Goal: Feedback & Contribution: Submit feedback/report problem

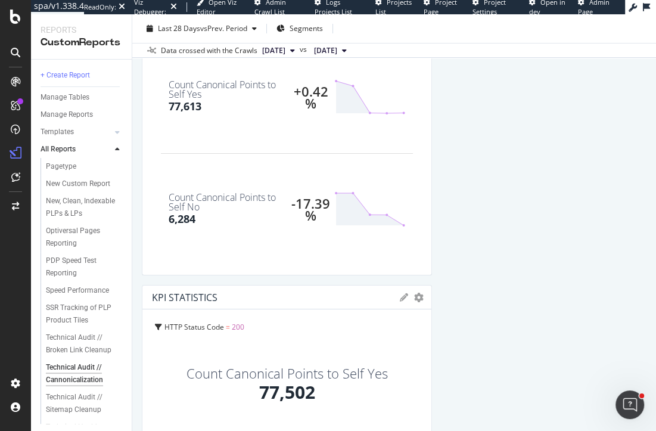
scroll to position [7, 0]
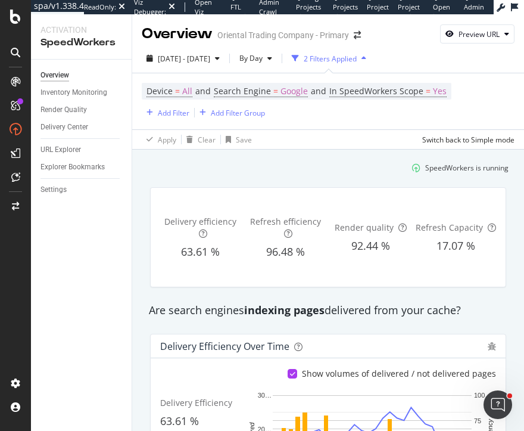
scroll to position [194, 0]
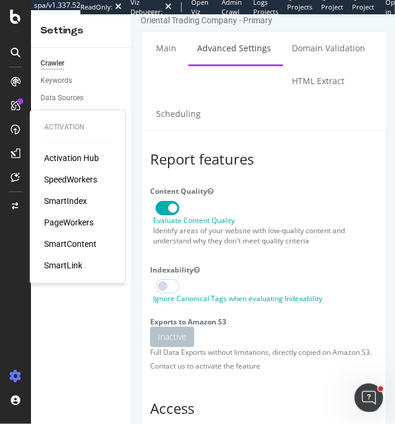
scroll to position [568, 0]
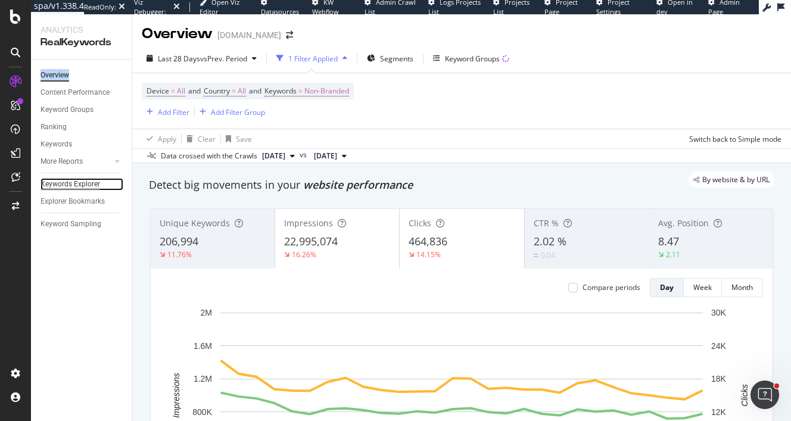
click at [70, 186] on div "Keywords Explorer" at bounding box center [71, 184] width 60 height 13
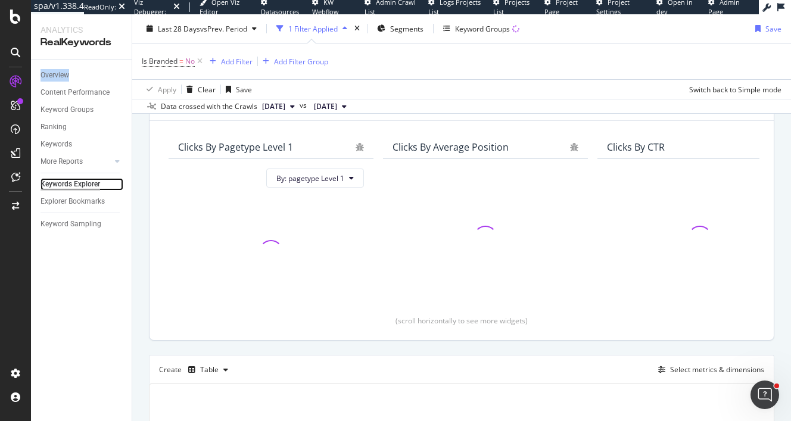
scroll to position [268, 0]
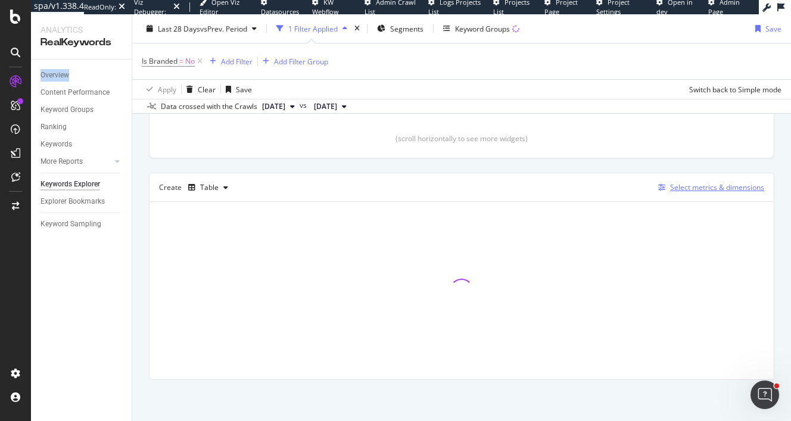
click at [681, 184] on div "Select metrics & dimensions" at bounding box center [717, 187] width 94 height 10
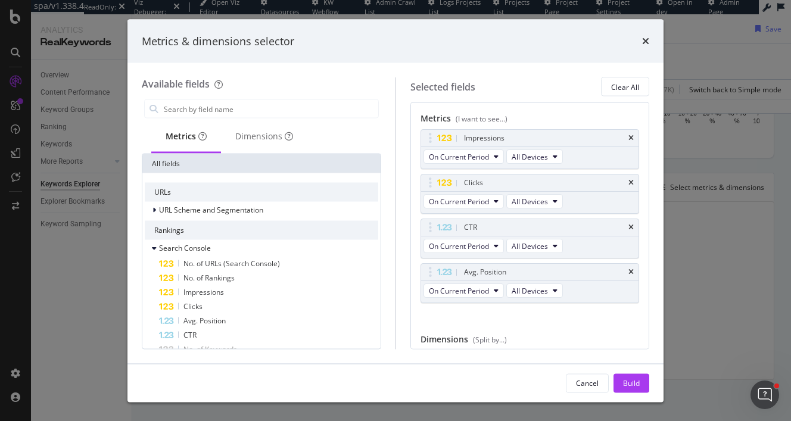
scroll to position [57, 0]
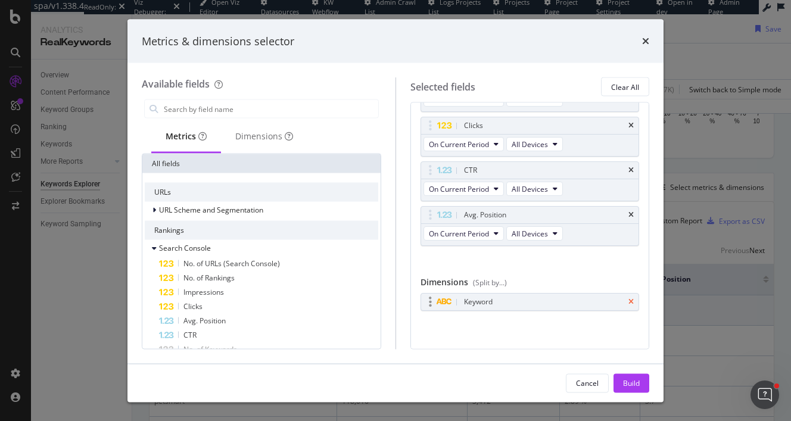
click at [630, 300] on icon "times" at bounding box center [631, 302] width 5 height 7
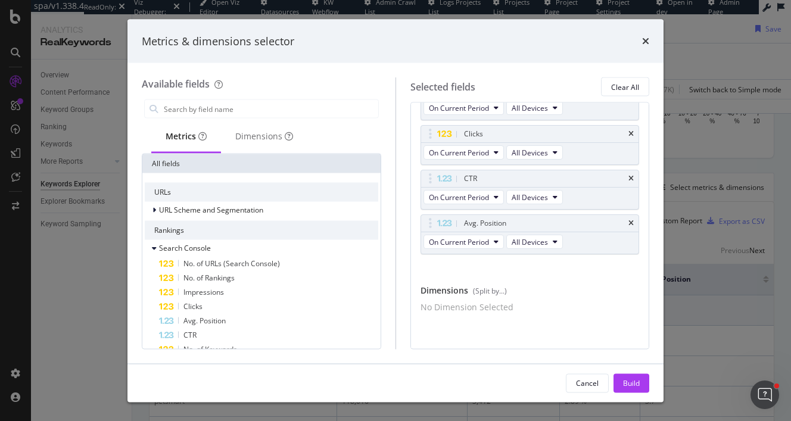
scroll to position [54, 0]
click at [263, 113] on input "modal" at bounding box center [271, 109] width 216 height 18
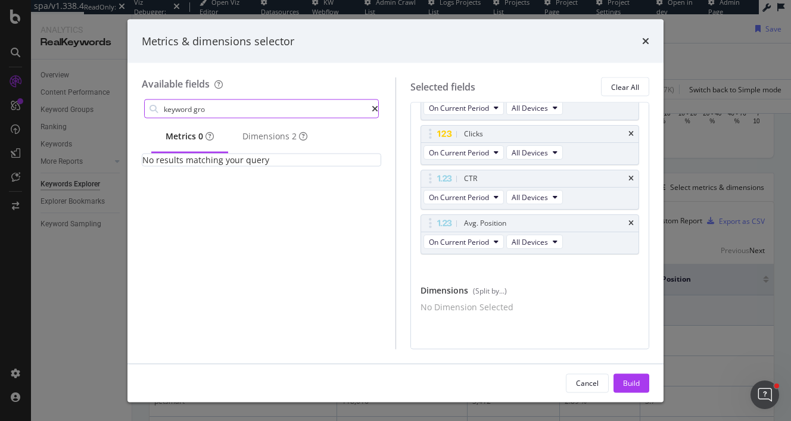
scroll to position [0, 0]
type input "keyword gro"
click at [263, 137] on div "Dimensions 2" at bounding box center [275, 137] width 65 height 12
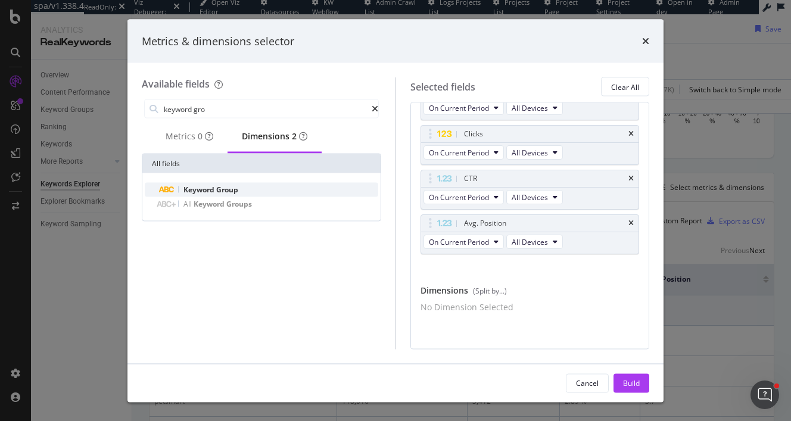
click at [226, 195] on span "Group" at bounding box center [227, 190] width 22 height 10
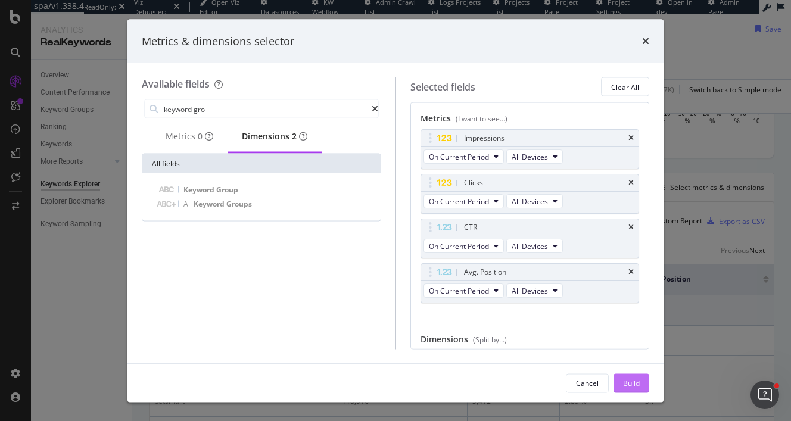
click at [624, 380] on div "Build" at bounding box center [631, 383] width 17 height 10
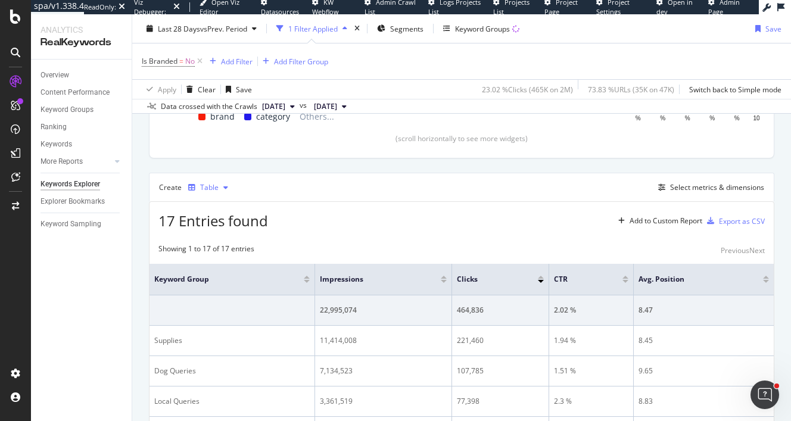
click at [222, 182] on div "Table" at bounding box center [208, 188] width 49 height 18
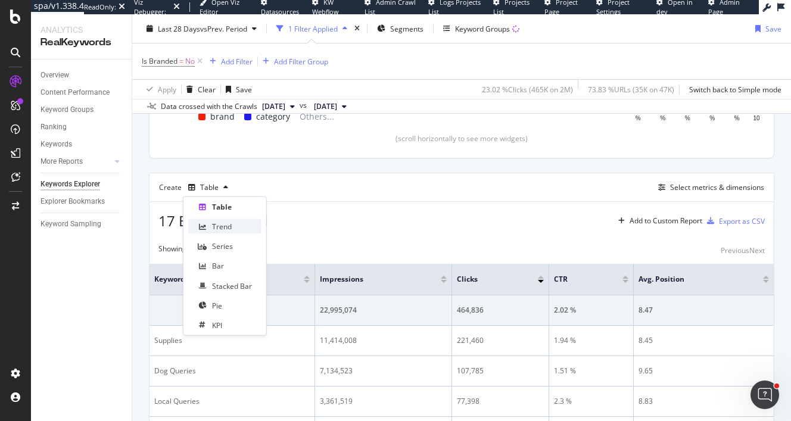
click at [222, 223] on div "Trend" at bounding box center [222, 227] width 20 height 10
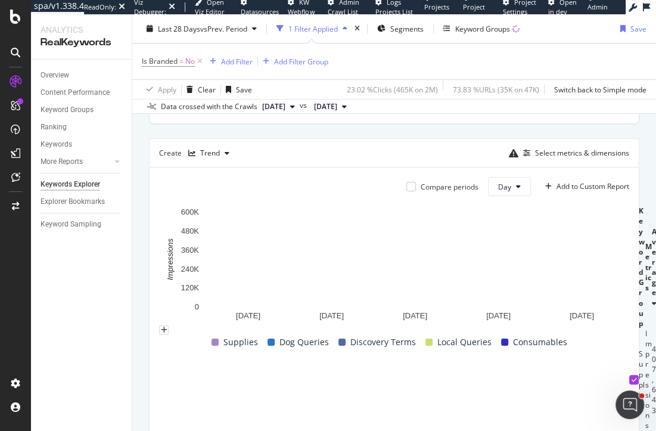
scroll to position [229, 0]
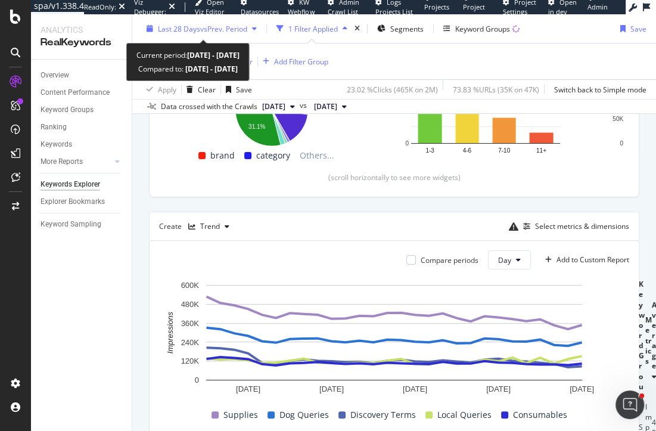
click at [184, 25] on span "Last 28 Days" at bounding box center [179, 28] width 42 height 10
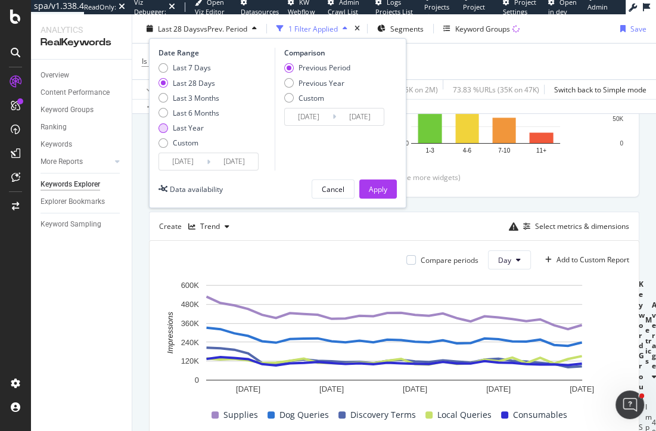
click at [167, 127] on div "Last Year" at bounding box center [164, 128] width 10 height 10
type input "2024/10/05"
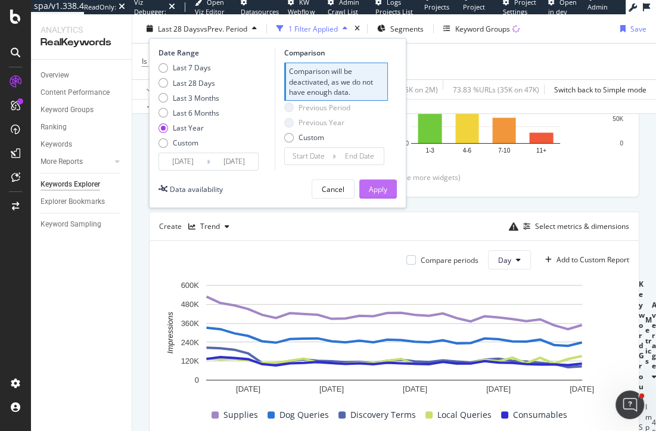
click at [370, 185] on div "Apply" at bounding box center [378, 189] width 18 height 10
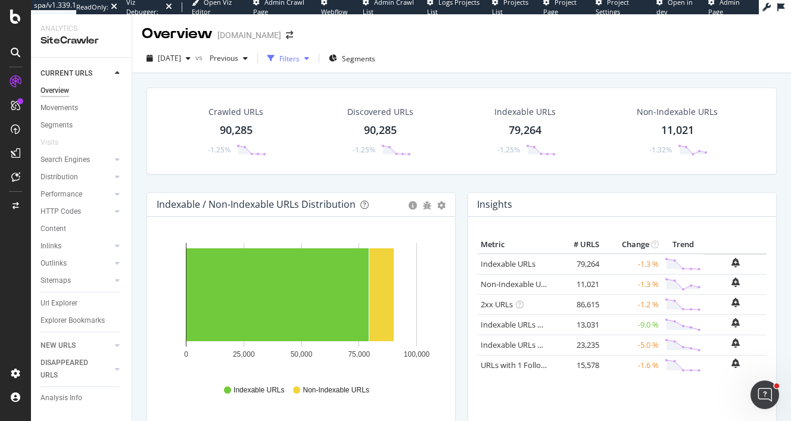
click at [300, 56] on div "Filters" at bounding box center [289, 59] width 20 height 10
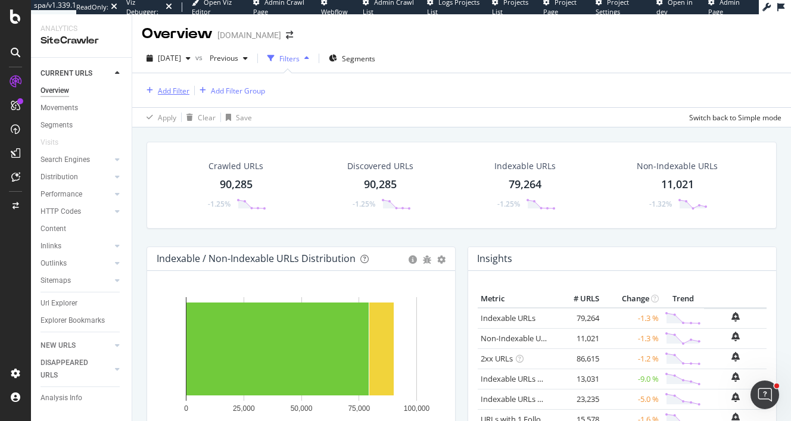
click at [174, 84] on div "Add Filter" at bounding box center [166, 90] width 48 height 13
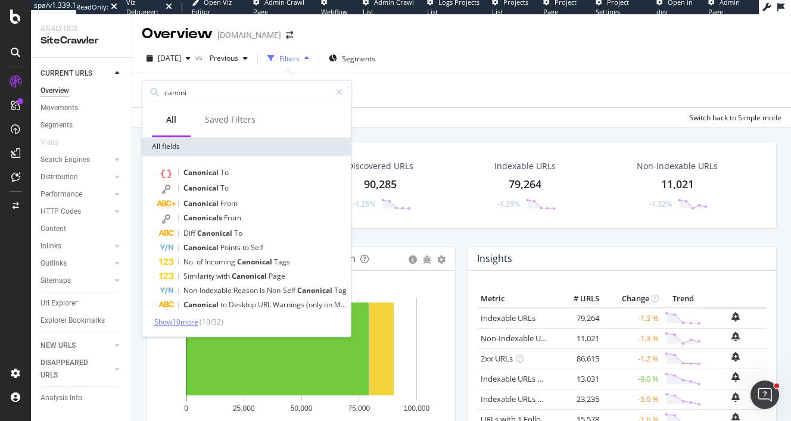
click at [188, 324] on span "Show 10 more" at bounding box center [176, 322] width 44 height 10
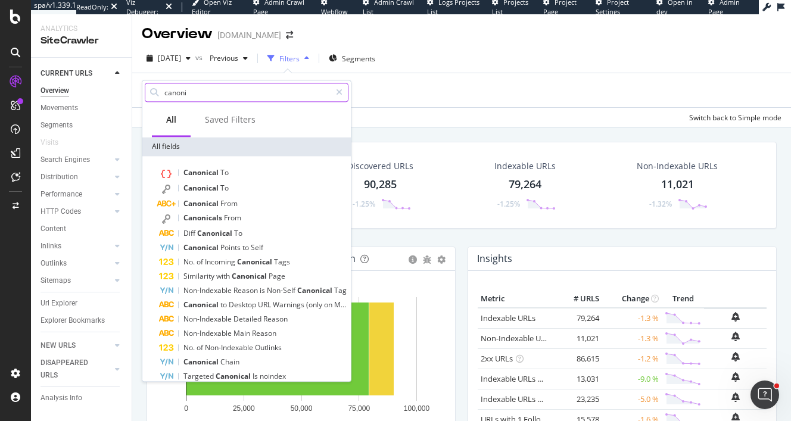
click at [219, 91] on input "canoni" at bounding box center [246, 92] width 167 height 18
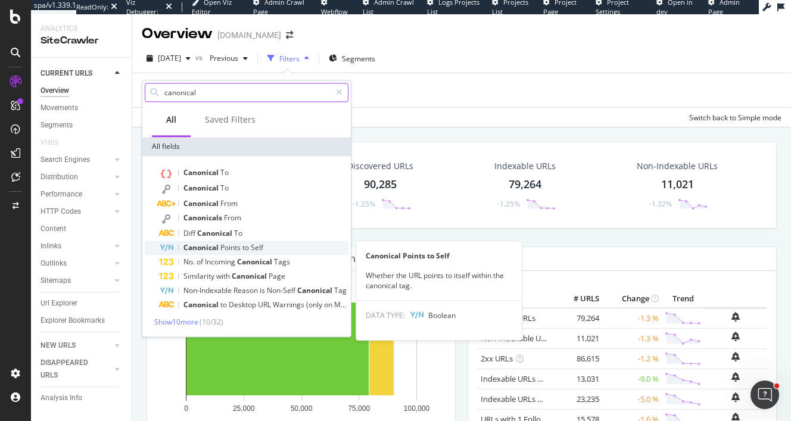
type input "canonical"
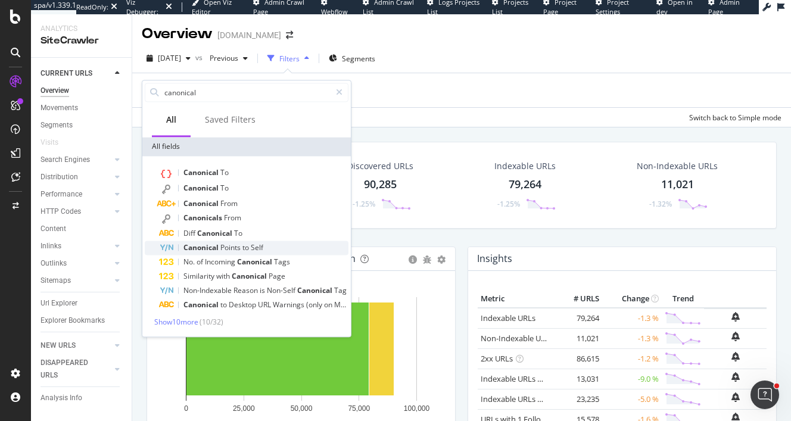
click at [227, 246] on span "Points" at bounding box center [231, 248] width 22 height 10
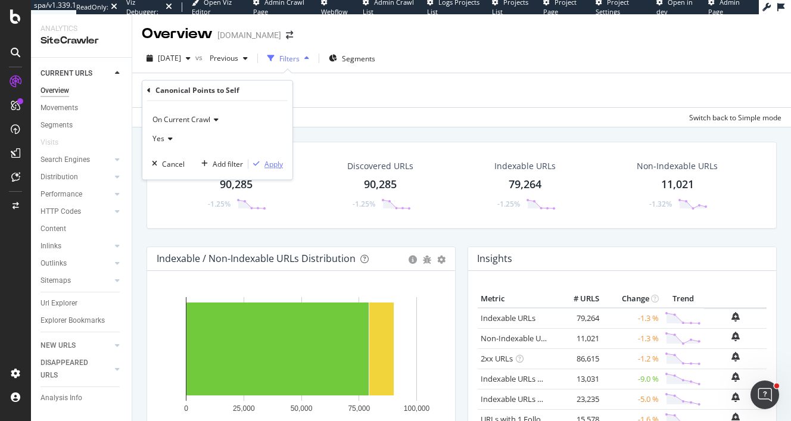
click at [274, 165] on div "Apply" at bounding box center [274, 164] width 18 height 10
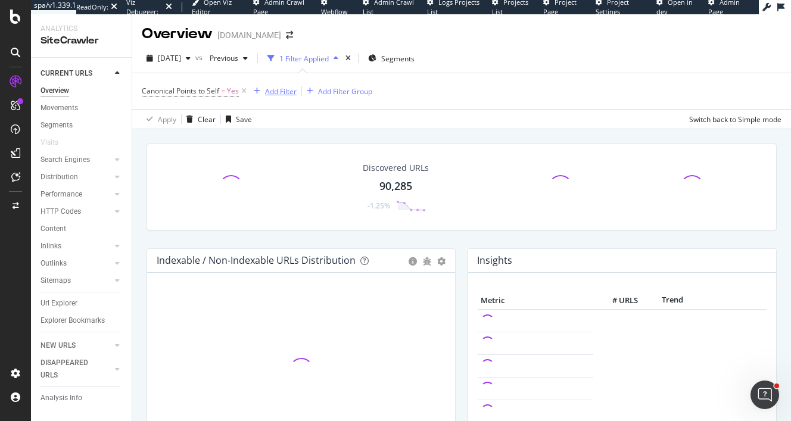
click at [285, 91] on div "Add Filter" at bounding box center [281, 91] width 32 height 10
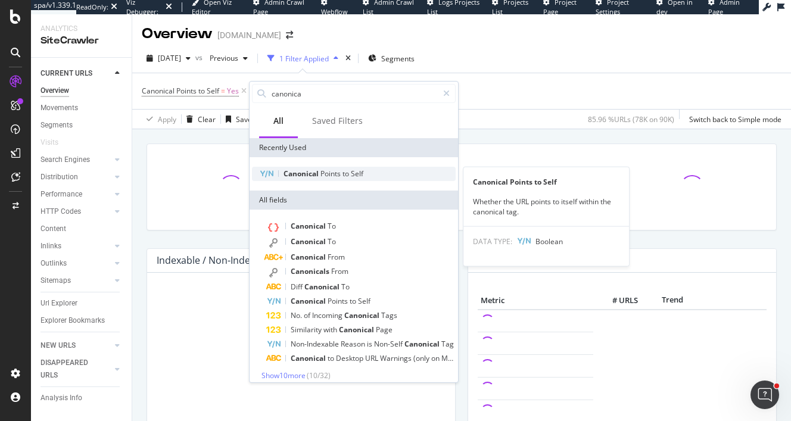
type input "canonica"
click at [334, 175] on span "Points" at bounding box center [332, 174] width 22 height 10
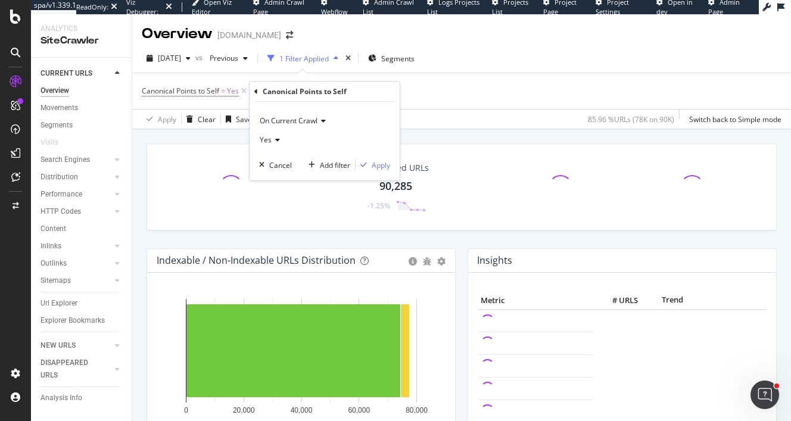
click at [281, 120] on span "On Current Crawl" at bounding box center [289, 121] width 58 height 10
click at [316, 163] on span "On Compared Crawl" at bounding box center [298, 161] width 67 height 10
click at [381, 160] on div "Apply" at bounding box center [381, 165] width 18 height 10
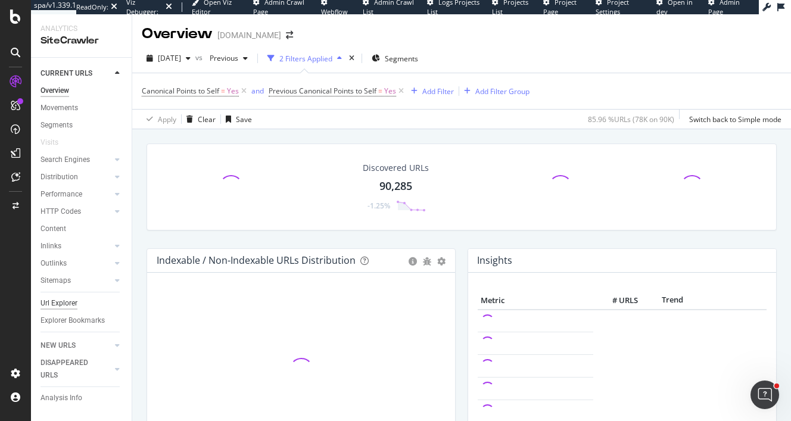
click at [58, 305] on div "Url Explorer" at bounding box center [59, 303] width 37 height 13
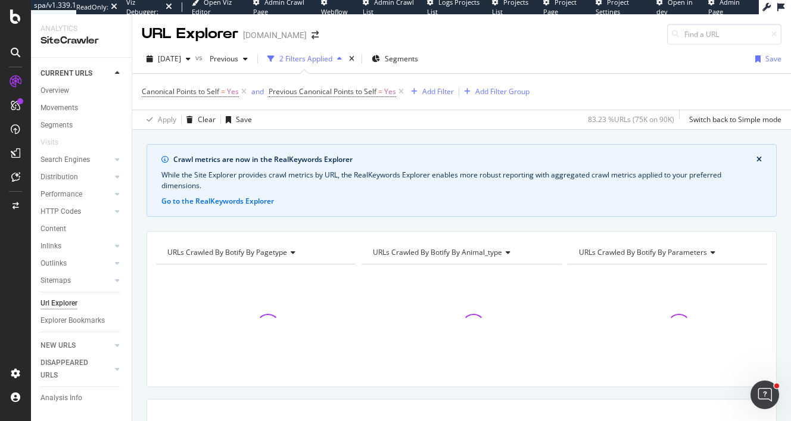
scroll to position [4, 0]
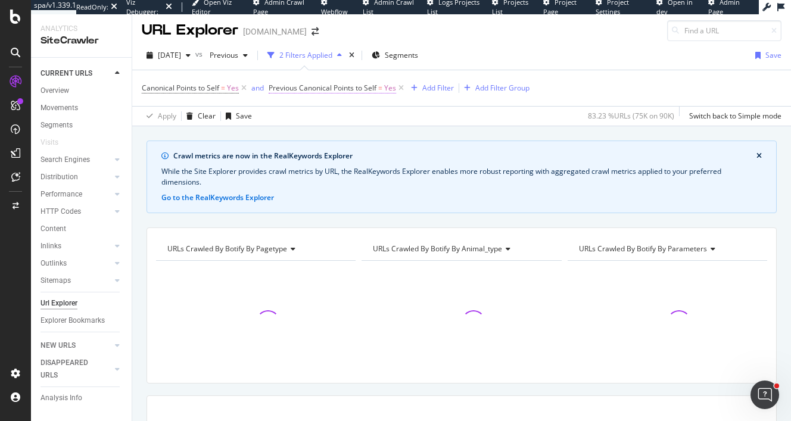
click at [390, 87] on span "Yes" at bounding box center [390, 88] width 12 height 17
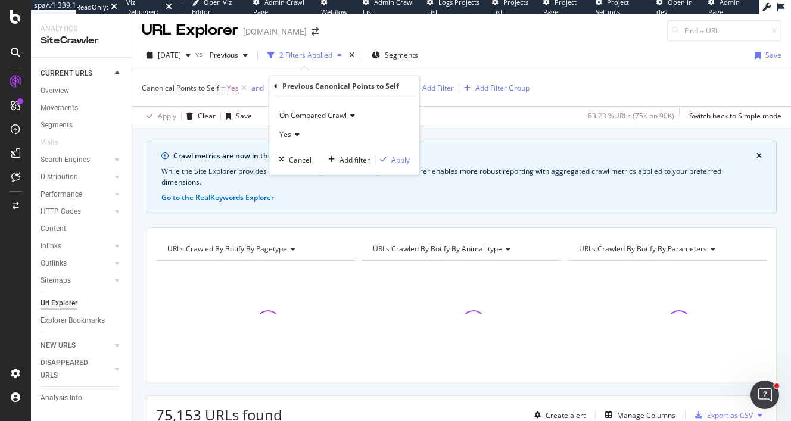
click at [287, 135] on span "Yes" at bounding box center [285, 134] width 12 height 10
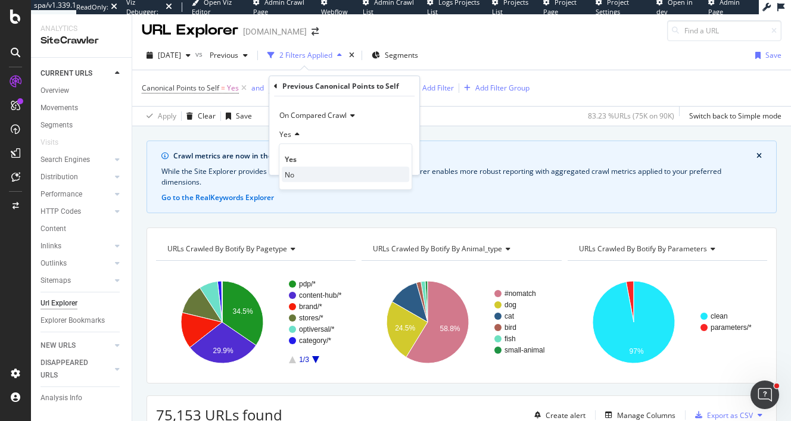
click at [295, 174] on div "No" at bounding box center [346, 174] width 128 height 15
click at [389, 159] on div "button" at bounding box center [383, 159] width 16 height 7
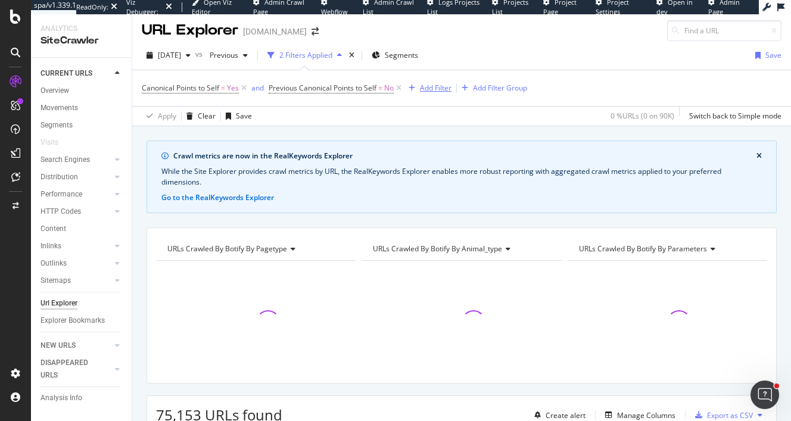
click at [438, 89] on div "Add Filter" at bounding box center [436, 88] width 32 height 10
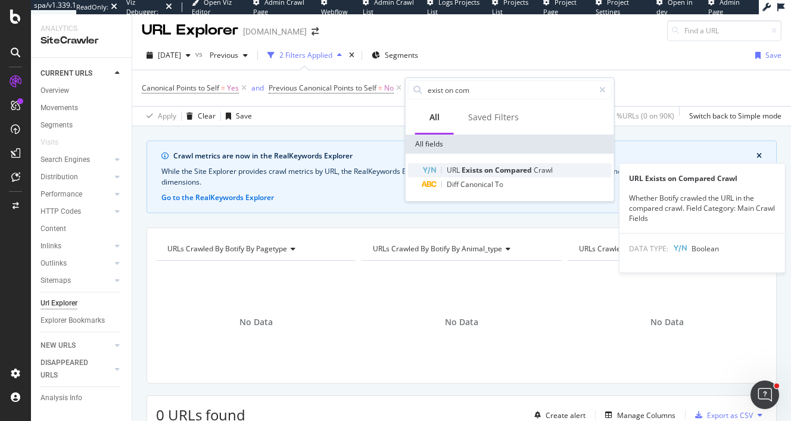
type input "exist on com"
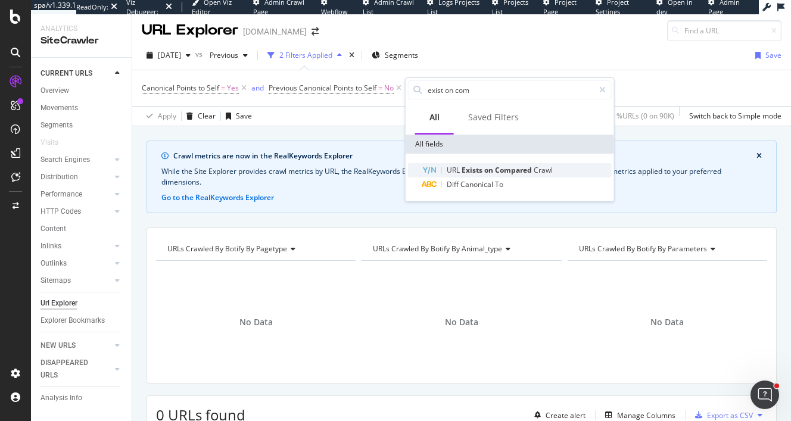
click at [504, 173] on span "Compared" at bounding box center [514, 170] width 39 height 10
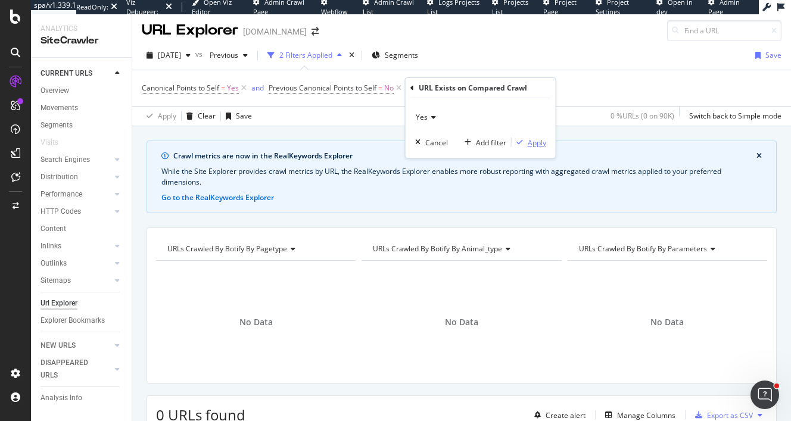
click at [540, 143] on div "Apply" at bounding box center [537, 143] width 18 height 10
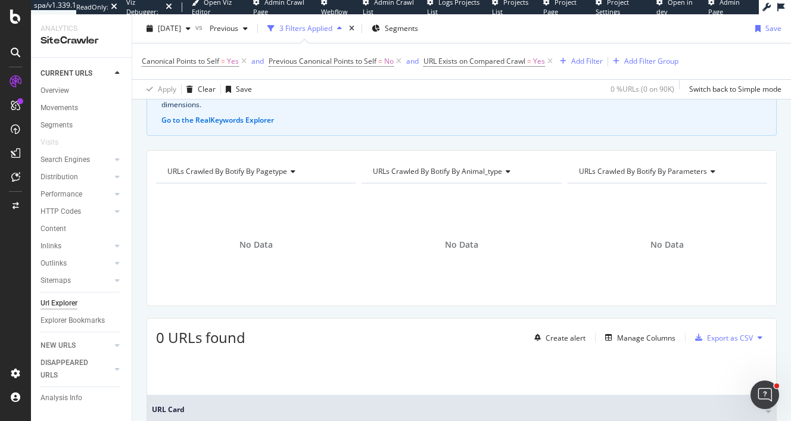
scroll to position [91, 0]
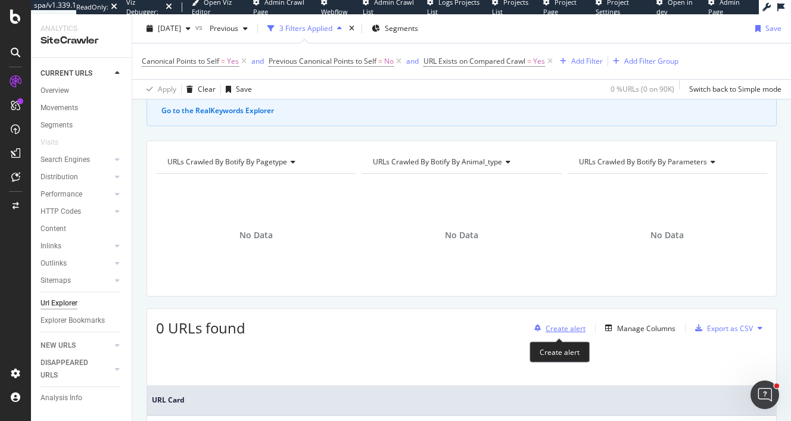
click at [571, 330] on div "Create alert" at bounding box center [566, 329] width 40 height 10
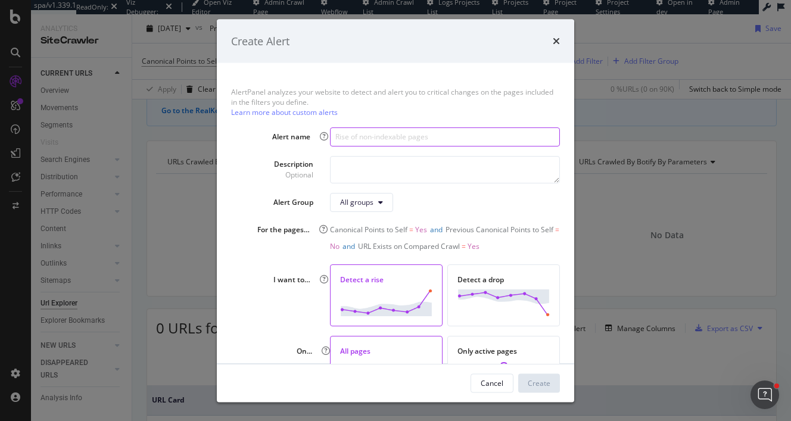
click at [401, 133] on input "modal" at bounding box center [445, 136] width 230 height 19
click at [551, 37] on div "Create Alert" at bounding box center [395, 40] width 329 height 15
click at [555, 39] on icon "times" at bounding box center [556, 41] width 7 height 10
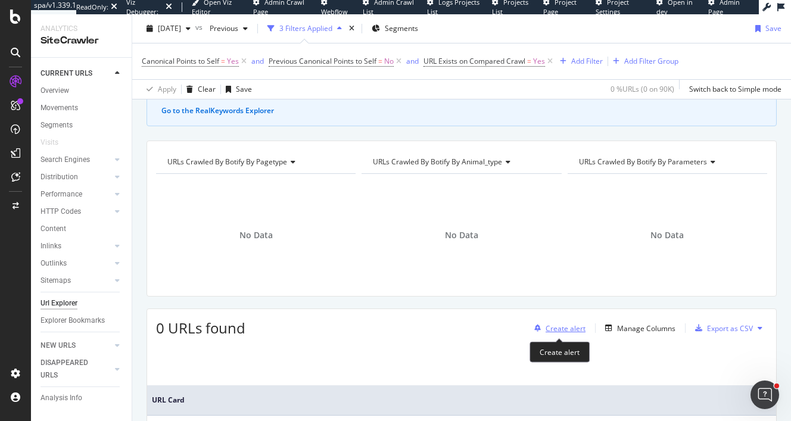
click at [582, 327] on div "Create alert" at bounding box center [566, 329] width 40 height 10
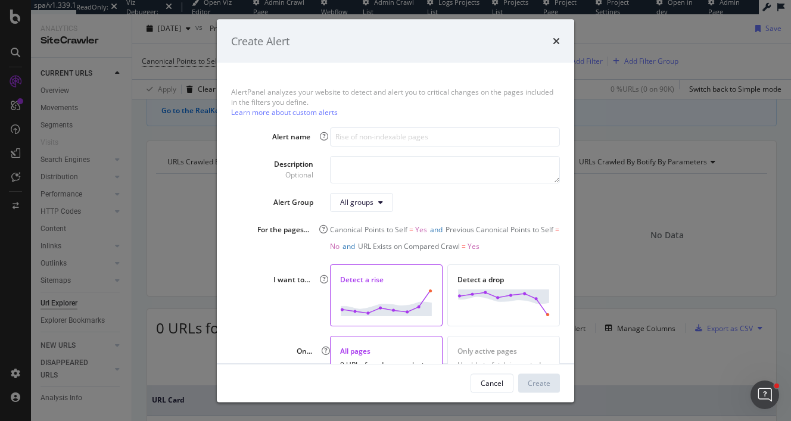
click at [396, 291] on img "modal" at bounding box center [386, 302] width 92 height 27
click at [396, 138] on input "modal" at bounding box center [445, 136] width 230 height 19
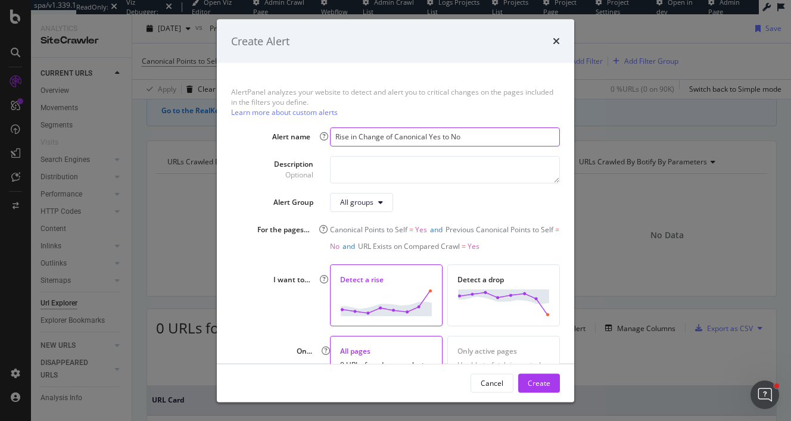
click at [428, 135] on input "Rise in Change of Canonical Yes to No" at bounding box center [445, 136] width 230 height 19
type input "Rise in Change of Canonical (Yes to No)"
click at [539, 380] on div "Create" at bounding box center [539, 383] width 23 height 10
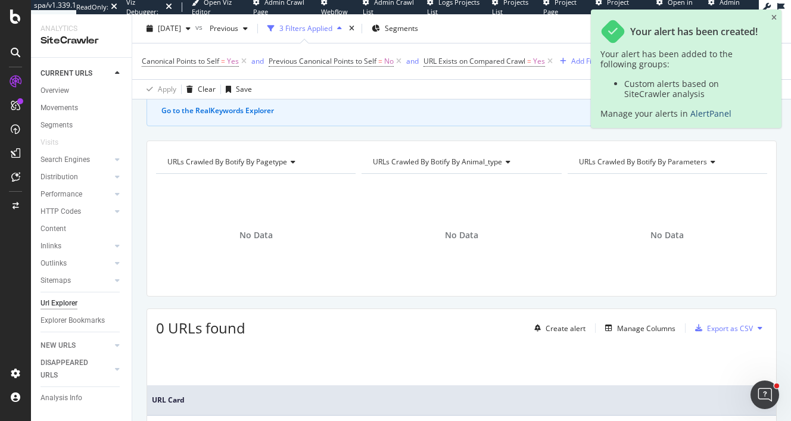
click at [698, 114] on link "AlertPanel" at bounding box center [711, 113] width 41 height 11
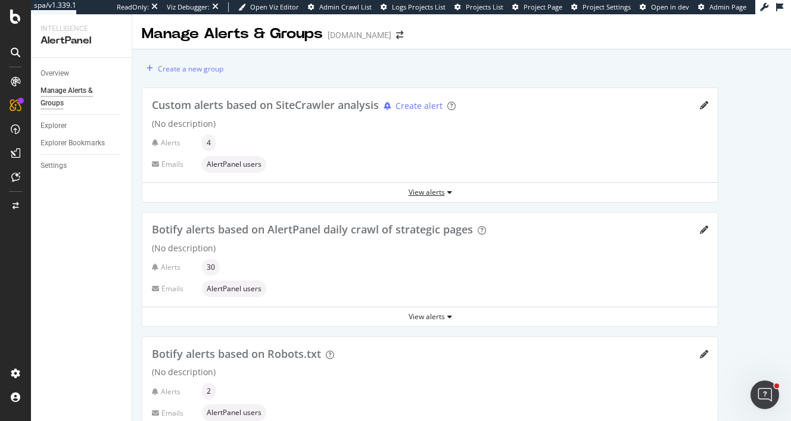
click at [434, 192] on div "View alerts" at bounding box center [430, 192] width 576 height 10
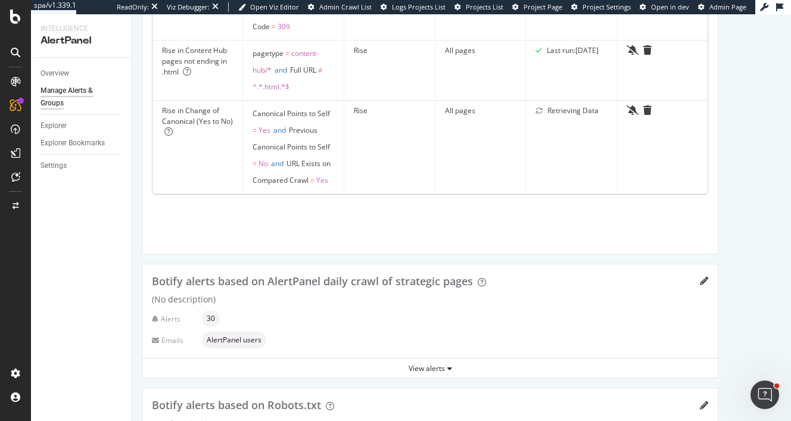
scroll to position [387, 0]
click at [647, 114] on icon "trash" at bounding box center [648, 110] width 8 height 10
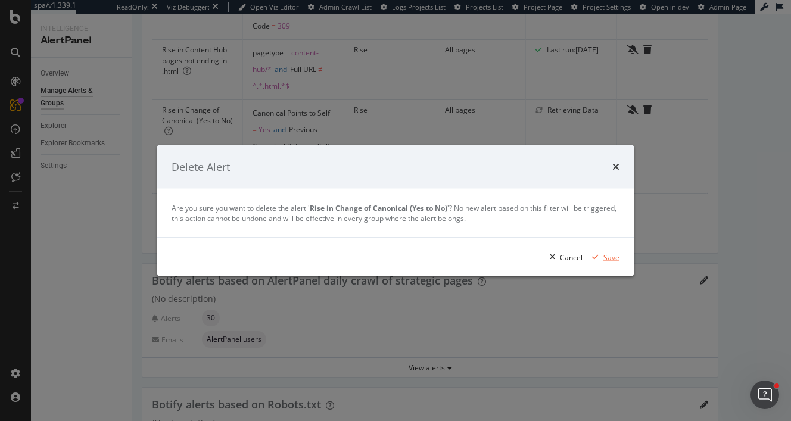
click at [614, 257] on div "Save" at bounding box center [612, 257] width 16 height 10
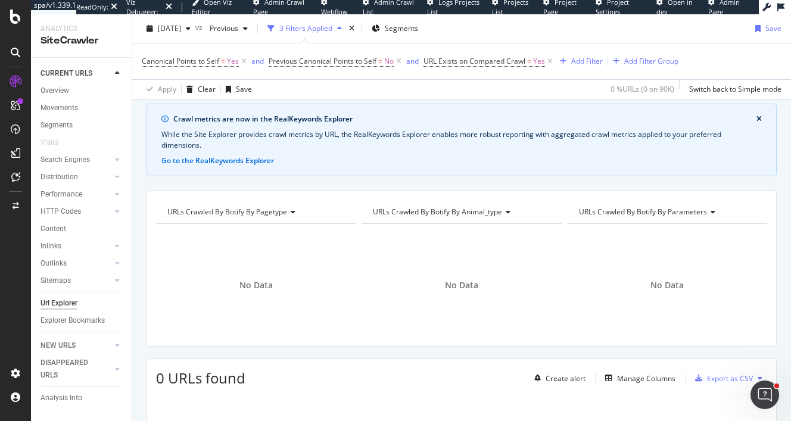
scroll to position [54, 0]
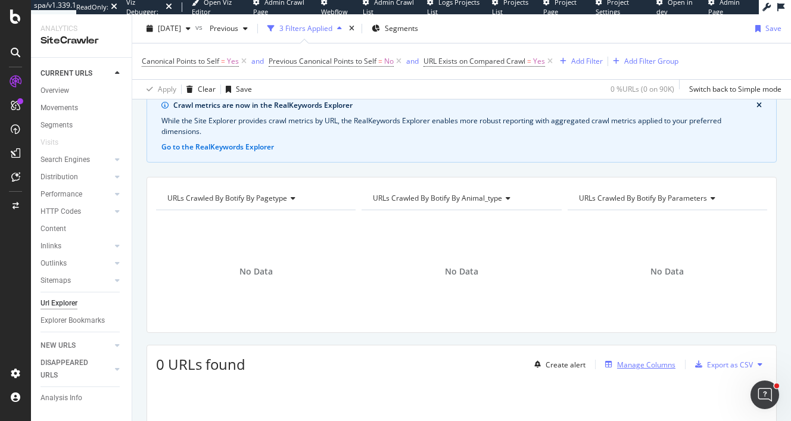
click at [635, 362] on div "Manage Columns" at bounding box center [646, 365] width 58 height 10
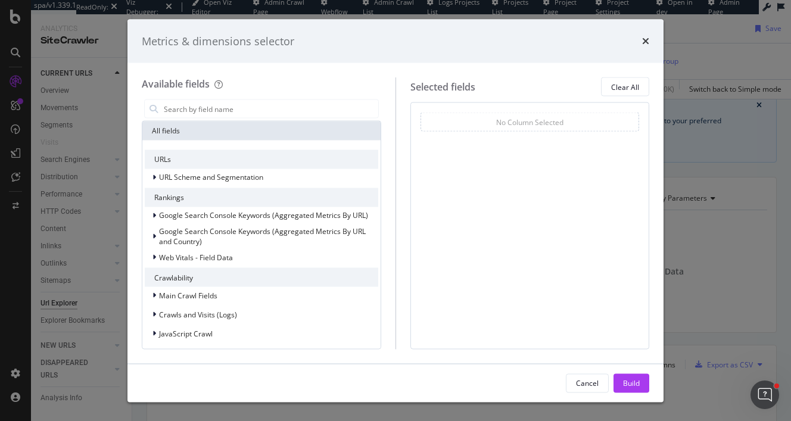
click at [705, 321] on div "Metrics & dimensions selector Available fields All fields URLs URL Scheme and S…" at bounding box center [395, 210] width 791 height 421
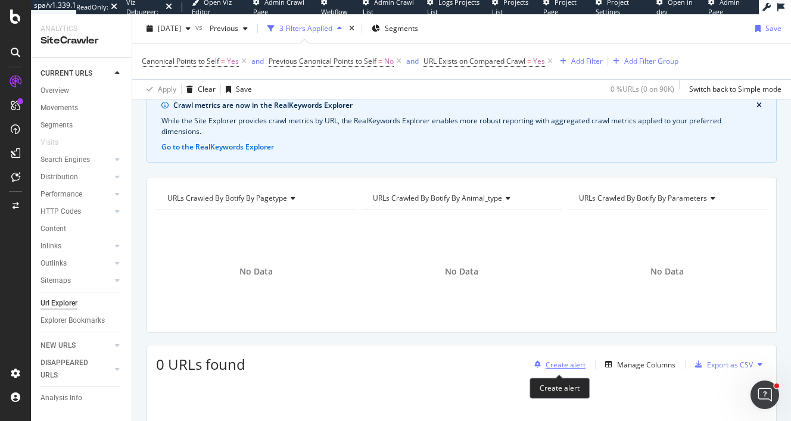
click at [559, 366] on div "Create alert" at bounding box center [566, 365] width 40 height 10
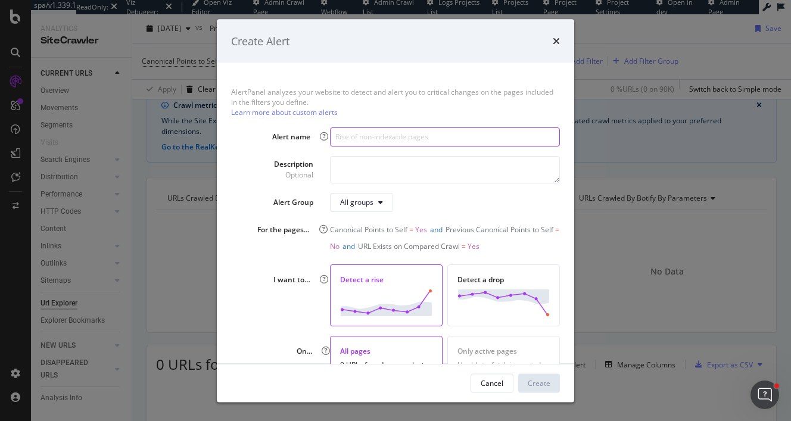
click at [377, 136] on input "modal" at bounding box center [445, 136] width 230 height 19
type input "Rise in Canonical Change (No to Yes)"
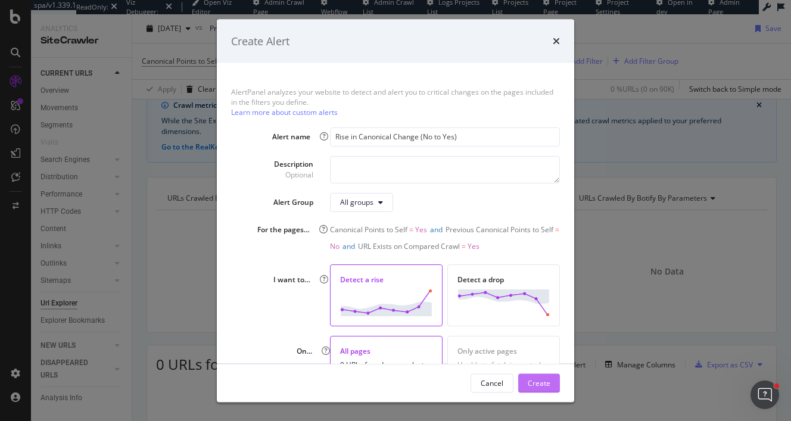
click at [541, 383] on div "Create" at bounding box center [539, 383] width 23 height 10
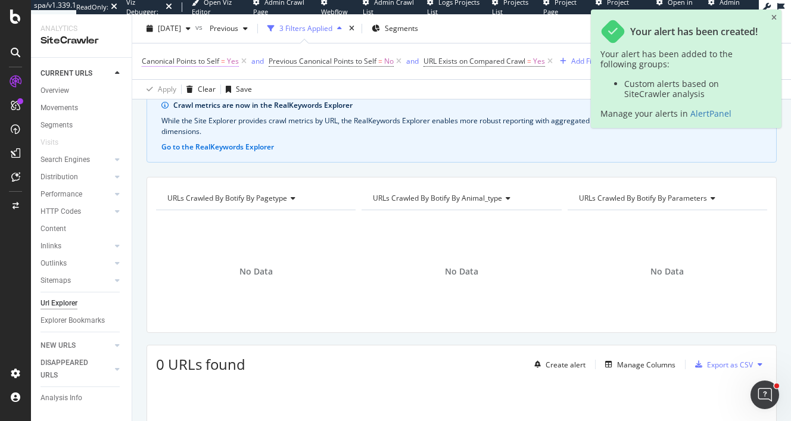
click at [230, 61] on span "Yes" at bounding box center [233, 61] width 12 height 17
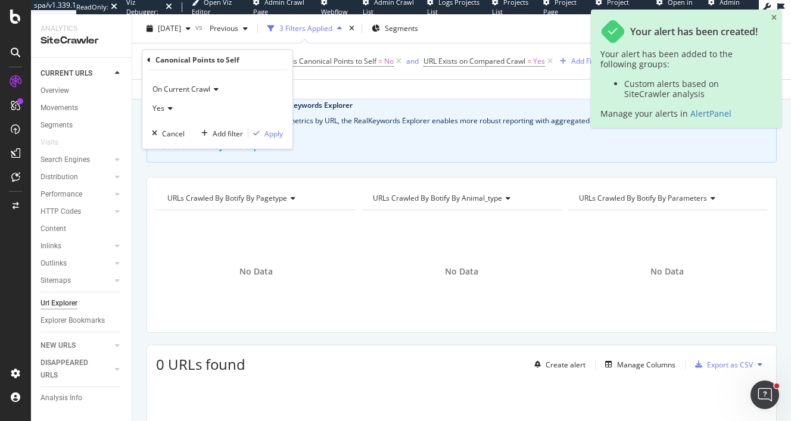
click at [159, 108] on span "Yes" at bounding box center [159, 108] width 12 height 10
click at [178, 147] on div "No" at bounding box center [219, 148] width 128 height 15
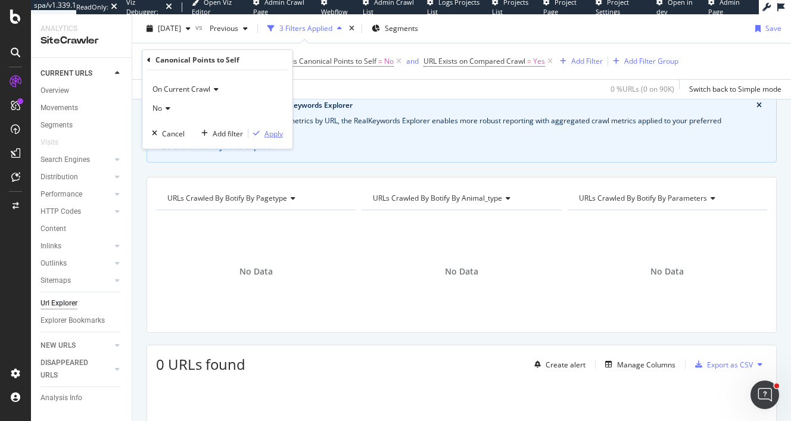
click at [274, 133] on div "Apply" at bounding box center [274, 133] width 18 height 10
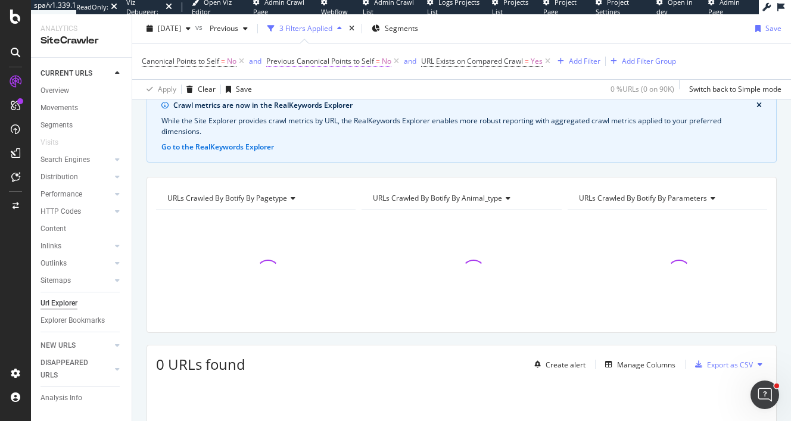
click at [391, 61] on span "No" at bounding box center [387, 61] width 10 height 17
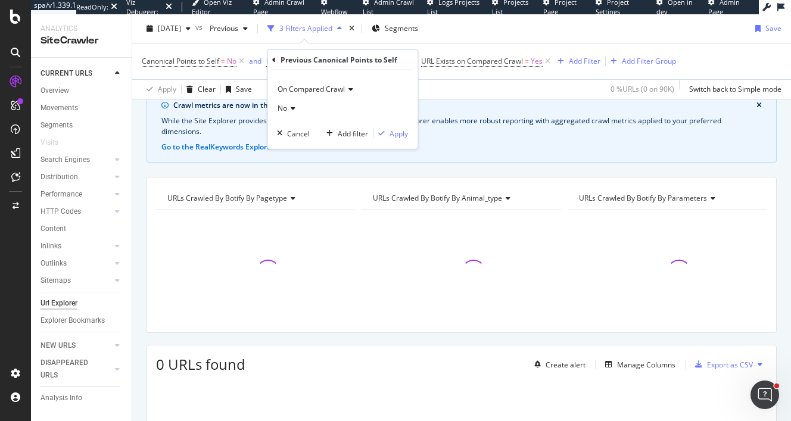
click at [284, 110] on span "No" at bounding box center [283, 108] width 10 height 10
click at [287, 138] on div "Yes" at bounding box center [344, 132] width 128 height 15
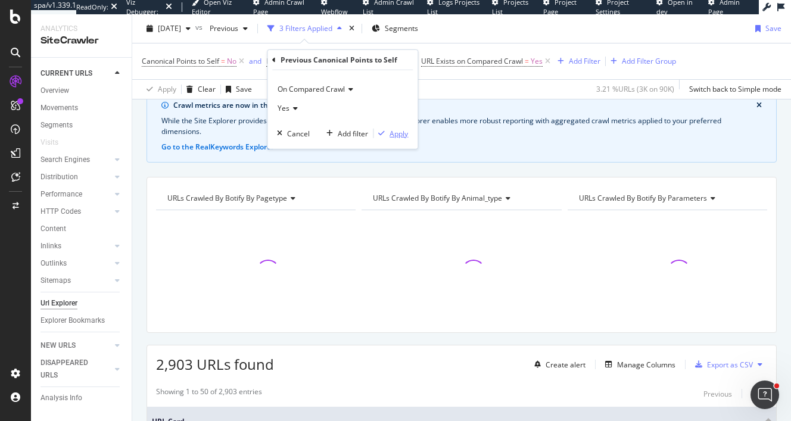
click at [400, 135] on div "Apply" at bounding box center [399, 133] width 18 height 10
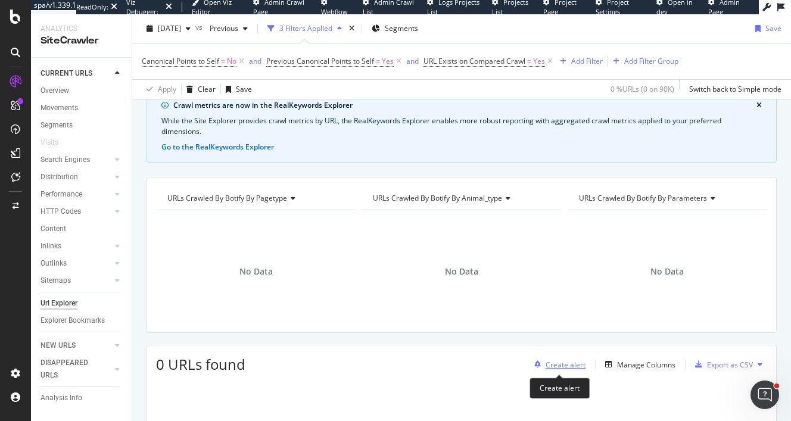
click at [556, 362] on div "Create alert" at bounding box center [566, 365] width 40 height 10
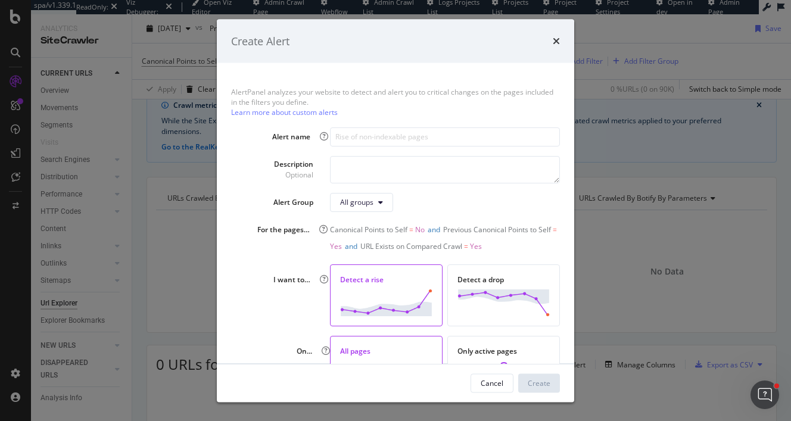
click at [372, 275] on div "Detect a rise" at bounding box center [386, 279] width 92 height 10
click at [395, 131] on input "modal" at bounding box center [445, 136] width 230 height 19
click at [555, 41] on icon "times" at bounding box center [556, 41] width 7 height 10
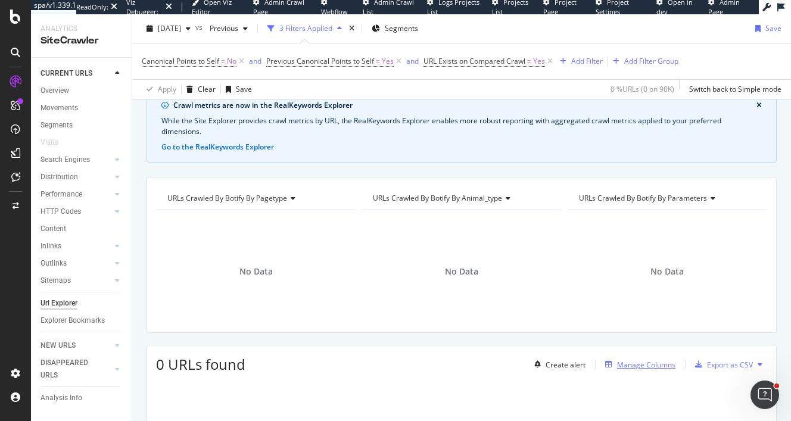
click at [648, 358] on div "Manage Columns" at bounding box center [638, 364] width 75 height 13
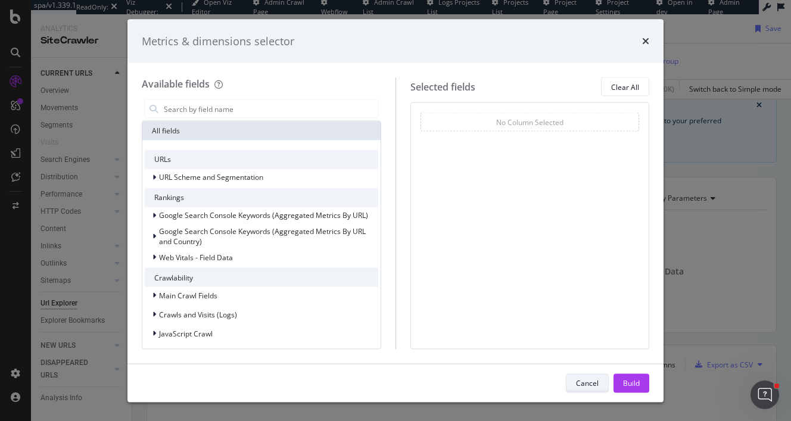
click at [583, 392] on button "Cancel" at bounding box center [587, 383] width 43 height 19
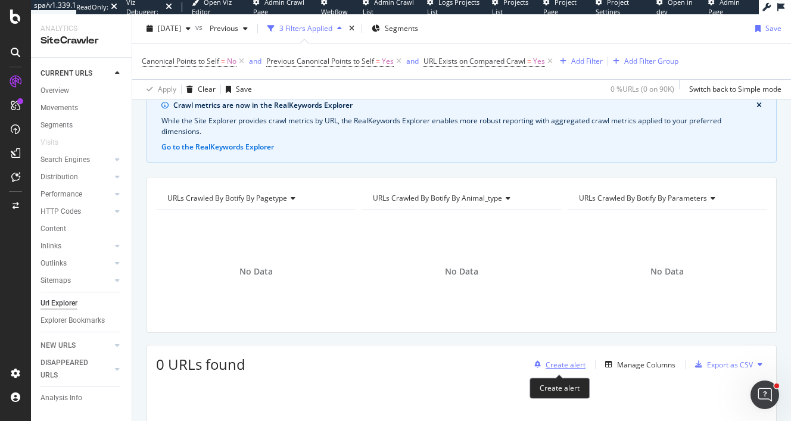
click at [567, 364] on div "Create alert" at bounding box center [566, 365] width 40 height 10
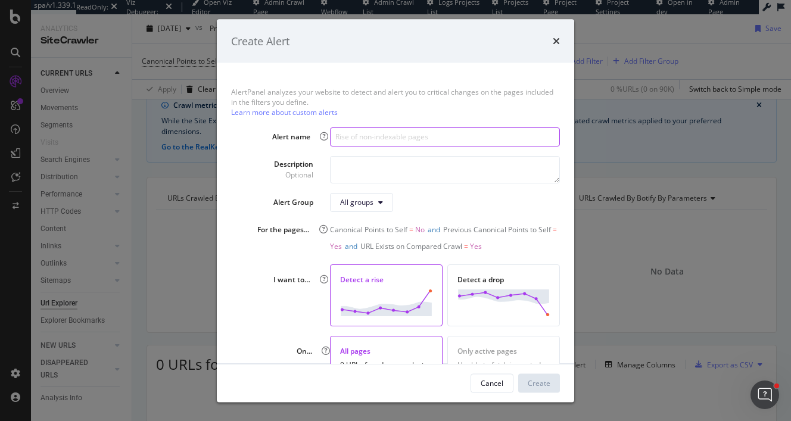
click at [415, 135] on input "modal" at bounding box center [445, 136] width 230 height 19
type input "Rise in Canonical (Yes to No)"
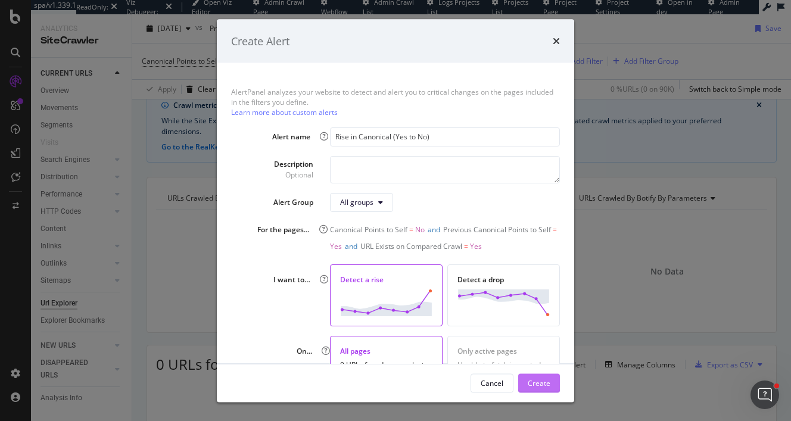
click at [546, 383] on div "Create" at bounding box center [539, 383] width 23 height 10
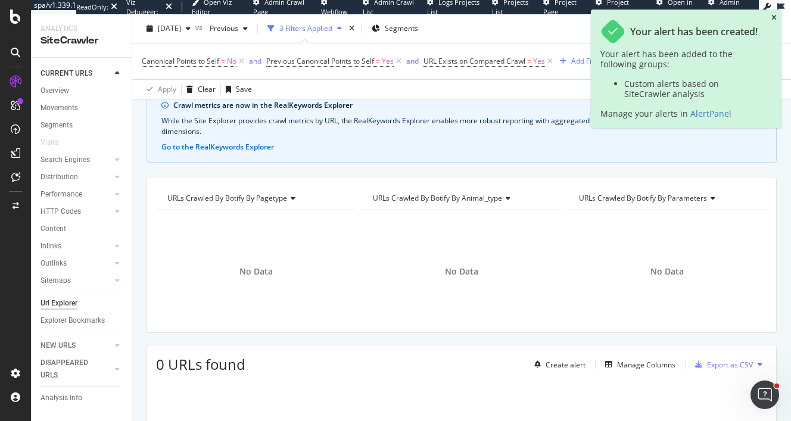
click at [774, 17] on icon "close toast" at bounding box center [774, 17] width 5 height 7
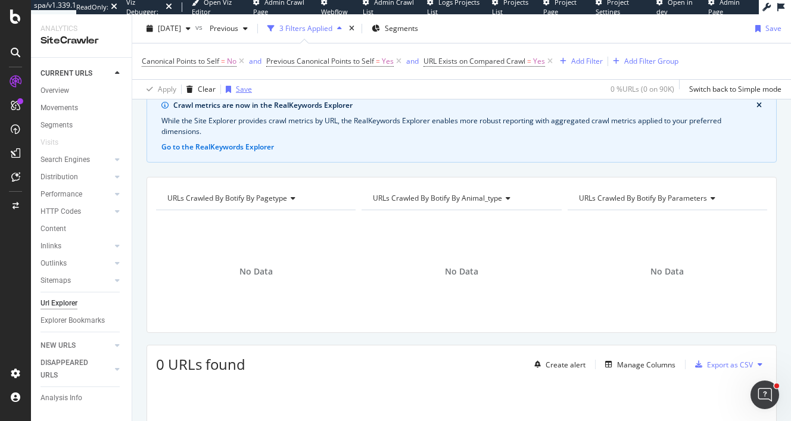
click at [237, 88] on div "Save" at bounding box center [244, 89] width 16 height 10
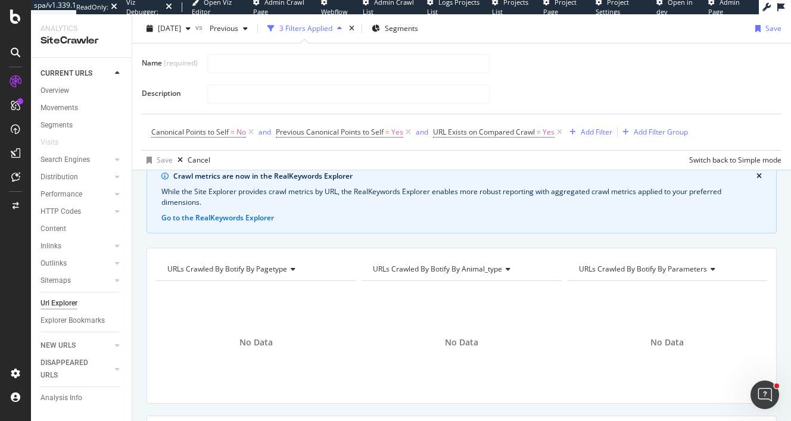
scroll to position [125, 0]
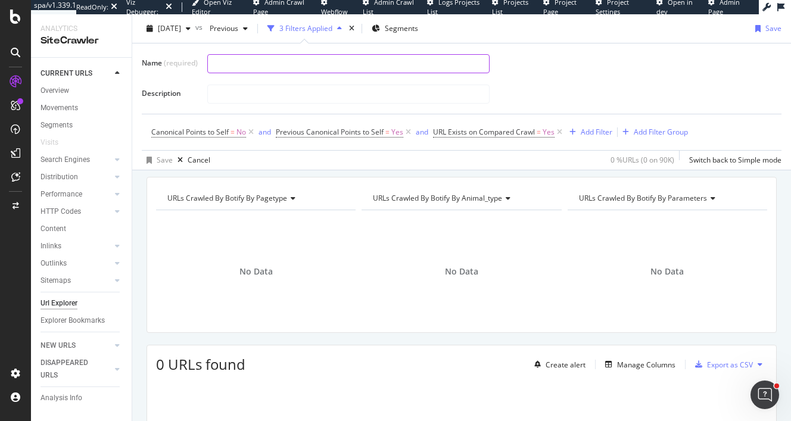
click at [257, 58] on input "text" at bounding box center [348, 64] width 281 height 18
type input "Canonical (yes to no)"
click at [163, 160] on div "Save" at bounding box center [165, 160] width 16 height 10
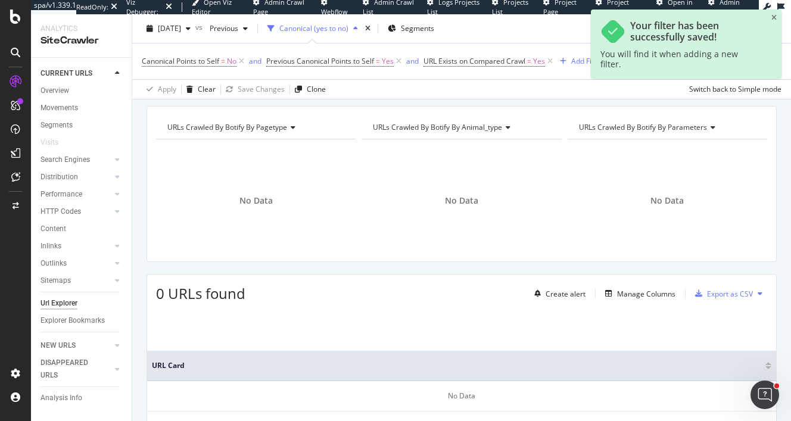
scroll to position [54, 0]
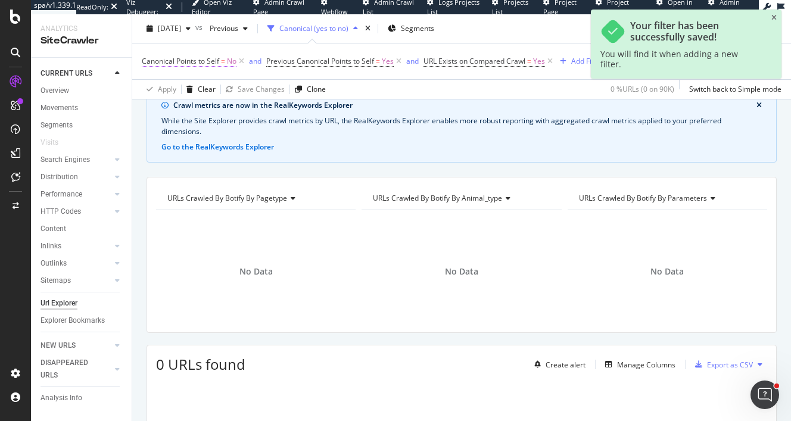
click at [232, 61] on span "No" at bounding box center [232, 61] width 10 height 17
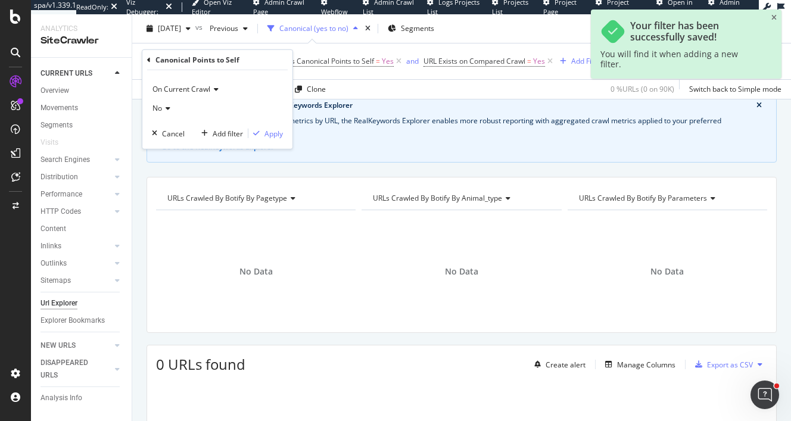
click at [165, 110] on icon at bounding box center [166, 108] width 8 height 7
click at [164, 136] on span "Yes" at bounding box center [164, 133] width 12 height 10
click at [272, 135] on div "Apply" at bounding box center [274, 133] width 18 height 10
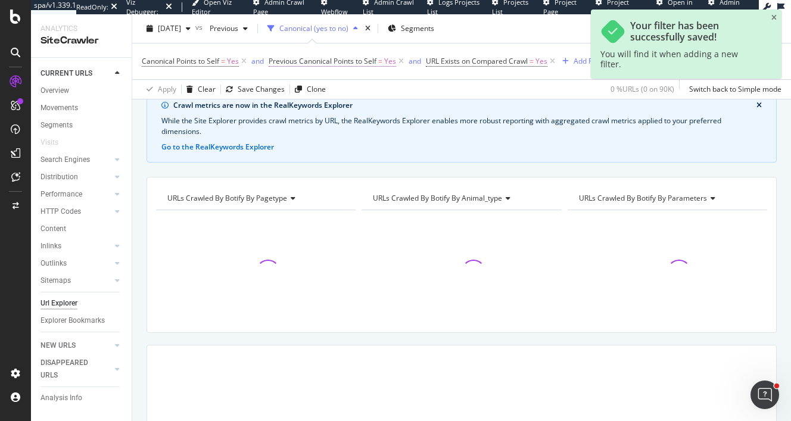
click at [383, 64] on span "=" at bounding box center [380, 61] width 4 height 10
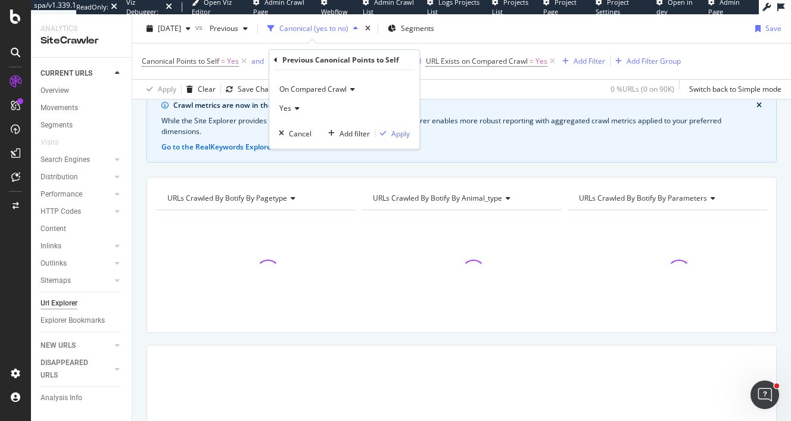
click at [291, 107] on icon at bounding box center [295, 108] width 8 height 7
click at [295, 145] on div "No" at bounding box center [346, 148] width 128 height 15
click at [400, 133] on div "Apply" at bounding box center [401, 133] width 18 height 10
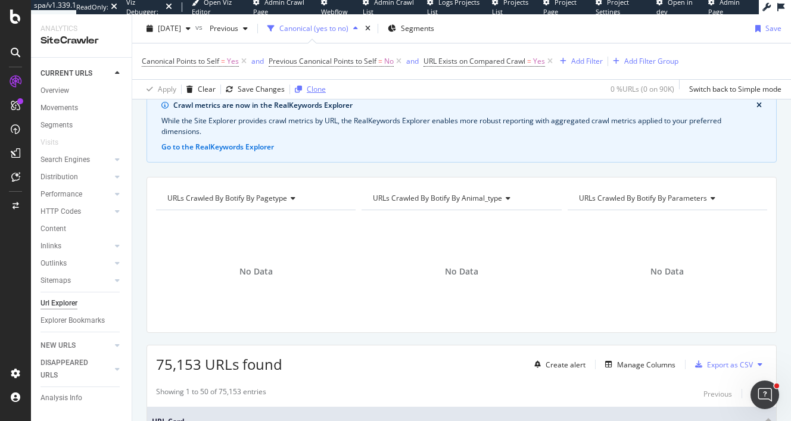
click at [309, 89] on div "Clone" at bounding box center [316, 89] width 19 height 10
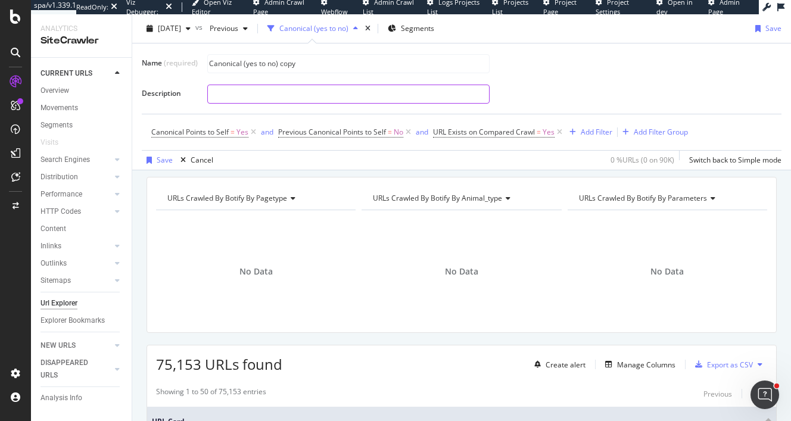
click at [282, 91] on input "text" at bounding box center [348, 94] width 281 height 18
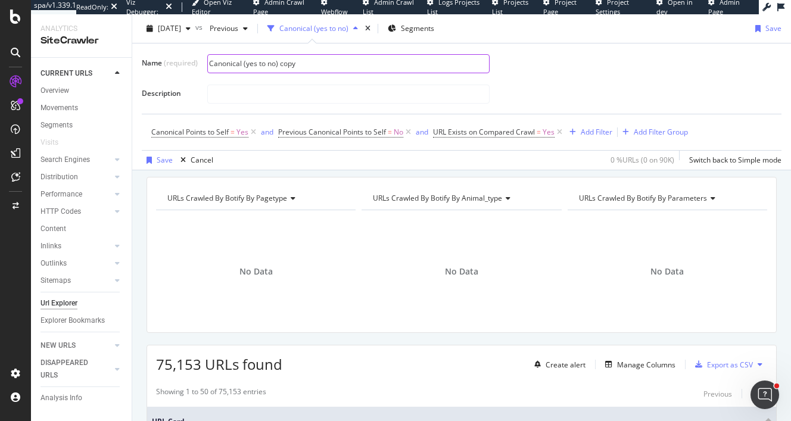
click at [255, 63] on input "Canonical (yes to no) copy" at bounding box center [348, 64] width 281 height 18
click at [263, 62] on input "Canonical (yes to no) copy" at bounding box center [348, 64] width 281 height 18
click at [414, 63] on input "Canonical (no to yes) copy" at bounding box center [348, 64] width 281 height 18
type input "Canonical (no to yes)"
click at [156, 160] on div "button" at bounding box center [149, 160] width 15 height 7
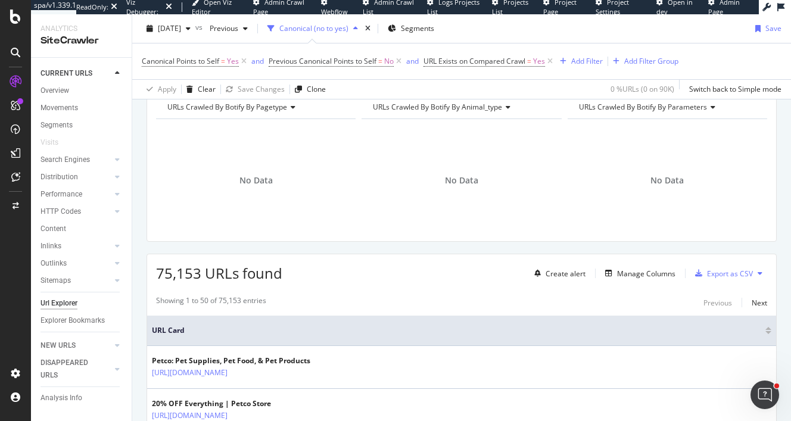
scroll to position [147, 0]
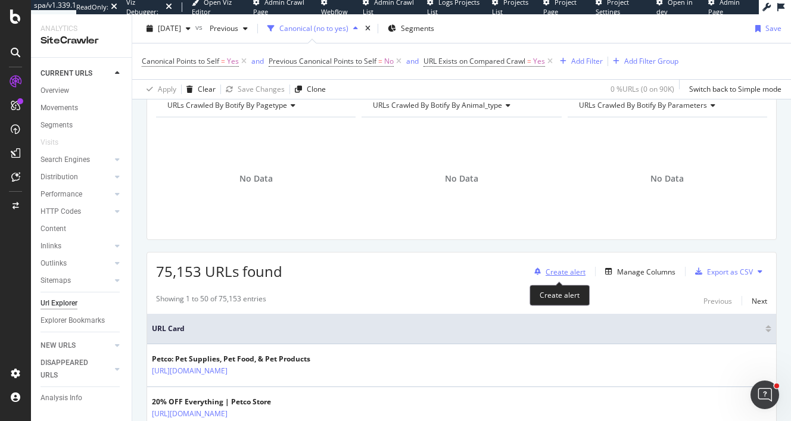
click at [567, 274] on div "Create alert" at bounding box center [566, 272] width 40 height 10
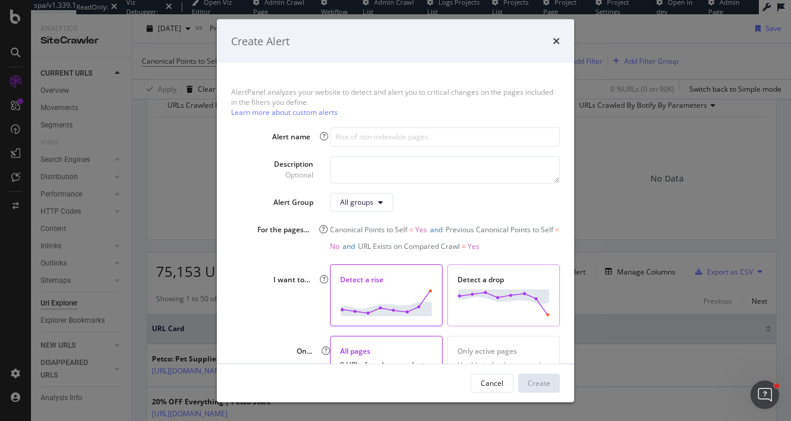
click at [482, 292] on img "modal" at bounding box center [504, 302] width 92 height 27
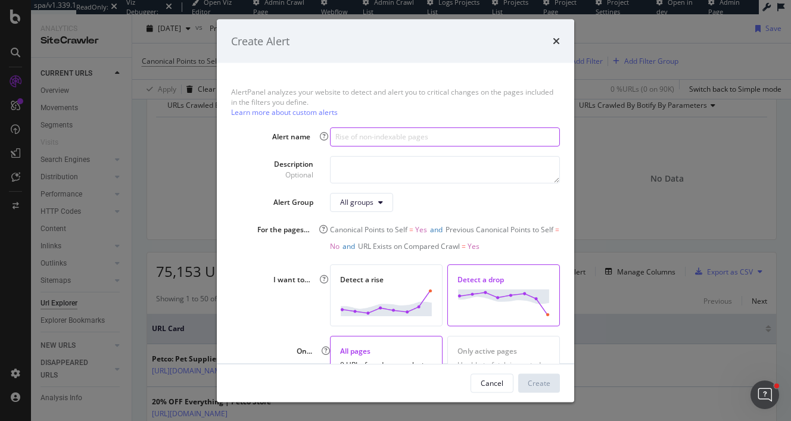
click at [409, 133] on input "modal" at bounding box center [445, 136] width 230 height 19
type input "Drop in Canonical Change (No to yes)"
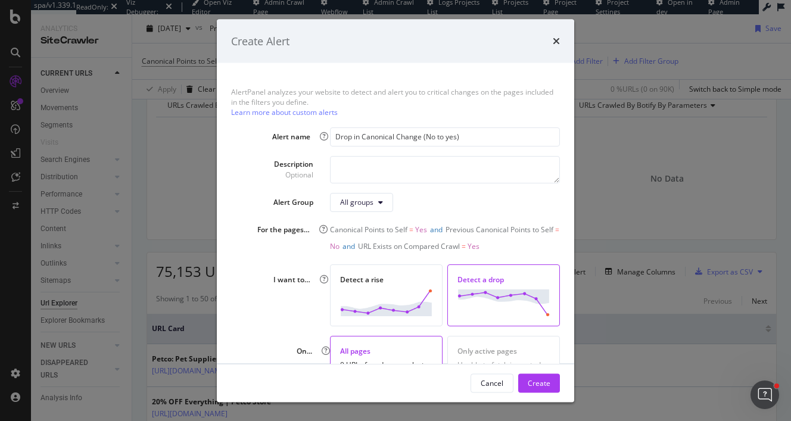
drag, startPoint x: 545, startPoint y: 381, endPoint x: 670, endPoint y: 252, distance: 180.4
click at [670, 252] on div "Create Alert AlertPanel analyzes your website to detect and alert you to critic…" at bounding box center [395, 210] width 791 height 421
click at [536, 387] on div "Create" at bounding box center [539, 383] width 23 height 18
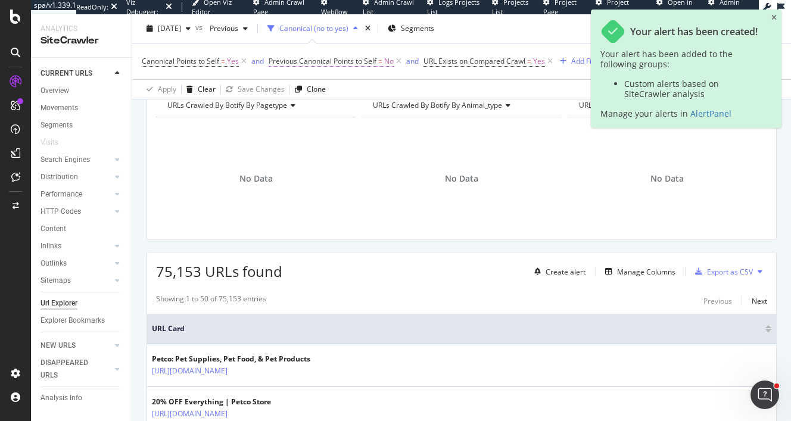
click at [386, 63] on span "No" at bounding box center [389, 61] width 10 height 17
click at [290, 105] on icon at bounding box center [293, 108] width 8 height 7
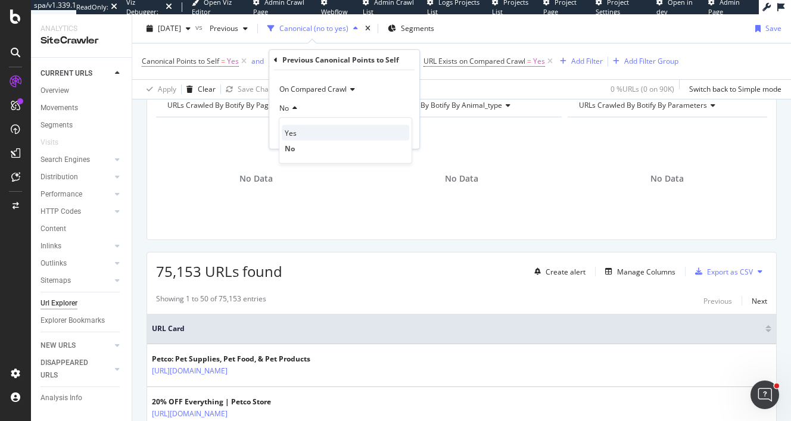
click at [292, 135] on span "Yes" at bounding box center [291, 133] width 12 height 10
click at [405, 136] on div "Apply" at bounding box center [401, 133] width 18 height 10
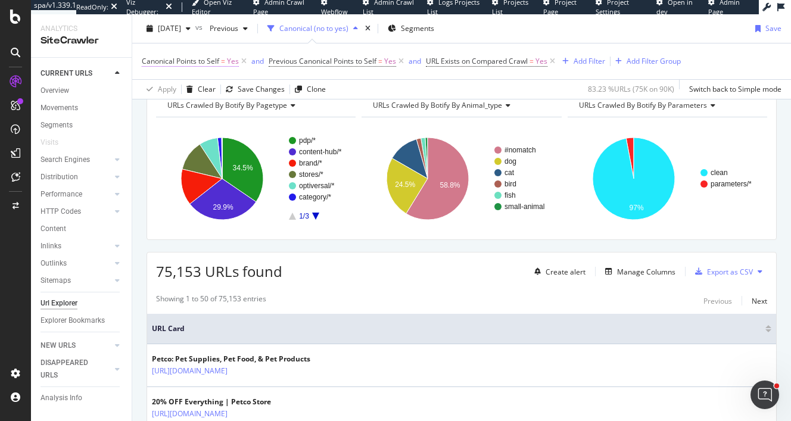
click at [231, 60] on span "Yes" at bounding box center [233, 61] width 12 height 17
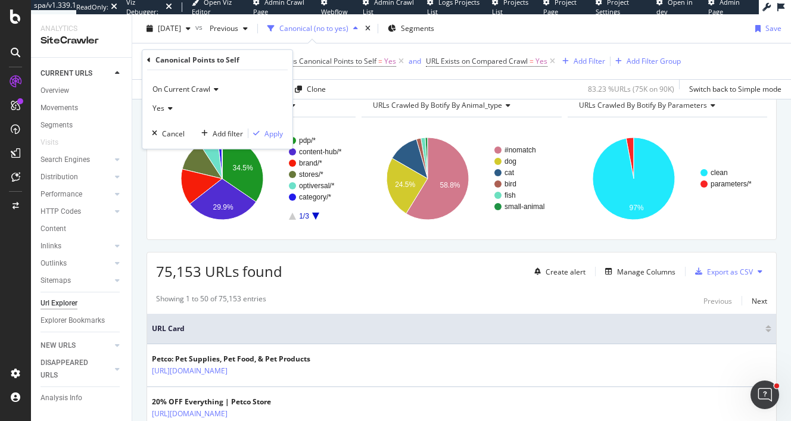
click at [165, 110] on icon at bounding box center [168, 108] width 8 height 7
click at [178, 150] on div "No" at bounding box center [219, 148] width 128 height 15
click at [274, 131] on div "Apply" at bounding box center [274, 133] width 18 height 10
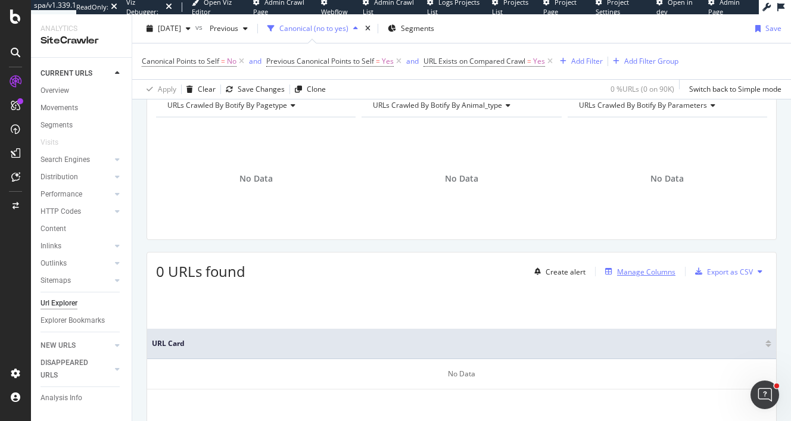
click at [646, 273] on div "Manage Columns" at bounding box center [646, 272] width 58 height 10
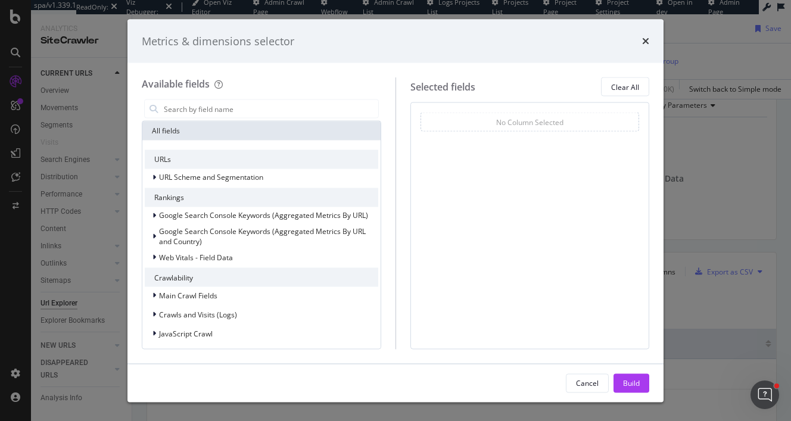
click at [585, 394] on div "Cancel Build" at bounding box center [396, 383] width 536 height 38
click at [585, 386] on div "Cancel" at bounding box center [587, 383] width 23 height 10
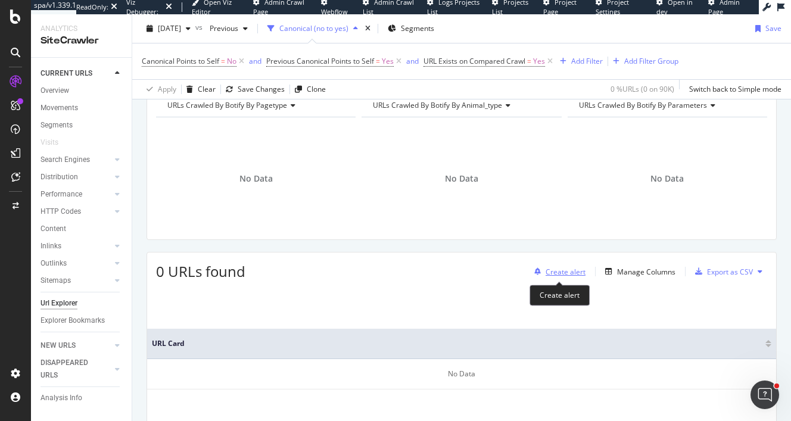
click at [567, 268] on div "Create alert" at bounding box center [566, 272] width 40 height 10
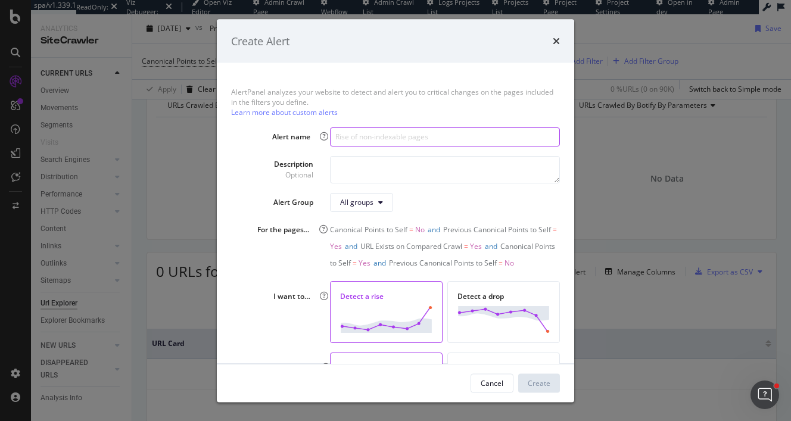
click at [415, 139] on input "modal" at bounding box center [445, 136] width 230 height 19
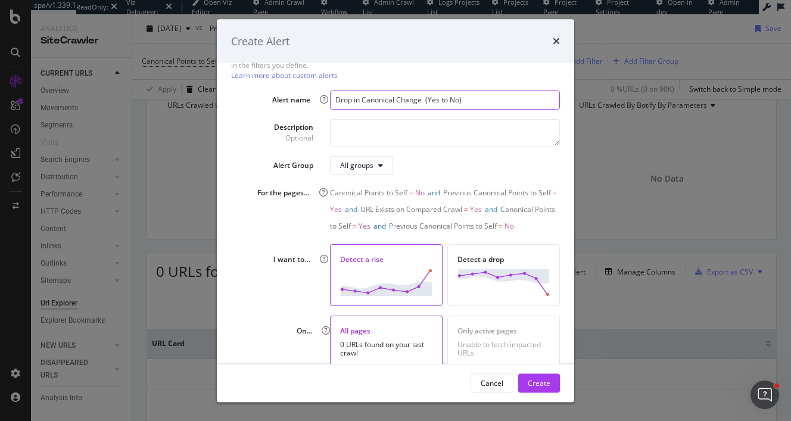
scroll to position [36, 0]
type input "Drop in Canonical Change (Yes to No)"
click at [493, 275] on img "modal" at bounding box center [504, 283] width 92 height 27
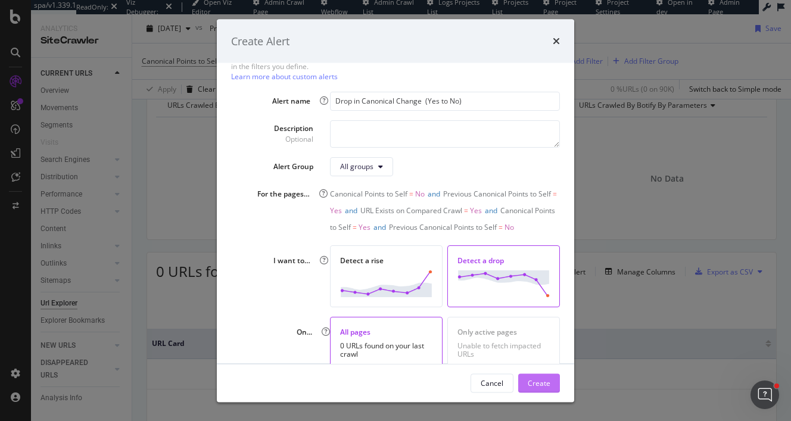
click at [533, 378] on div "Create" at bounding box center [539, 383] width 23 height 10
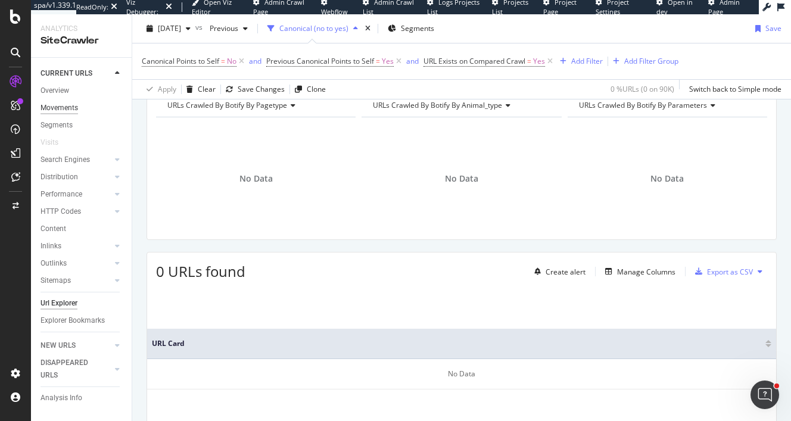
click at [68, 108] on div "Movements" at bounding box center [60, 108] width 38 height 13
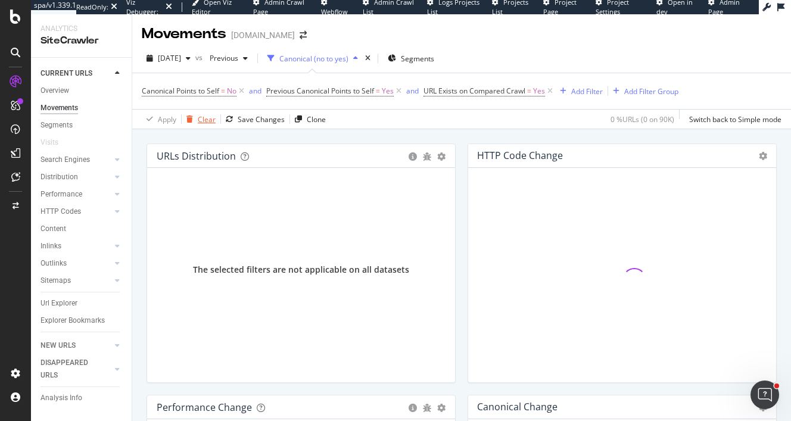
click at [209, 121] on div "Clear" at bounding box center [207, 119] width 18 height 10
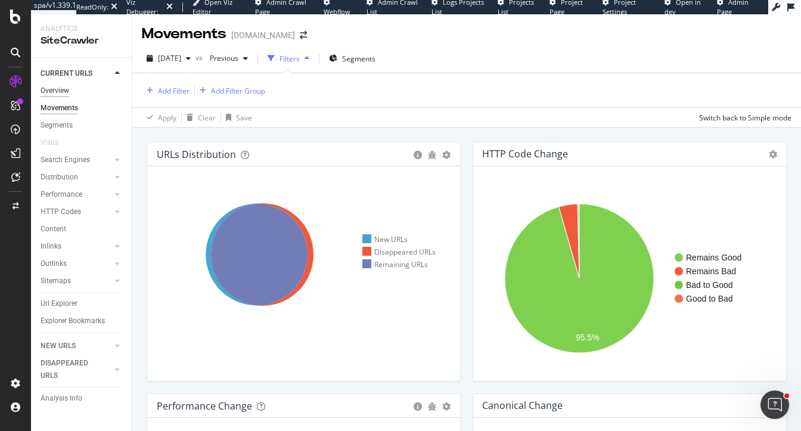
click at [53, 89] on div "Overview" at bounding box center [55, 91] width 29 height 13
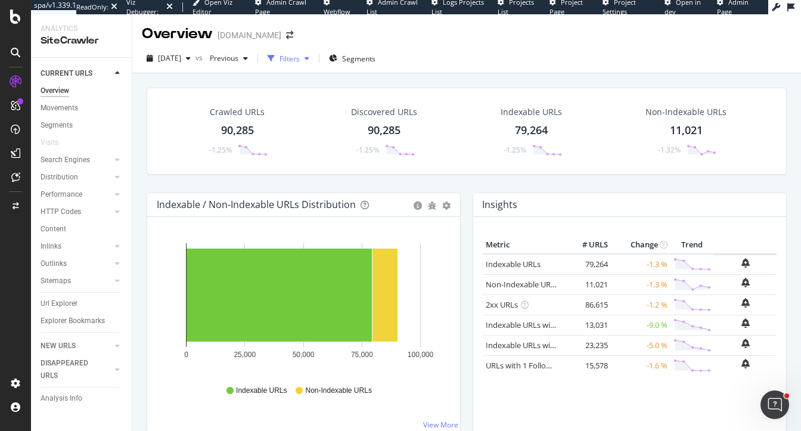
click at [302, 64] on div "Filters" at bounding box center [288, 58] width 51 height 18
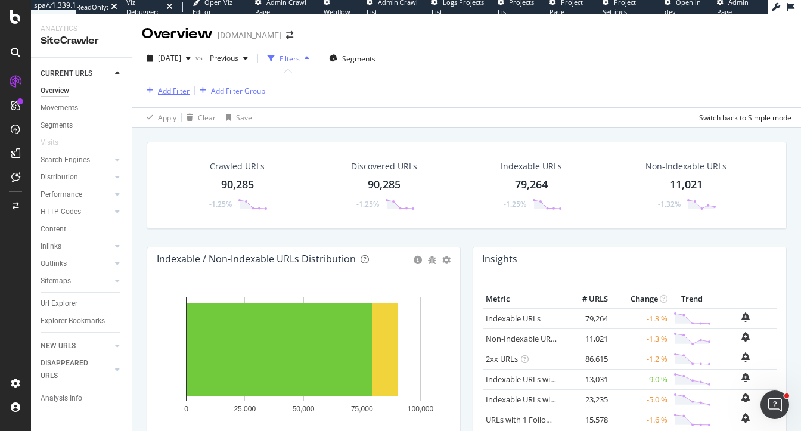
click at [167, 90] on div "Add Filter" at bounding box center [174, 91] width 32 height 10
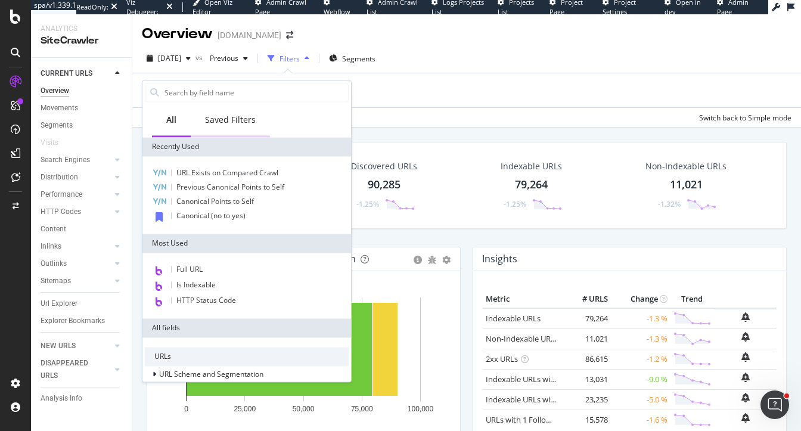
click at [223, 117] on div "Saved Filters" at bounding box center [230, 120] width 51 height 12
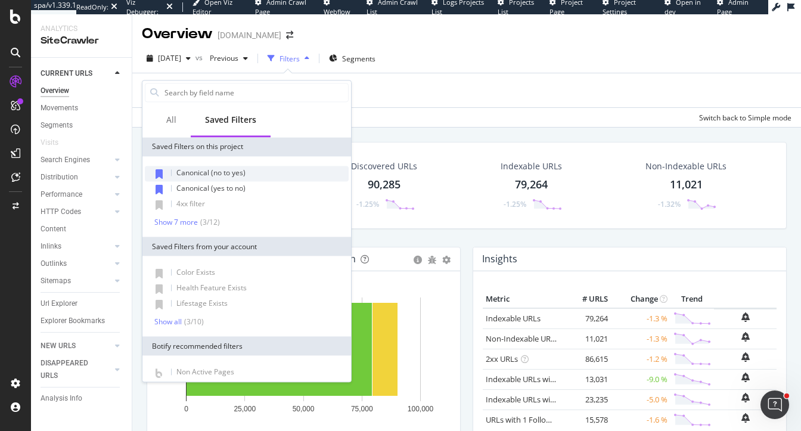
click at [218, 170] on span "Canonical (no to yes)" at bounding box center [210, 172] width 69 height 10
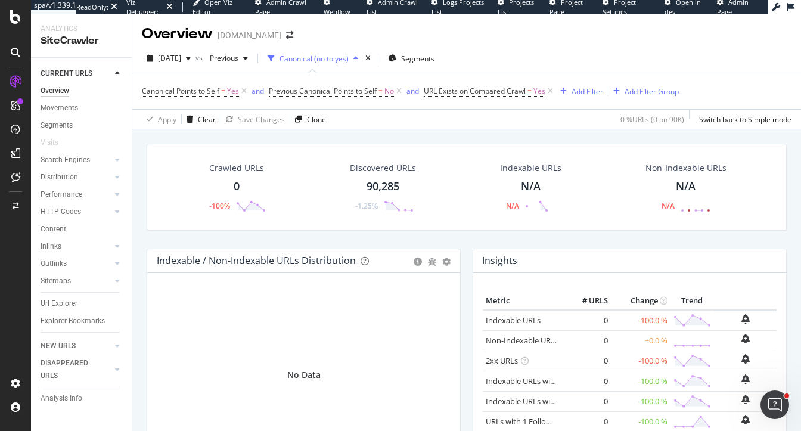
drag, startPoint x: 204, startPoint y: 120, endPoint x: 194, endPoint y: 93, distance: 29.2
click at [204, 120] on div "Clear" at bounding box center [207, 119] width 18 height 10
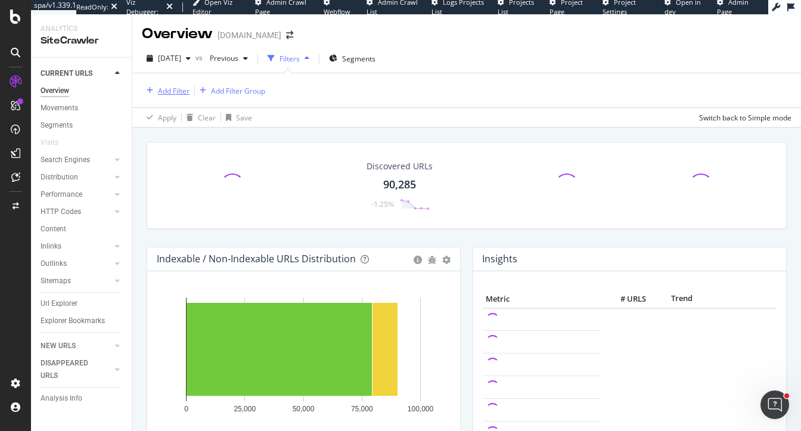
click at [184, 90] on div "Add Filter" at bounding box center [174, 91] width 32 height 10
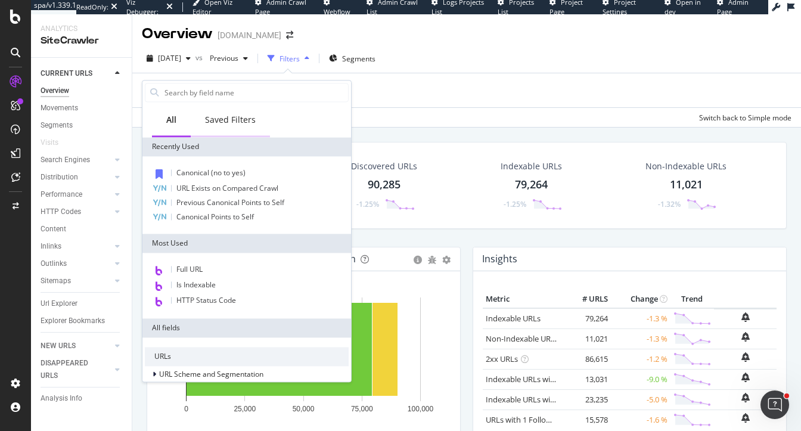
click at [217, 119] on div "Saved Filters" at bounding box center [230, 120] width 51 height 12
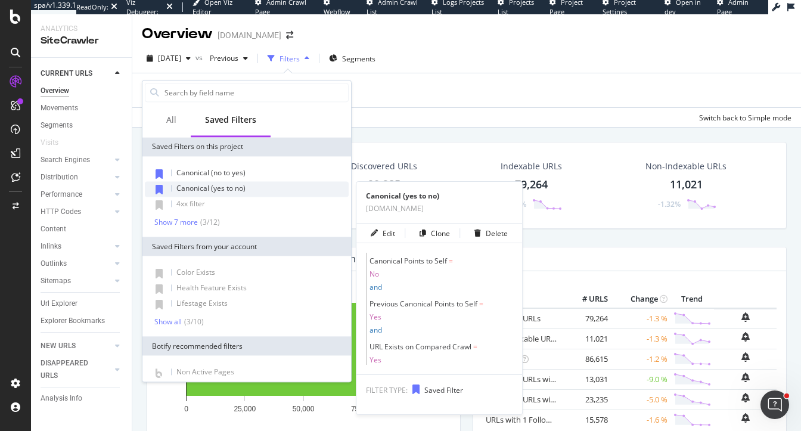
click at [228, 190] on span "Canonical (yes to no)" at bounding box center [210, 188] width 69 height 10
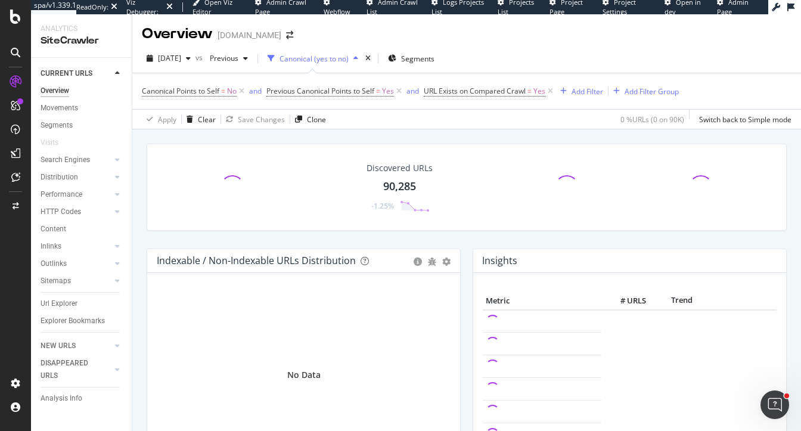
click at [144, 164] on div "Discovered URLs 90,285 -1.25%" at bounding box center [467, 196] width 652 height 105
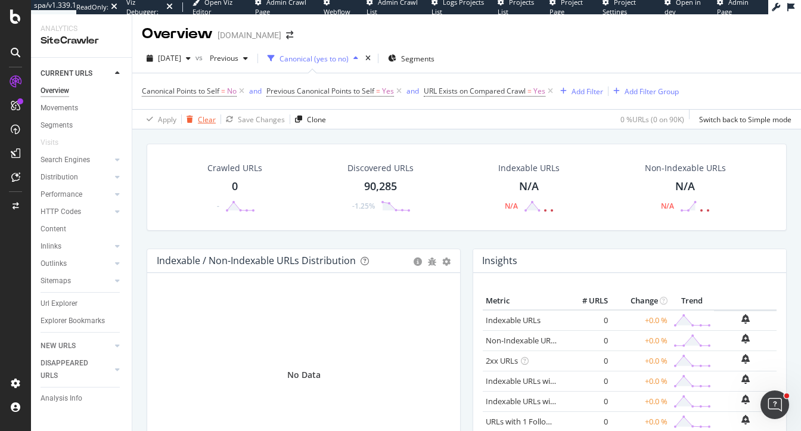
click at [204, 114] on div "Clear" at bounding box center [207, 119] width 18 height 10
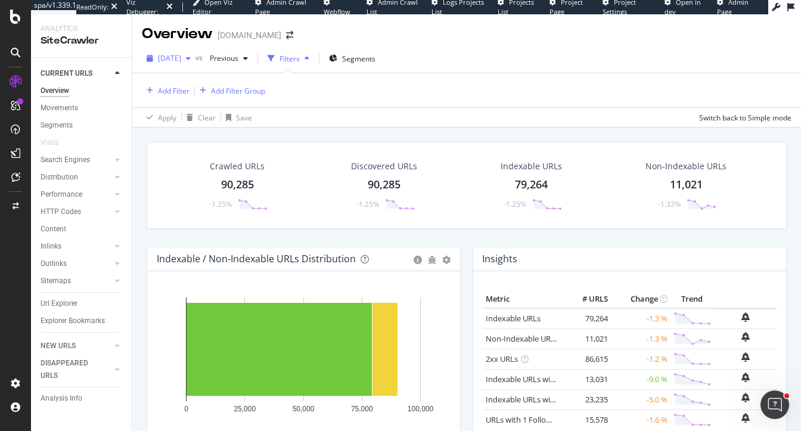
click at [181, 57] on span "2025 Oct. 8th" at bounding box center [169, 58] width 23 height 10
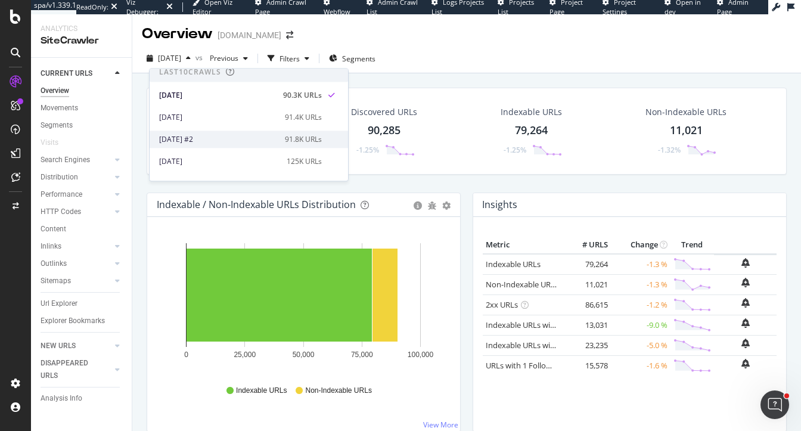
scroll to position [2, 0]
click at [292, 136] on div "2025 Sep. 24th #2 91.8K URLs" at bounding box center [249, 142] width 198 height 17
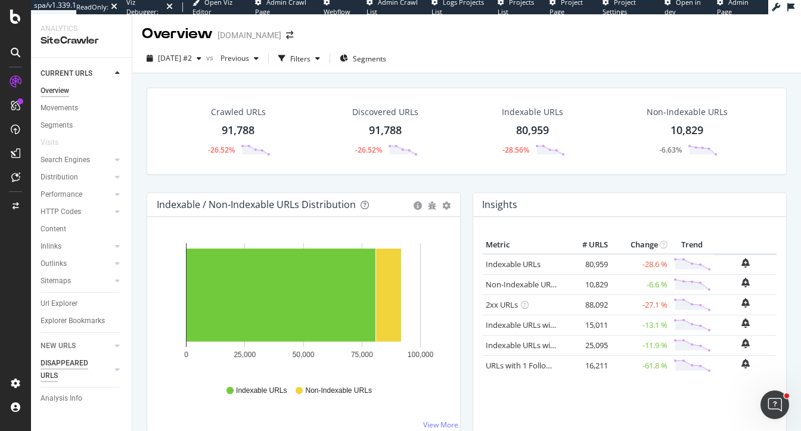
click at [55, 371] on div "DISAPPEARED URLS" at bounding box center [71, 369] width 60 height 25
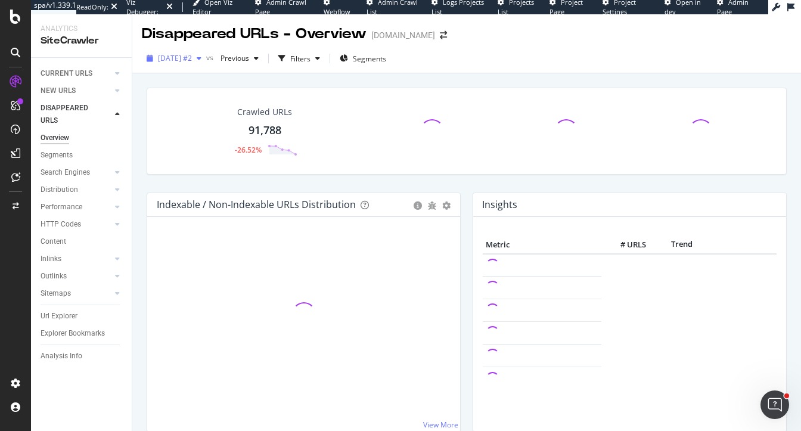
click at [192, 60] on span "[DATE] #2" at bounding box center [175, 58] width 34 height 10
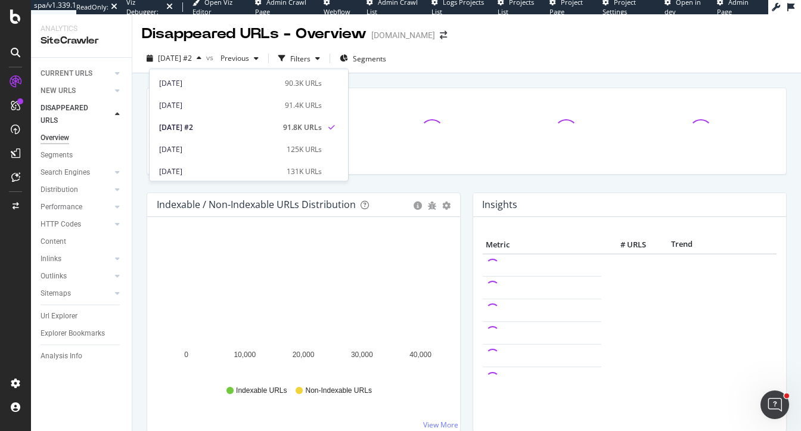
scroll to position [17, 0]
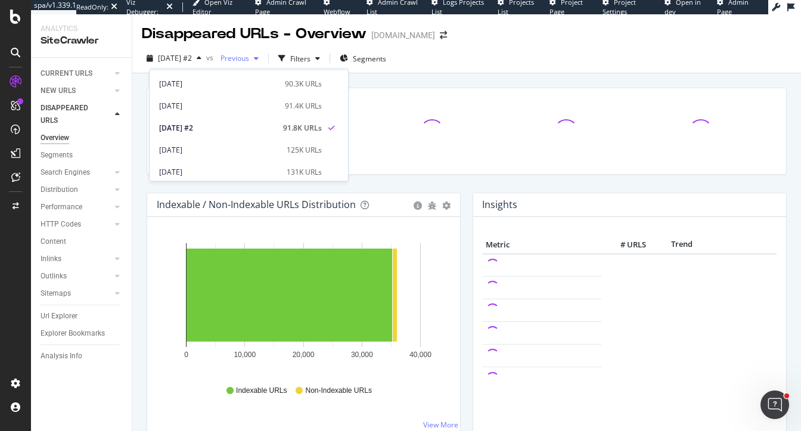
click at [249, 57] on span "Previous" at bounding box center [232, 58] width 33 height 10
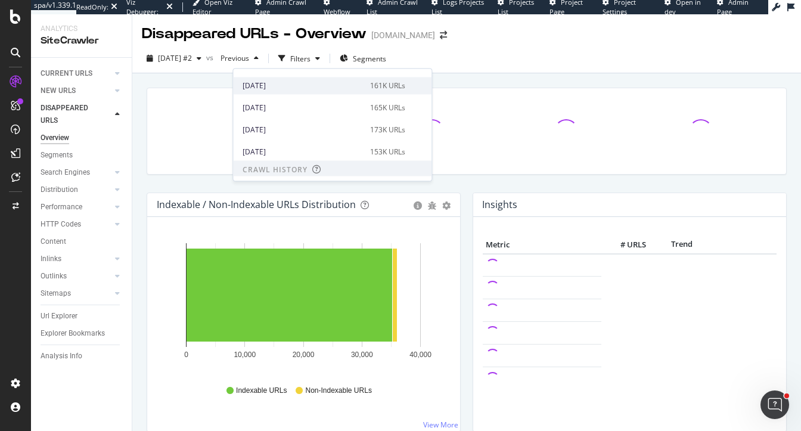
scroll to position [150, 0]
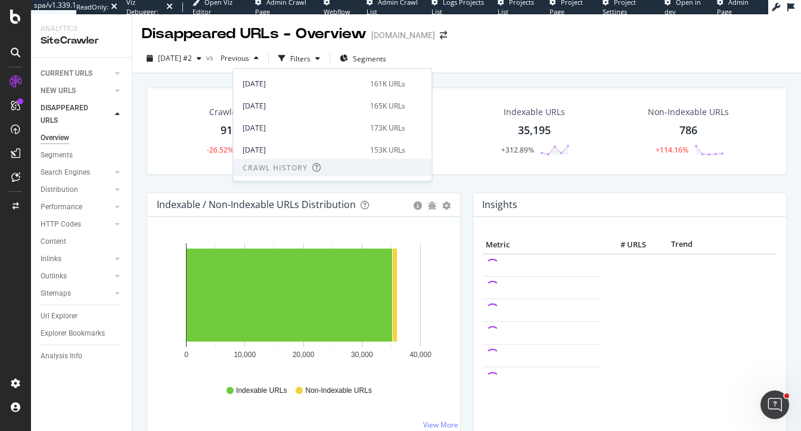
click at [141, 182] on div "Crawled URLs 91,788 -26.52% Disappeared URLs 35,981 +304.69% Indexable URLs 35,…" at bounding box center [467, 140] width 652 height 105
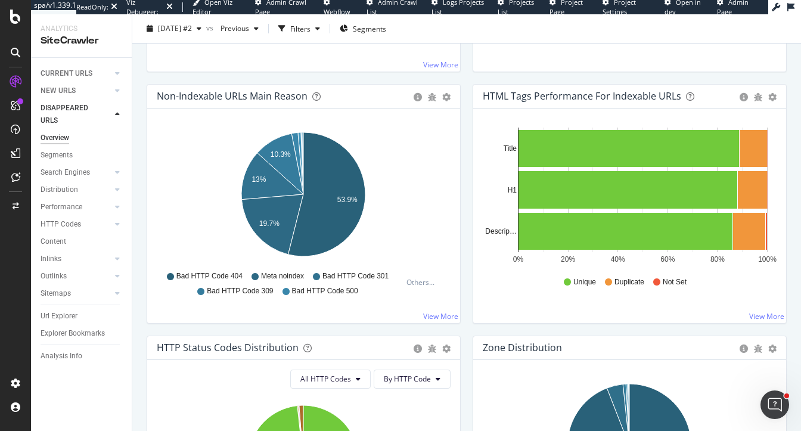
scroll to position [360, 0]
click at [50, 156] on div "Segments" at bounding box center [57, 155] width 32 height 13
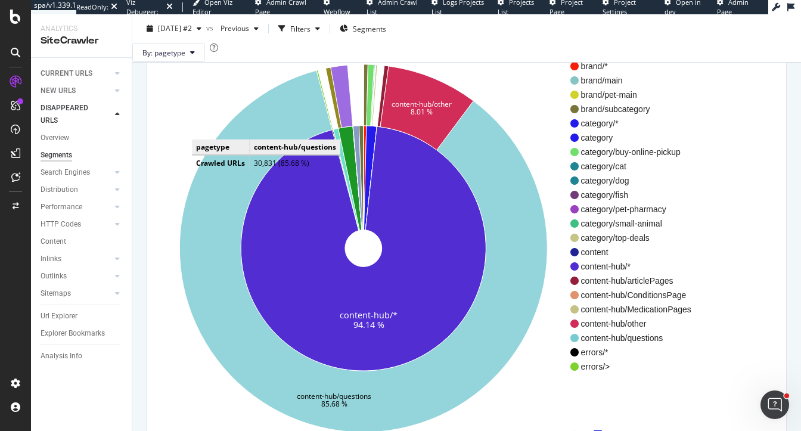
scroll to position [91, 0]
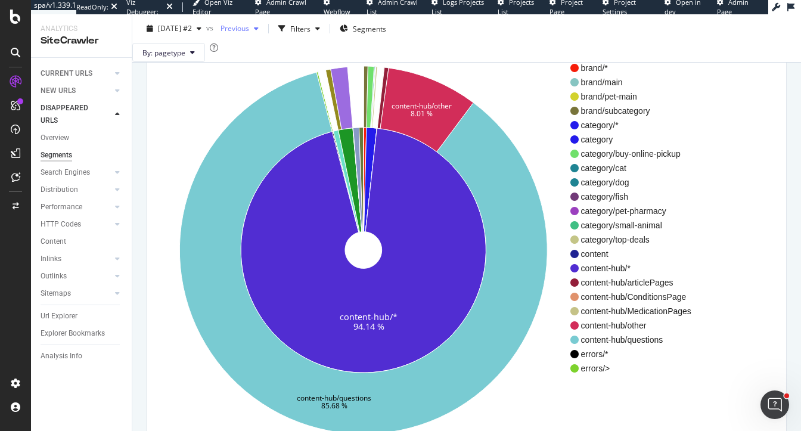
click at [249, 27] on span "Previous" at bounding box center [232, 28] width 33 height 10
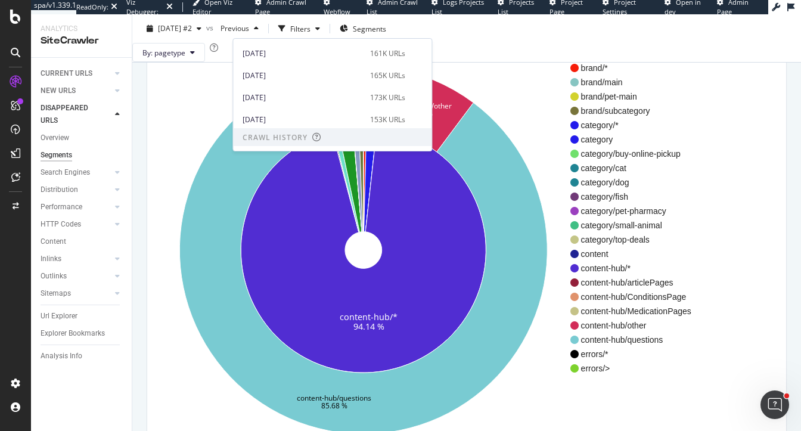
scroll to position [151, 0]
click at [296, 95] on div "[DATE]" at bounding box center [303, 96] width 120 height 11
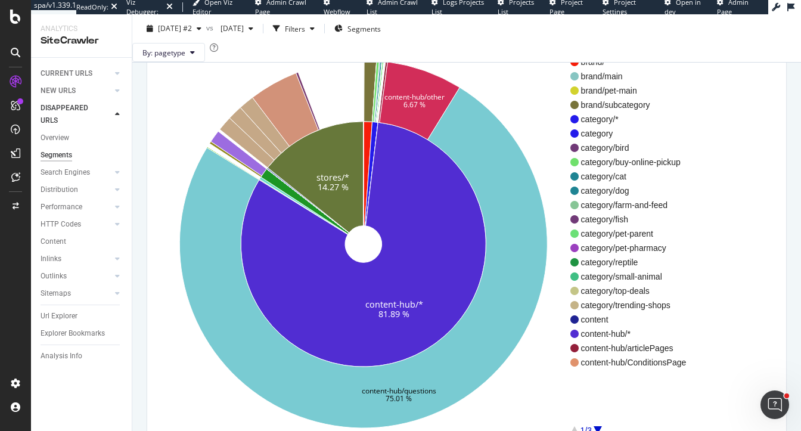
scroll to position [98, 0]
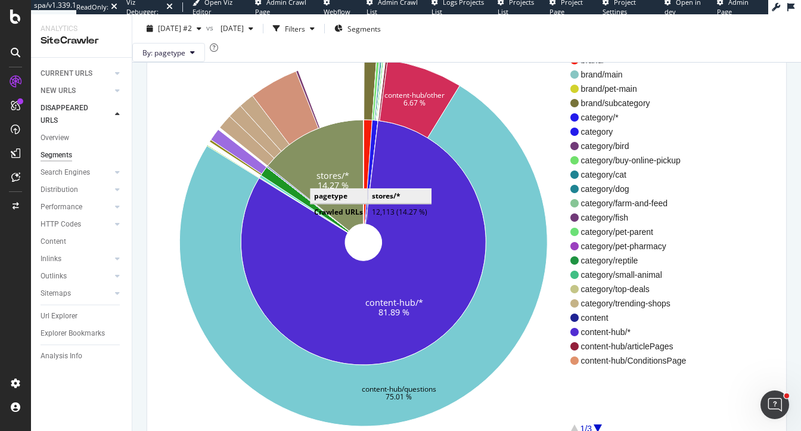
click at [322, 181] on text "stores/*" at bounding box center [332, 175] width 33 height 11
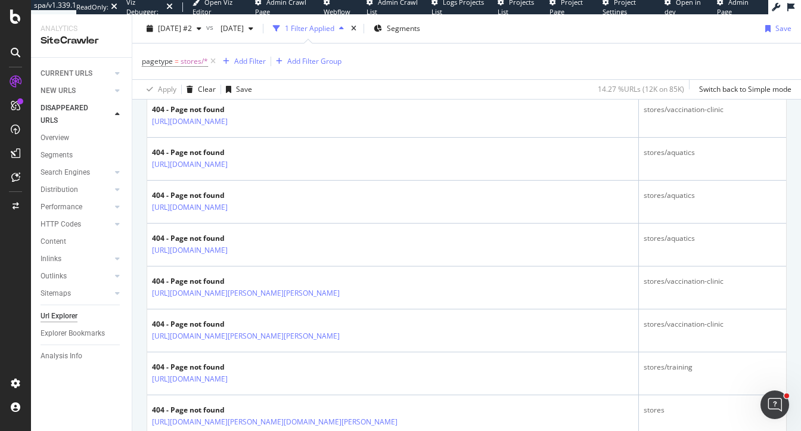
scroll to position [687, 0]
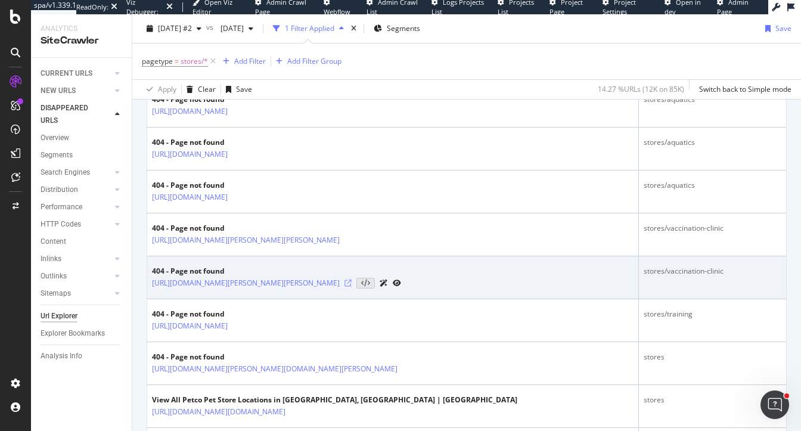
click at [352, 280] on icon at bounding box center [347, 282] width 7 height 7
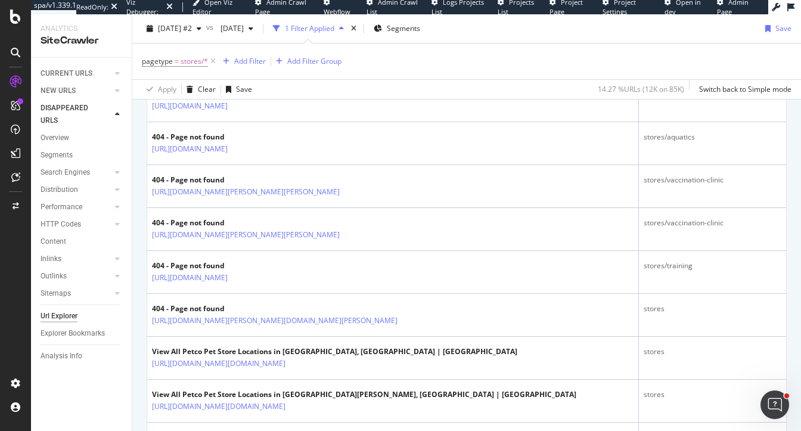
scroll to position [736, 0]
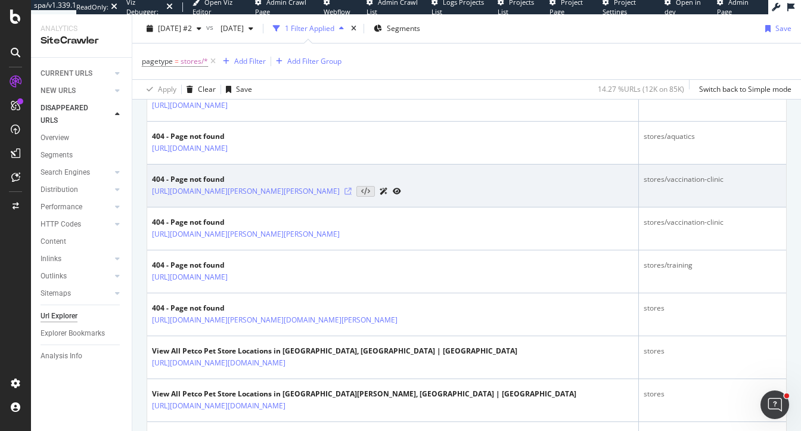
click at [352, 188] on icon at bounding box center [347, 191] width 7 height 7
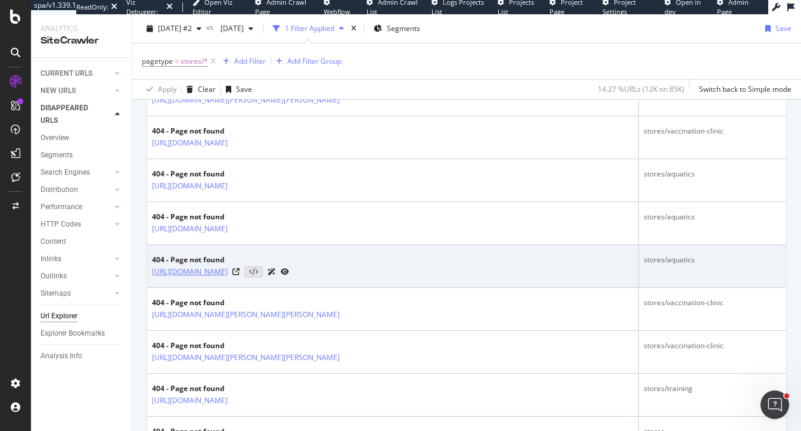
scroll to position [611, 0]
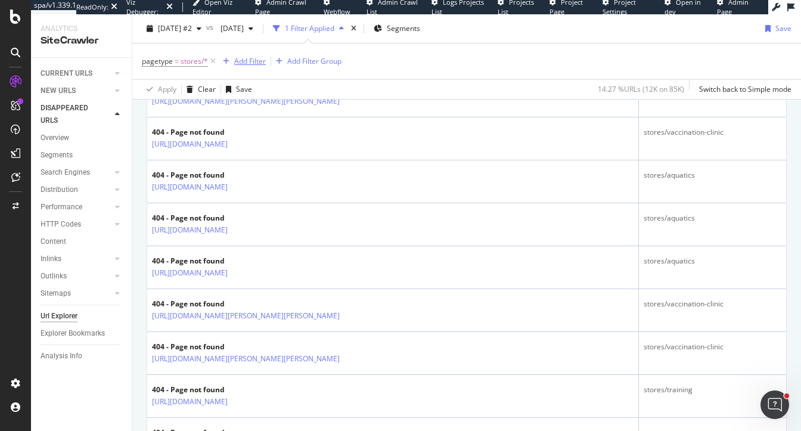
click at [252, 61] on div "Add Filter" at bounding box center [250, 61] width 32 height 10
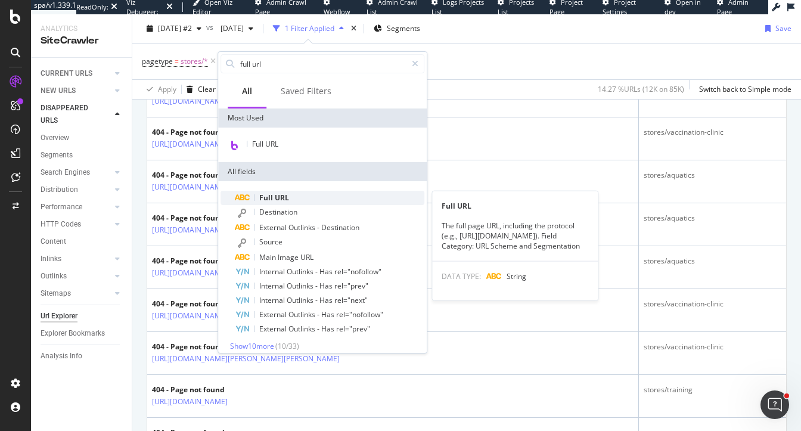
type input "full url"
click at [287, 200] on span "URL" at bounding box center [282, 197] width 14 height 10
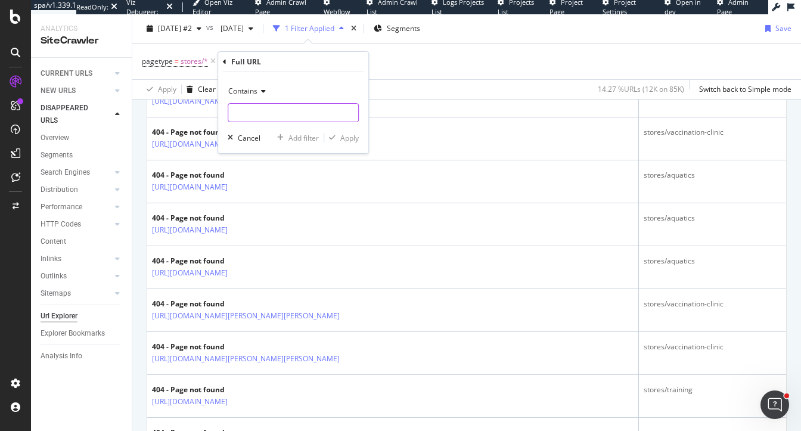
click at [284, 116] on input "text" at bounding box center [293, 112] width 130 height 19
type input "vaccination"
click at [244, 92] on span "Contains" at bounding box center [242, 91] width 29 height 10
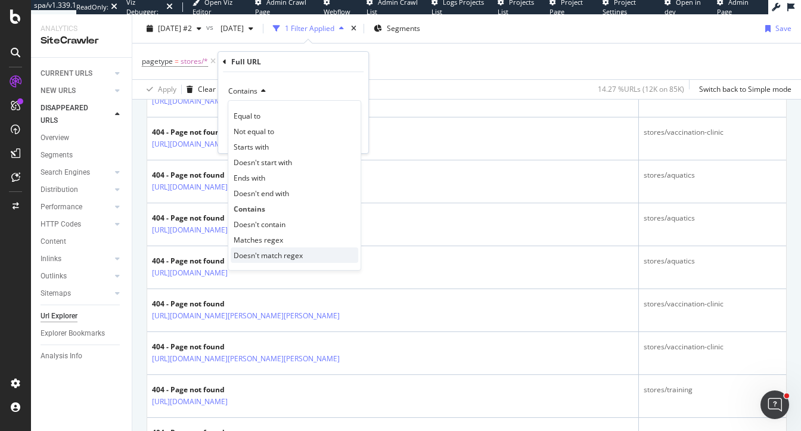
click at [272, 257] on span "Doesn't match regex" at bounding box center [268, 255] width 69 height 10
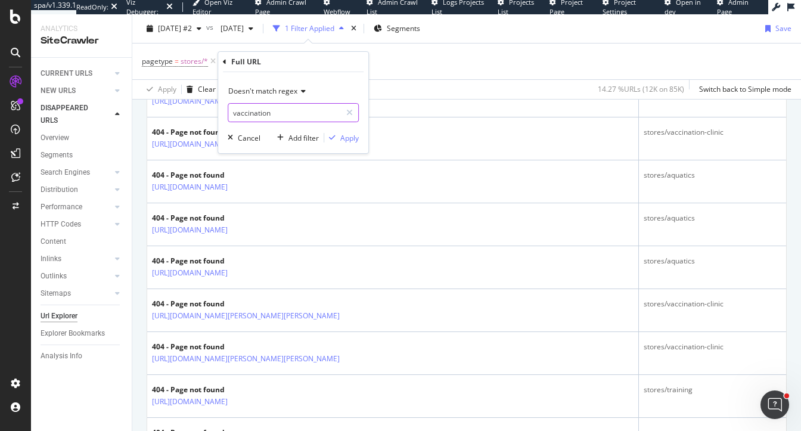
click at [275, 111] on input "vaccination" at bounding box center [284, 112] width 113 height 19
click at [279, 112] on input "vaccination" at bounding box center [284, 112] width 113 height 19
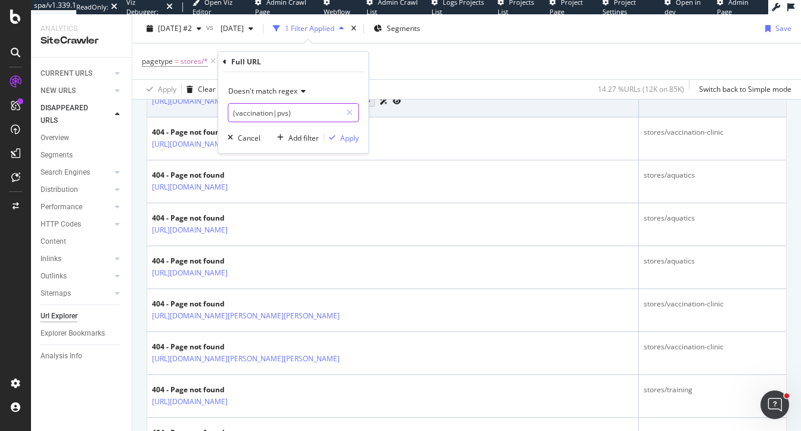
drag, startPoint x: 303, startPoint y: 112, endPoint x: 199, endPoint y: 110, distance: 104.3
click at [199, 110] on body "spa/v1.339.1 ReadOnly: Viz Debugger: Open Viz Editor Admin Crawl Page Webflow A…" at bounding box center [400, 215] width 801 height 431
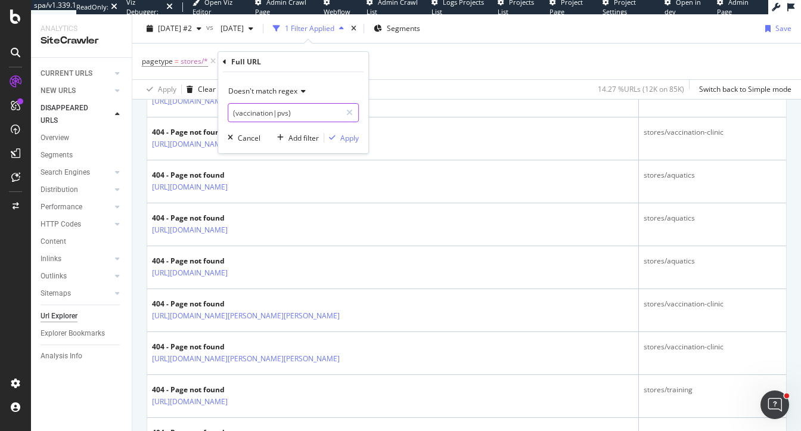
click at [282, 114] on input "(vaccination|pvs)" at bounding box center [284, 112] width 113 height 19
type input "(vaccination)"
click at [233, 136] on div "button" at bounding box center [230, 137] width 15 height 7
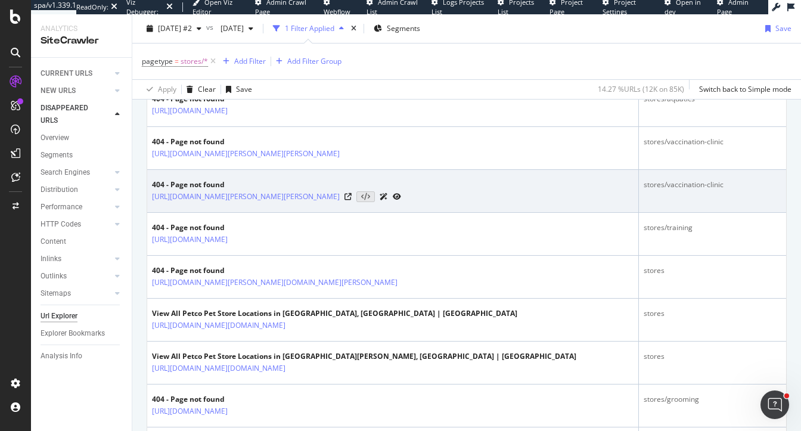
scroll to position [772, 0]
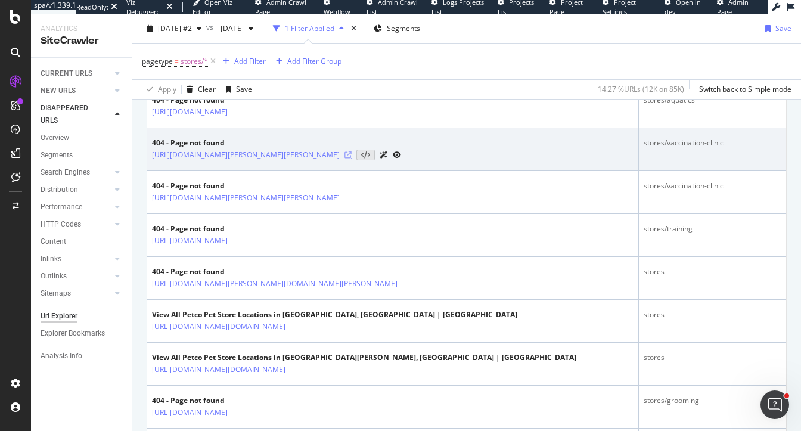
click at [352, 153] on icon at bounding box center [347, 154] width 7 height 7
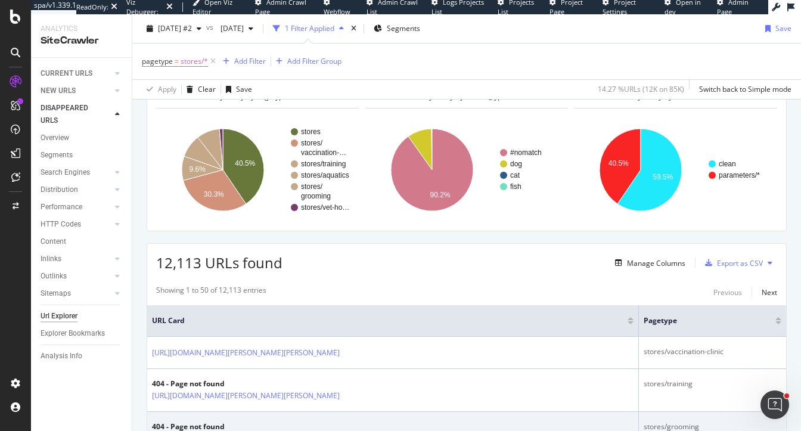
scroll to position [144, 0]
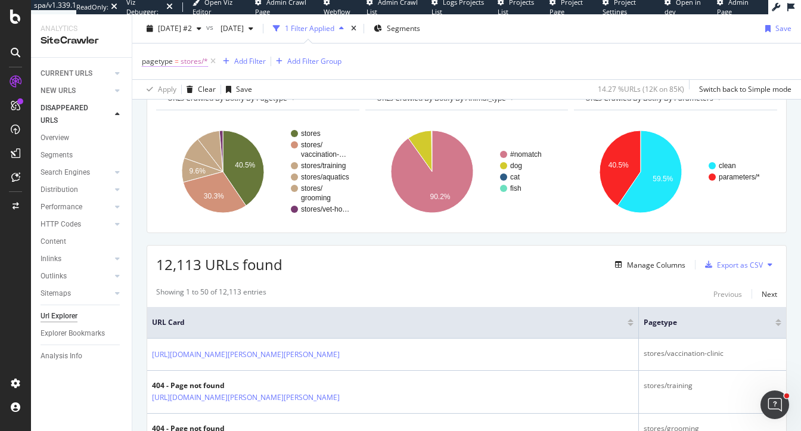
click at [185, 60] on span "stores/*" at bounding box center [194, 61] width 27 height 17
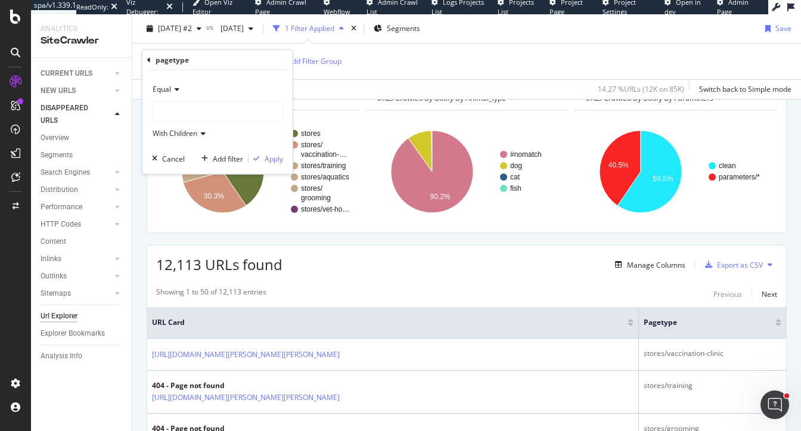
click at [182, 97] on div "Equal" at bounding box center [217, 89] width 131 height 19
click at [188, 110] on div "Equal" at bounding box center [219, 113] width 128 height 15
click at [188, 136] on span "With Children" at bounding box center [175, 133] width 45 height 10
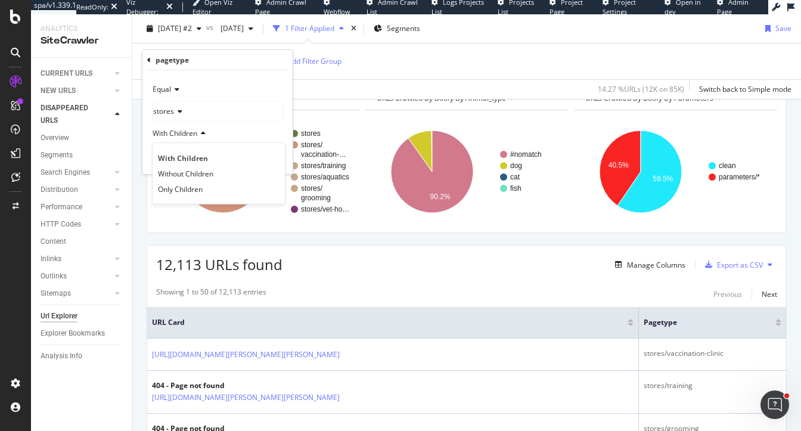
click at [188, 134] on span "With Children" at bounding box center [175, 133] width 45 height 10
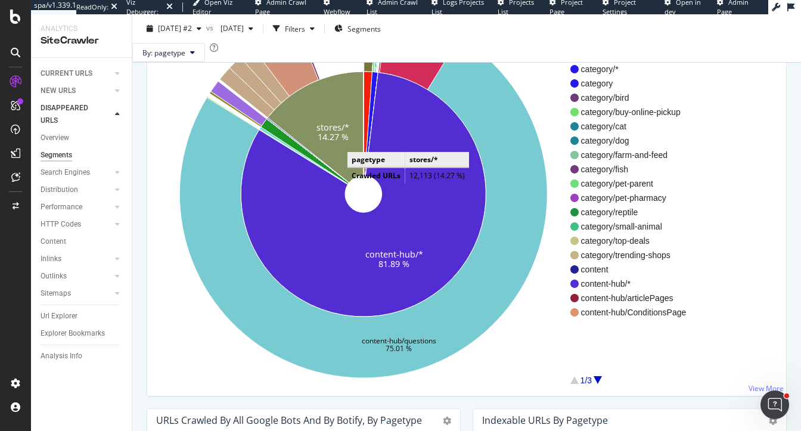
scroll to position [161, 0]
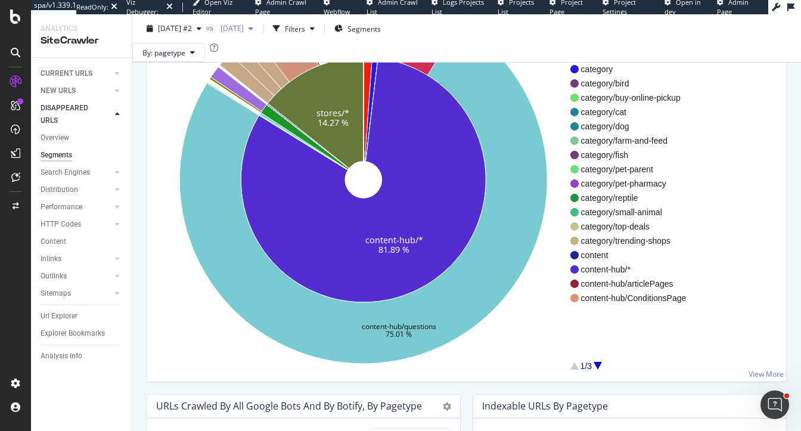
click at [244, 32] on span "[DATE]" at bounding box center [230, 28] width 28 height 10
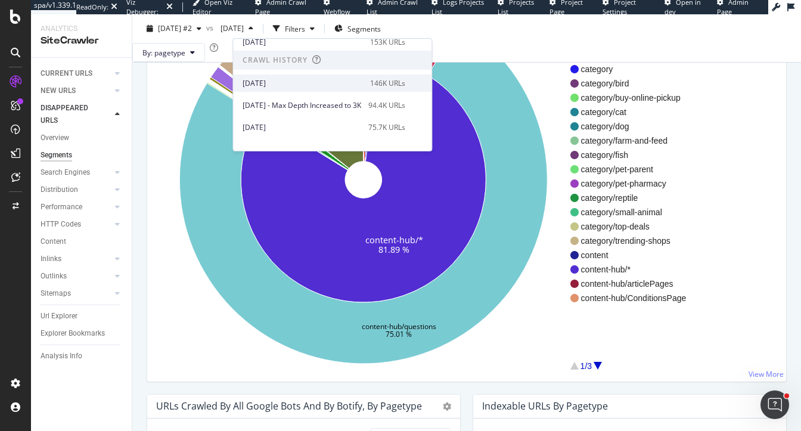
scroll to position [226, 0]
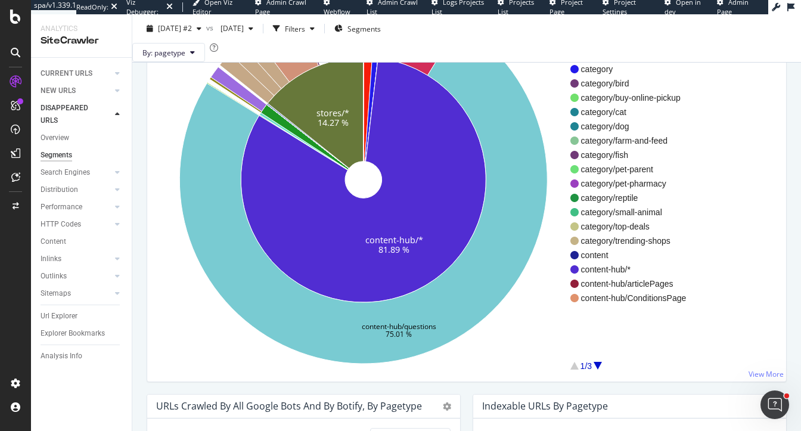
click at [138, 126] on div "URLs Crawled By Botify By pagetype Sunburst Treemap Table Expand Export as CSV …" at bounding box center [466, 139] width 669 height 417
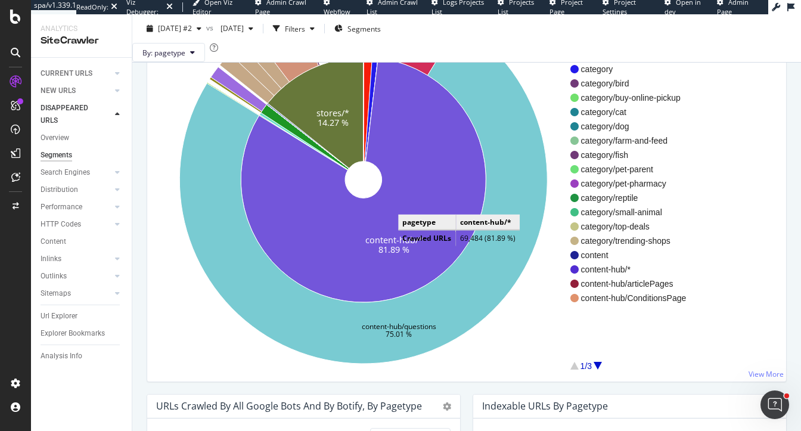
click at [410, 222] on icon at bounding box center [363, 180] width 245 height 244
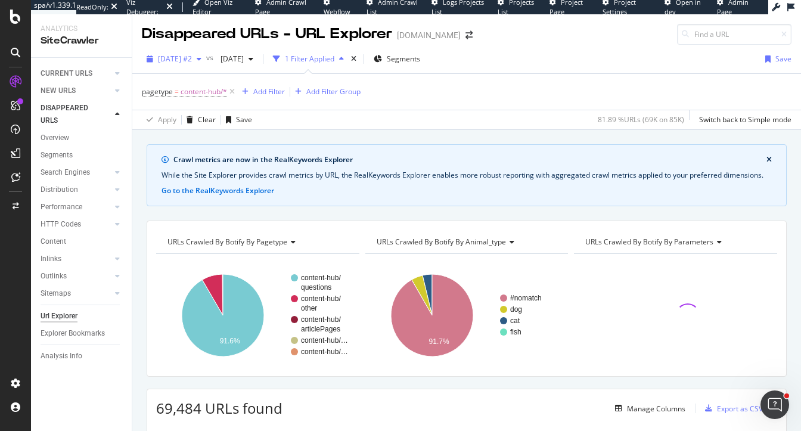
click at [192, 56] on span "[DATE] #2" at bounding box center [175, 59] width 34 height 10
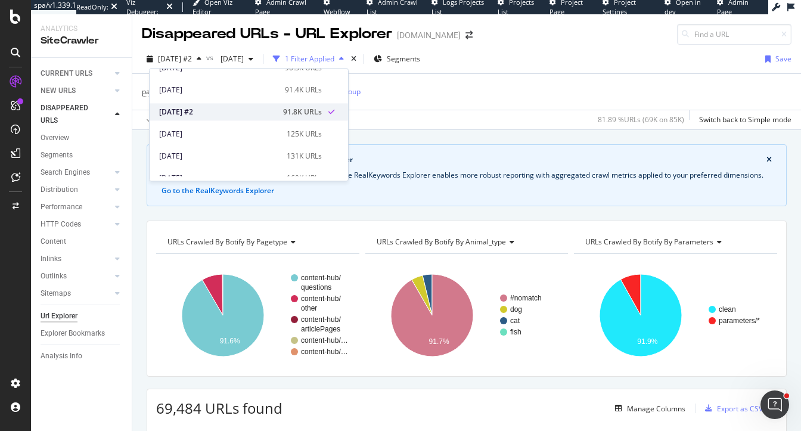
scroll to position [29, 0]
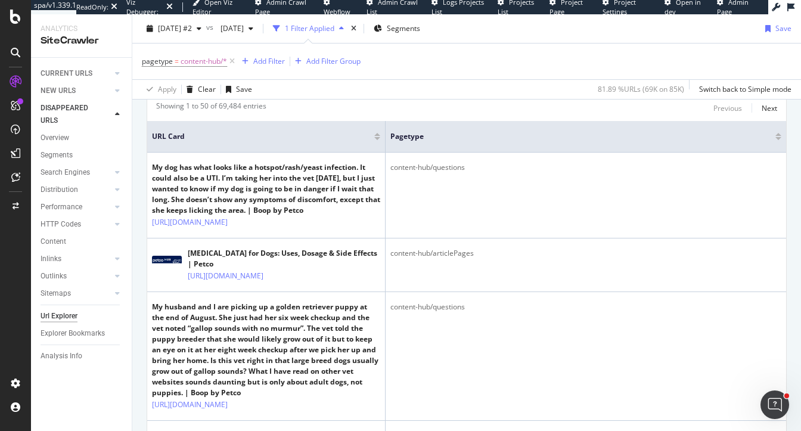
scroll to position [322, 0]
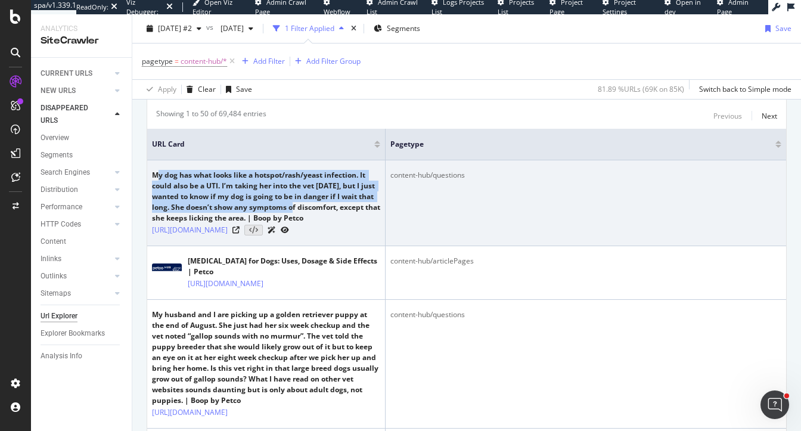
drag, startPoint x: 160, startPoint y: 171, endPoint x: 296, endPoint y: 208, distance: 140.8
click at [296, 208] on div "My dog has what looks like a hotspot/rash/yeast infection. It could also be a U…" at bounding box center [266, 197] width 228 height 54
click at [240, 234] on icon at bounding box center [235, 229] width 7 height 7
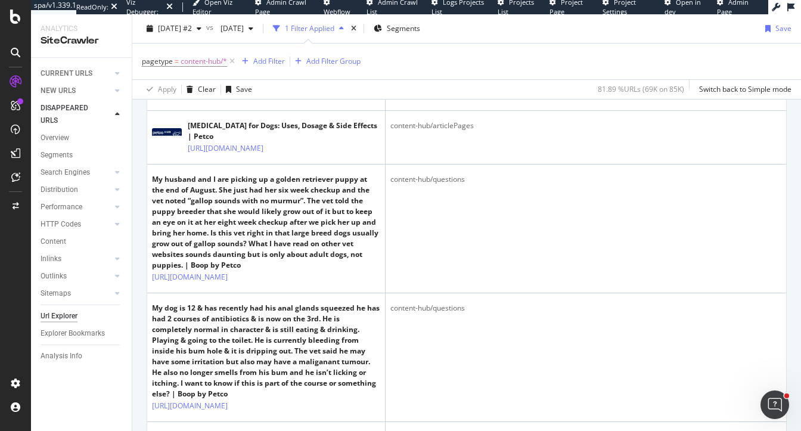
scroll to position [455, 0]
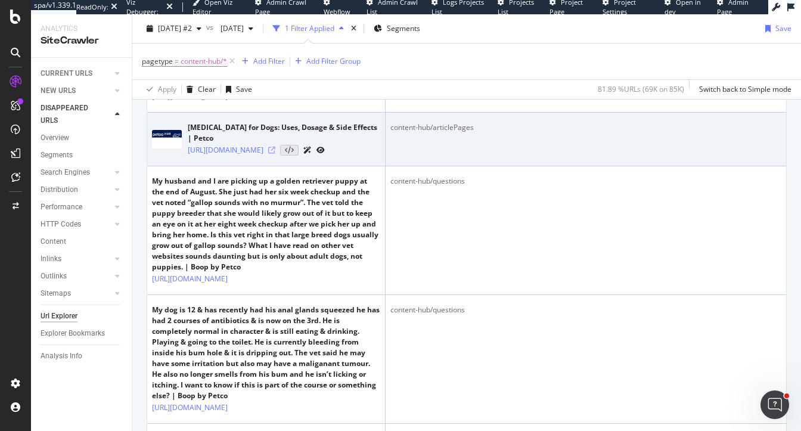
click at [275, 154] on icon at bounding box center [271, 150] width 7 height 7
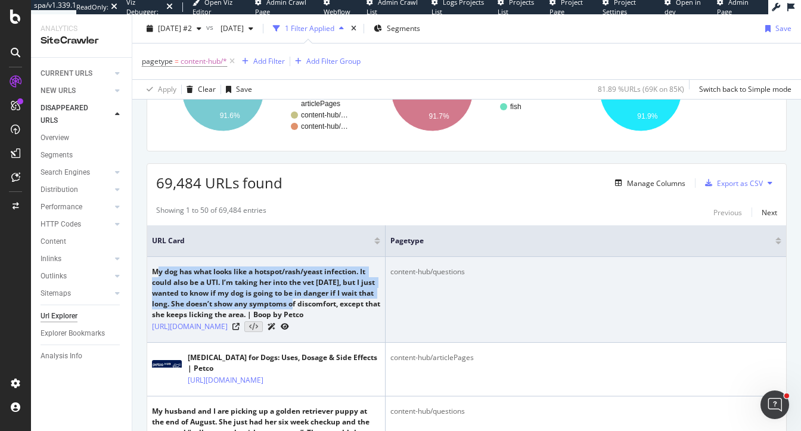
scroll to position [198, 0]
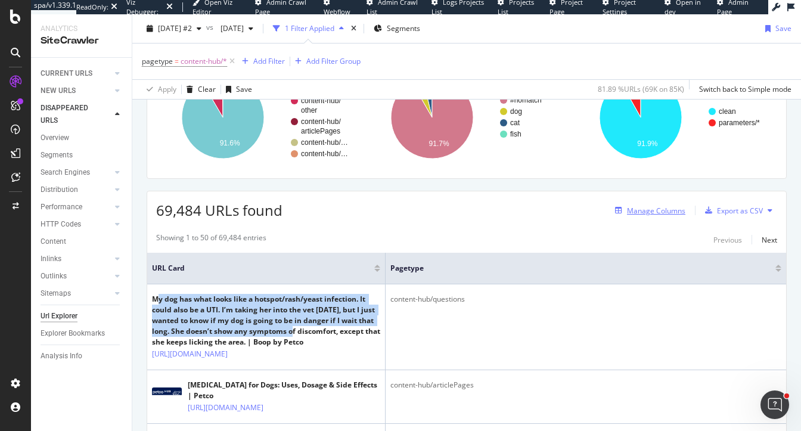
click at [643, 209] on div "Manage Columns" at bounding box center [656, 211] width 58 height 10
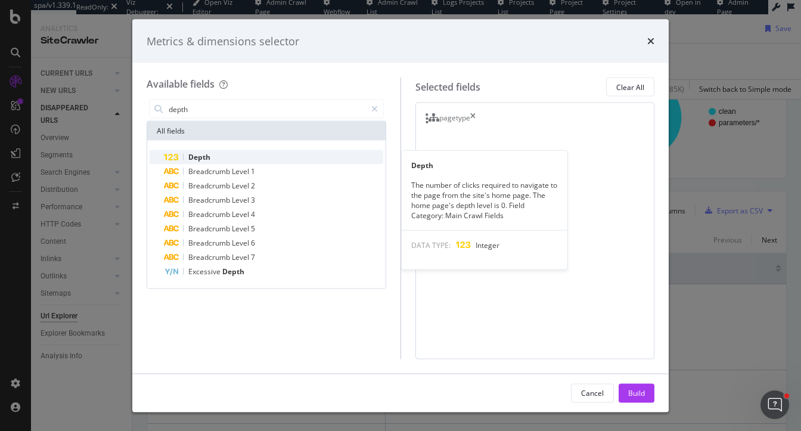
type input "depth"
click at [291, 154] on div "Depth" at bounding box center [273, 157] width 219 height 14
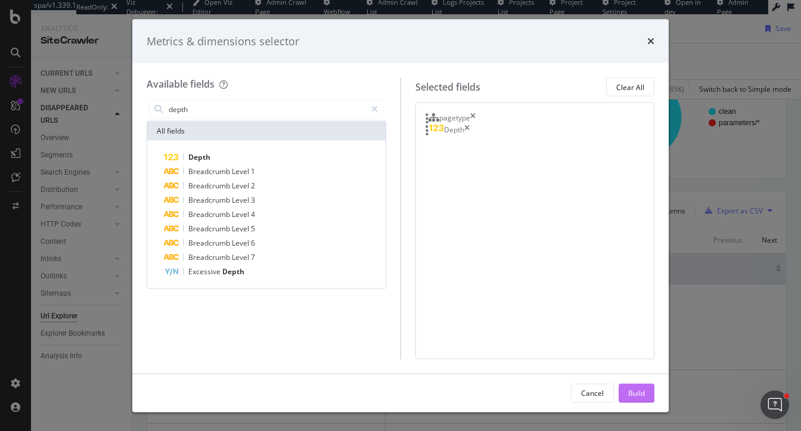
click at [640, 392] on div "Build" at bounding box center [636, 392] width 17 height 10
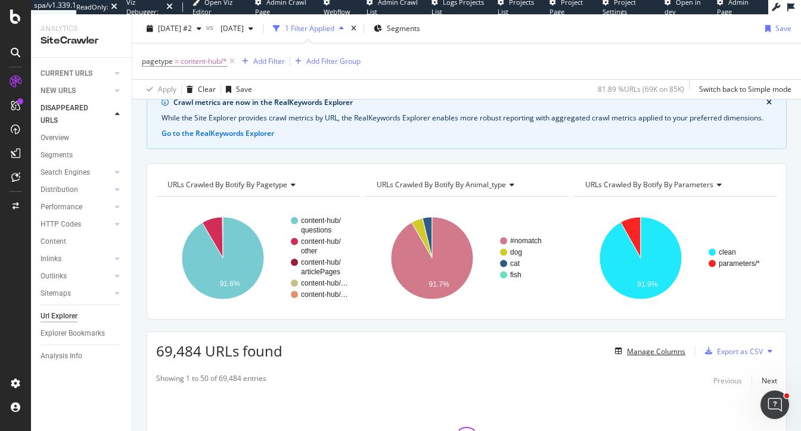
scroll to position [19, 0]
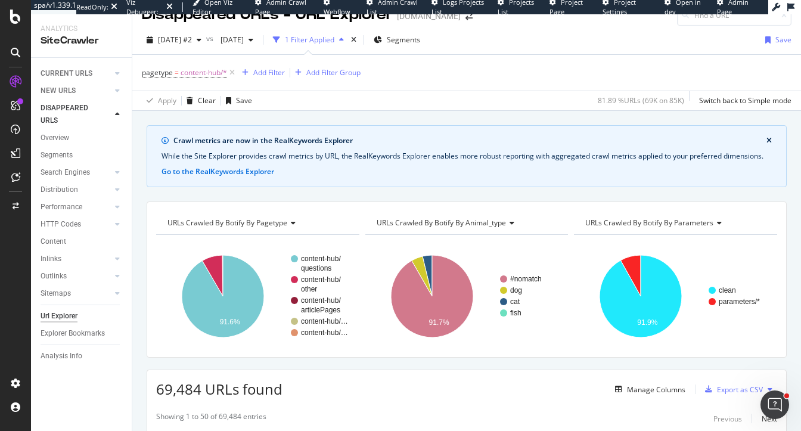
click at [210, 218] on span "URLs Crawled By Botify By pagetype" at bounding box center [227, 223] width 120 height 10
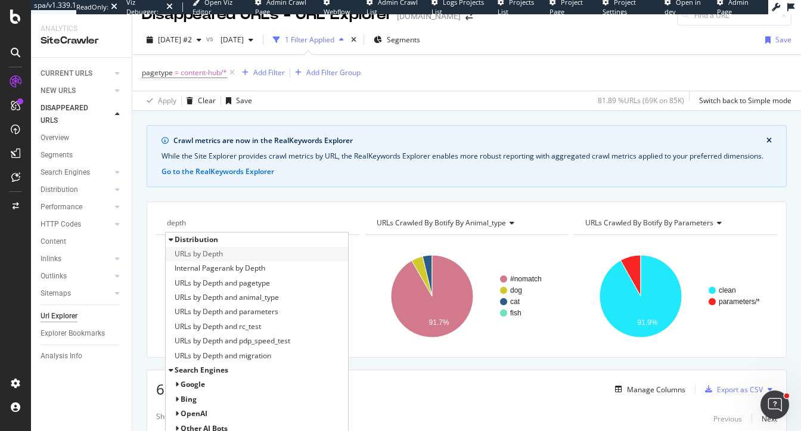
type input "depth"
click at [245, 256] on div "URLs by Depth" at bounding box center [257, 254] width 182 height 14
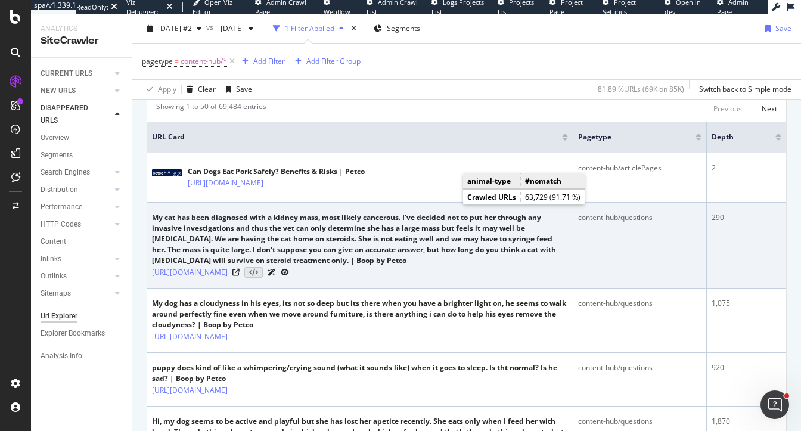
scroll to position [330, 0]
drag, startPoint x: 729, startPoint y: 222, endPoint x: 706, endPoint y: 222, distance: 23.2
click at [706, 222] on tr "My cat has been diagnosed with a kidney mass, most likely cancerous. I've decid…" at bounding box center [466, 245] width 639 height 86
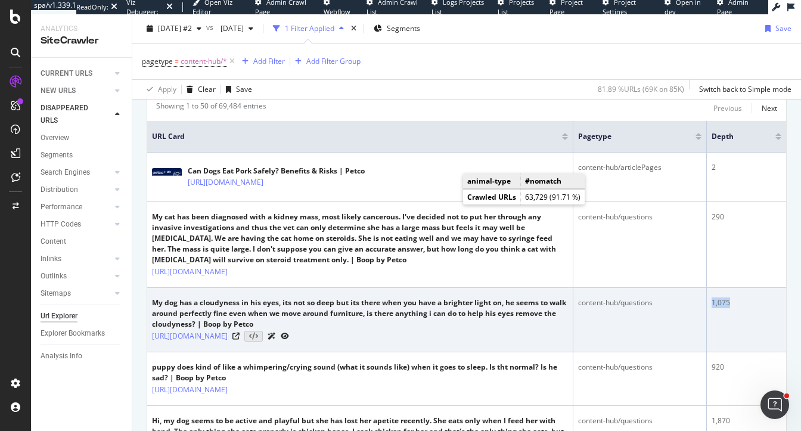
drag, startPoint x: 737, startPoint y: 306, endPoint x: 706, endPoint y: 305, distance: 30.4
click at [706, 306] on tr "My dog has a cloudyness in his eyes, its not so deep but its there when you hav…" at bounding box center [466, 320] width 639 height 64
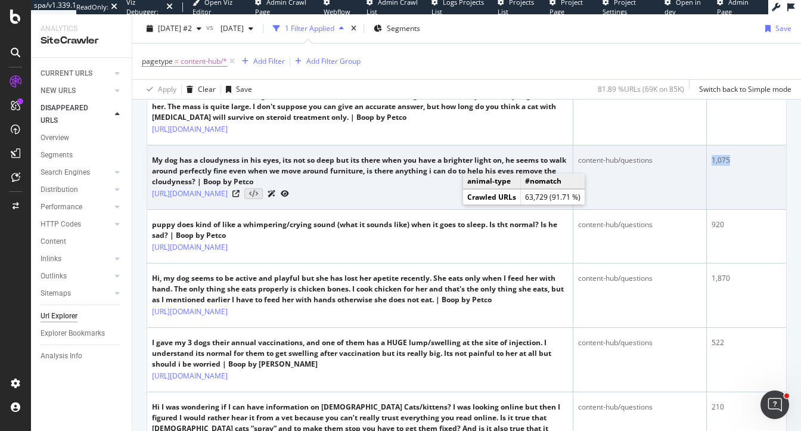
scroll to position [491, 0]
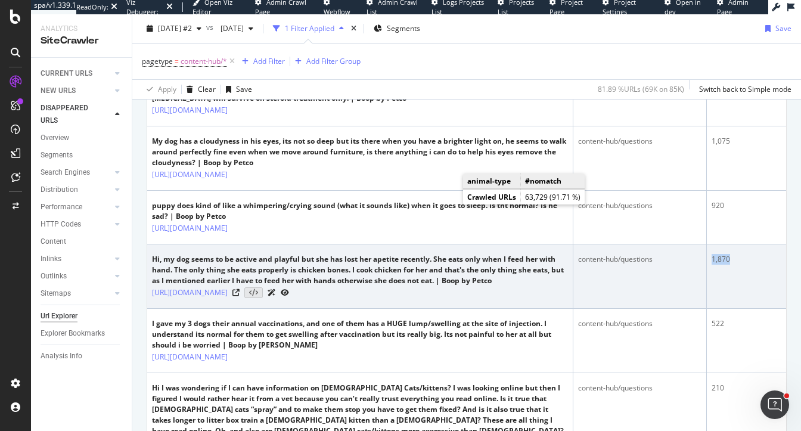
drag, startPoint x: 739, startPoint y: 265, endPoint x: 705, endPoint y: 265, distance: 34.0
click at [705, 265] on tr "Hi, my dog seems to be active and playful but she has lost her apetite recently…" at bounding box center [466, 276] width 639 height 64
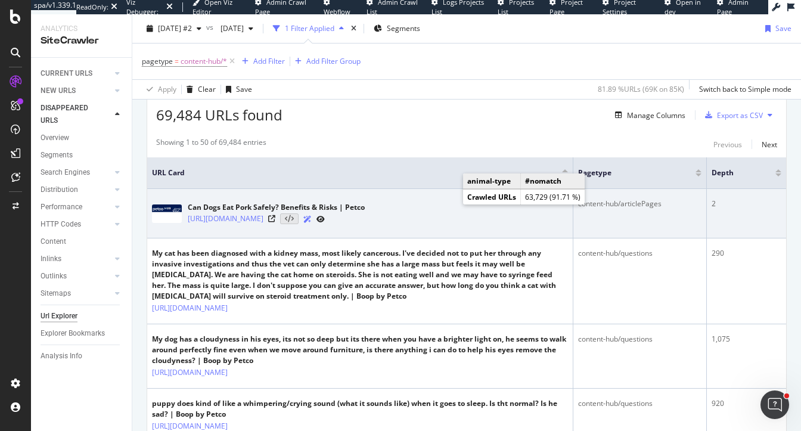
scroll to position [297, 0]
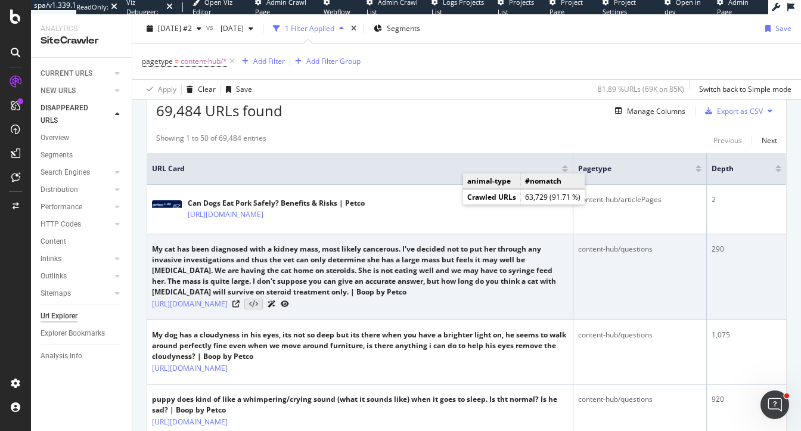
click at [289, 307] on icon at bounding box center [285, 303] width 8 height 7
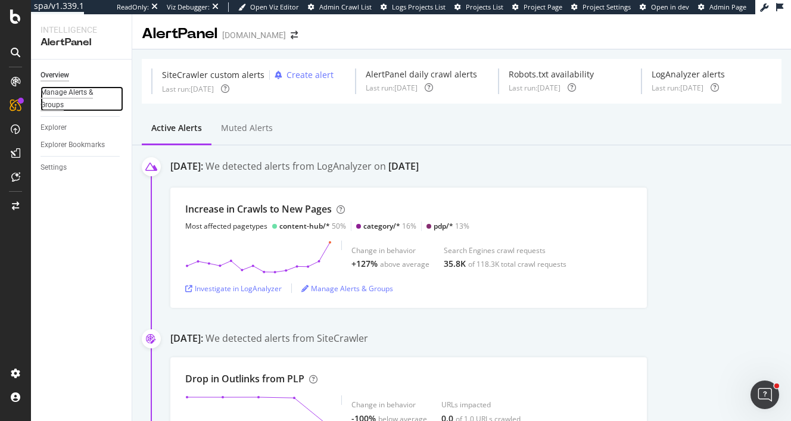
click at [64, 92] on div "Manage Alerts & Groups" at bounding box center [77, 98] width 72 height 25
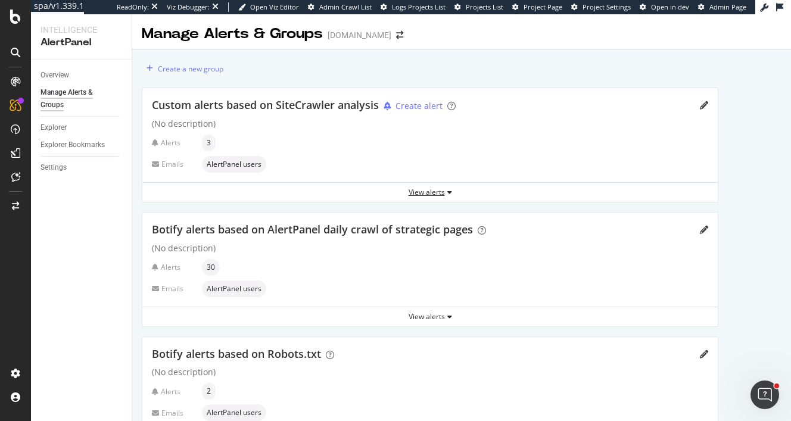
click at [425, 188] on div "View alerts" at bounding box center [430, 192] width 576 height 10
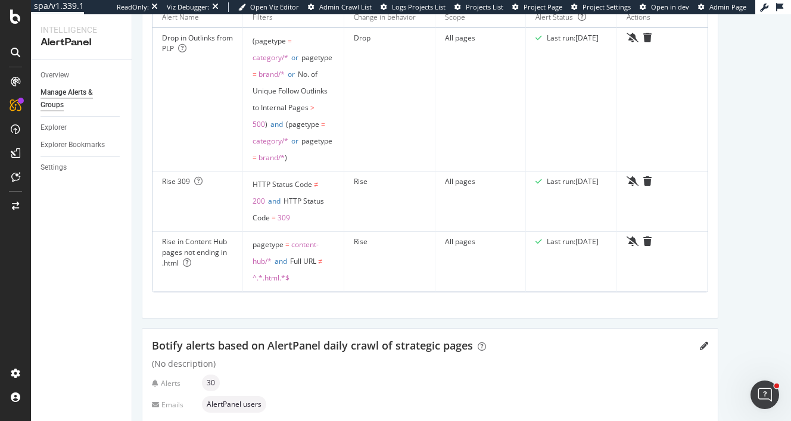
scroll to position [194, 0]
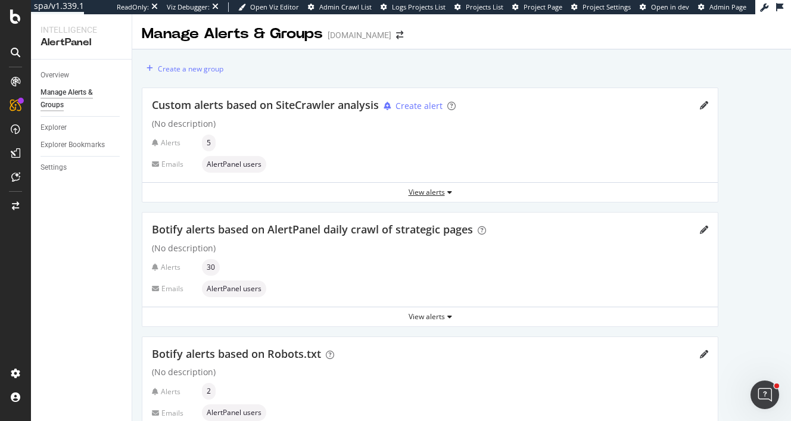
click at [431, 192] on div "View alerts" at bounding box center [430, 192] width 576 height 10
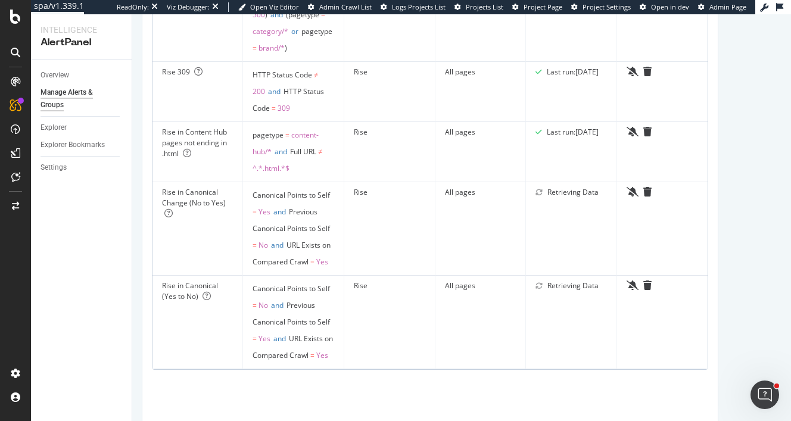
scroll to position [310, 0]
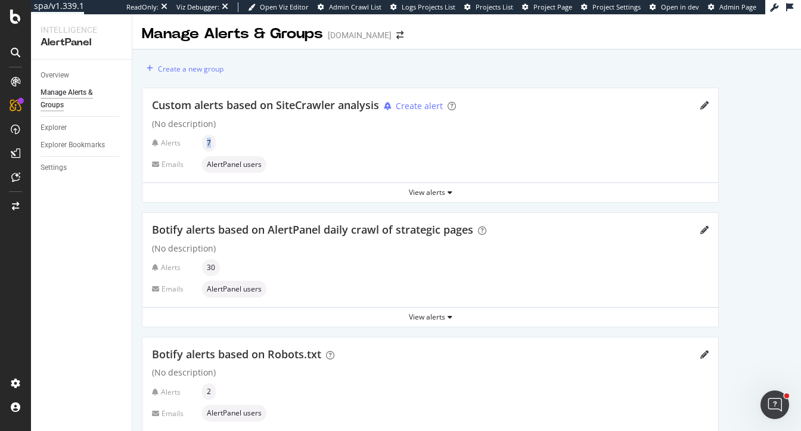
drag, startPoint x: 204, startPoint y: 141, endPoint x: 216, endPoint y: 141, distance: 11.9
click at [216, 141] on div "Alerts 7" at bounding box center [430, 143] width 557 height 17
click at [436, 194] on div "View alerts" at bounding box center [430, 192] width 576 height 10
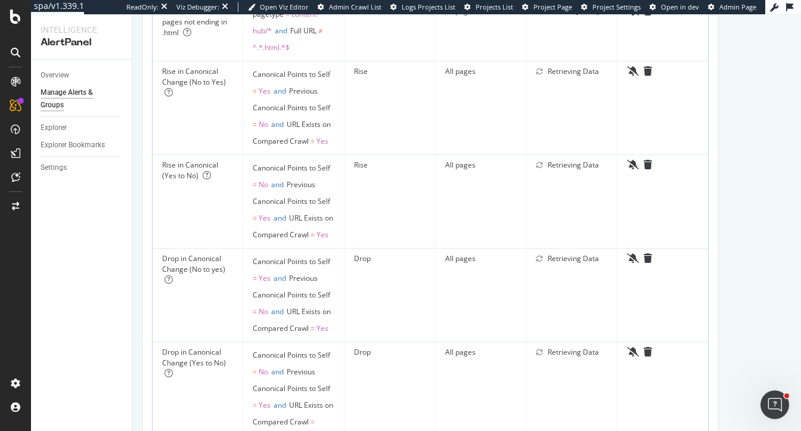
scroll to position [427, 0]
drag, startPoint x: 164, startPoint y: 84, endPoint x: 223, endPoint y: 94, distance: 59.3
click at [223, 94] on div "Rise in Canonical Change (No to Yes)" at bounding box center [197, 82] width 71 height 32
drag, startPoint x: 160, startPoint y: 214, endPoint x: 192, endPoint y: 232, distance: 37.1
click at [192, 232] on td "Rise in Canonical (Yes to No)" at bounding box center [198, 201] width 91 height 94
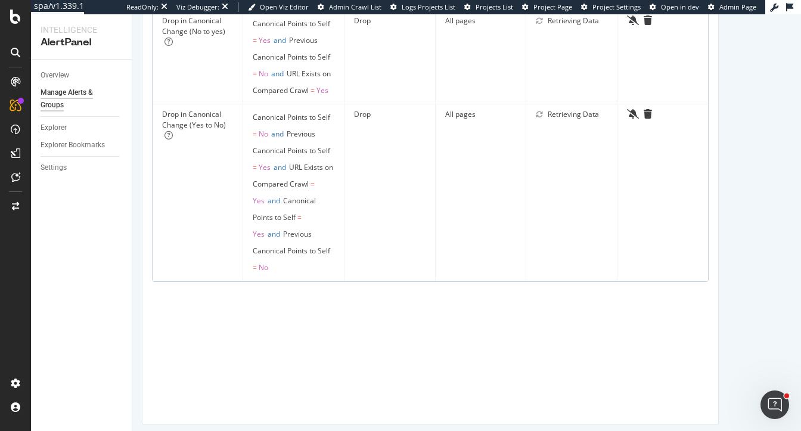
scroll to position [663, 0]
drag, startPoint x: 163, startPoint y: 100, endPoint x: 228, endPoint y: 114, distance: 67.0
click at [229, 49] on div "Drop in Canonical Change (No to yes)" at bounding box center [197, 33] width 71 height 32
drag, startPoint x: 162, startPoint y: 228, endPoint x: 231, endPoint y: 238, distance: 69.3
click at [231, 142] on div "Drop in Canonical Change (Yes to No)" at bounding box center [197, 126] width 71 height 32
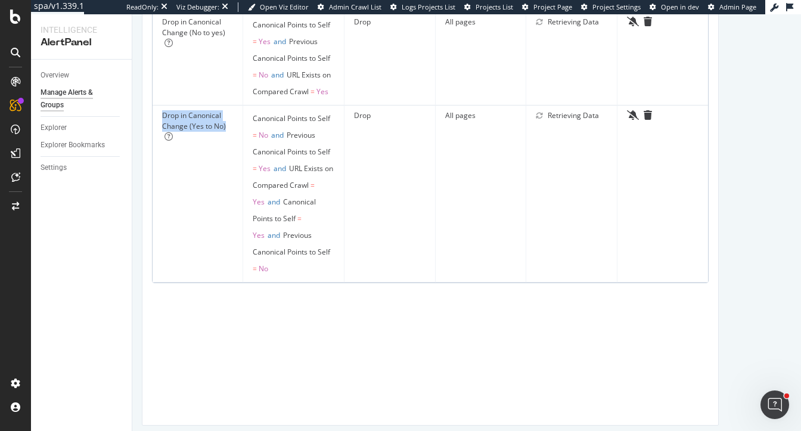
click at [195, 142] on div "Drop in Canonical Change (Yes to No)" at bounding box center [197, 126] width 71 height 32
click at [218, 142] on div "Drop in Canonical Change (Yes to No)" at bounding box center [197, 126] width 71 height 32
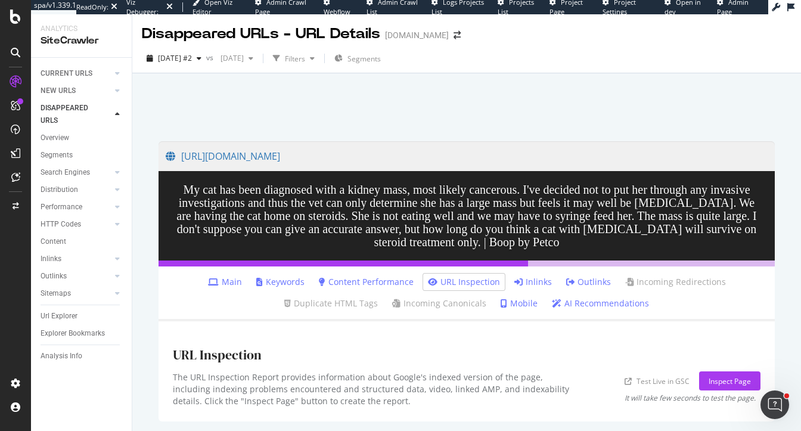
click at [288, 119] on div at bounding box center [467, 104] width 640 height 51
click at [530, 282] on link "Inlinks" at bounding box center [533, 282] width 38 height 12
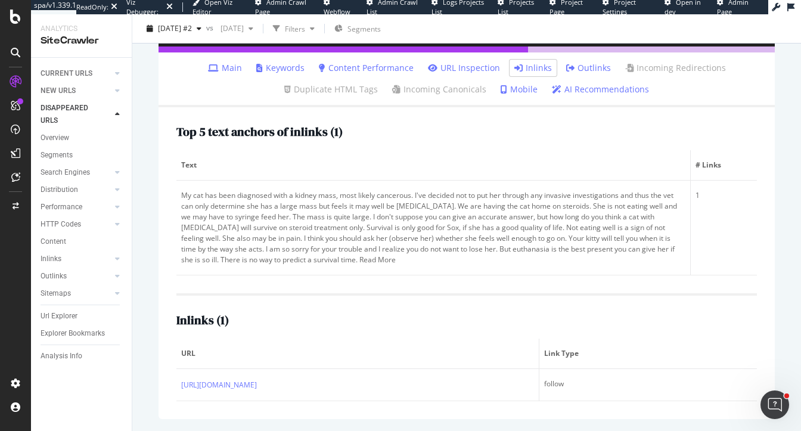
scroll to position [225, 0]
click at [268, 274] on div "Top 5 text anchors of inlinks ( 1 ) Text # Links My cat has been diagnosed with…" at bounding box center [467, 263] width 616 height 312
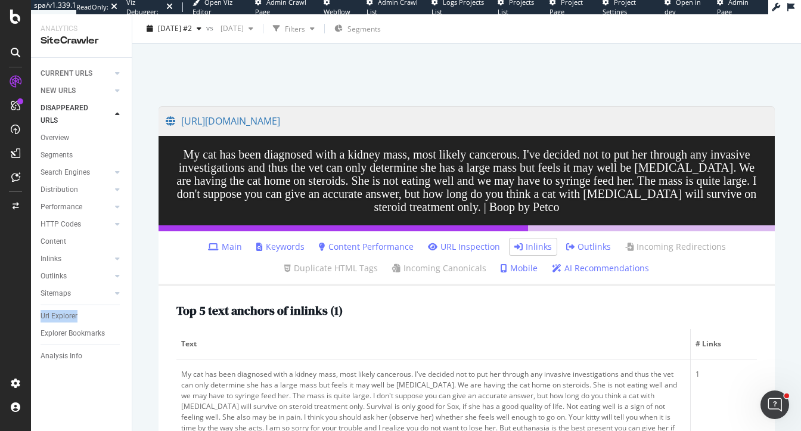
scroll to position [36, 0]
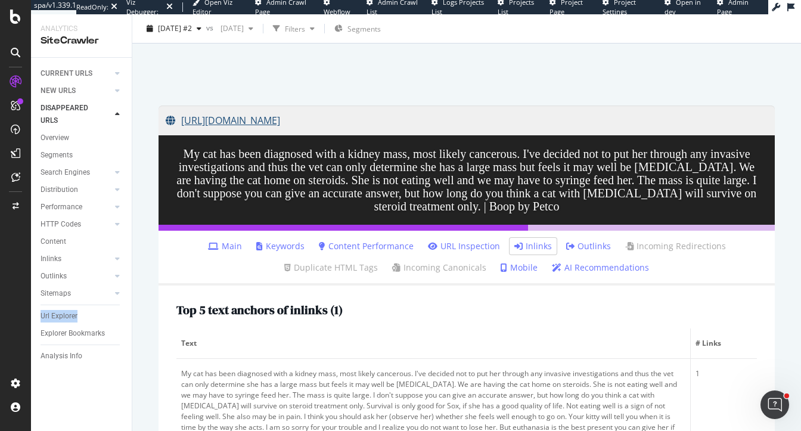
click at [462, 125] on link "https://www.petco.com/content/content-hub/home/questions/00/6/248940.html" at bounding box center [467, 120] width 602 height 30
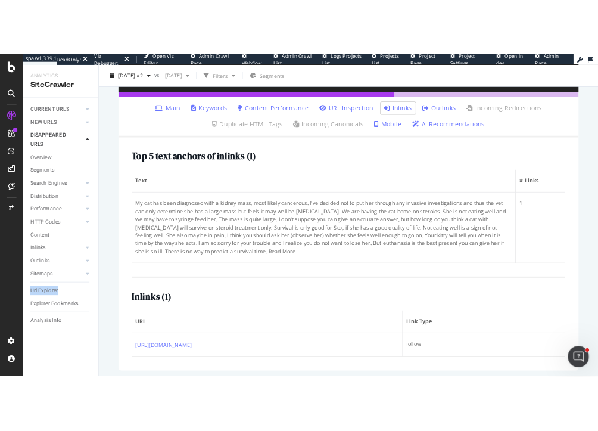
scroll to position [225, 0]
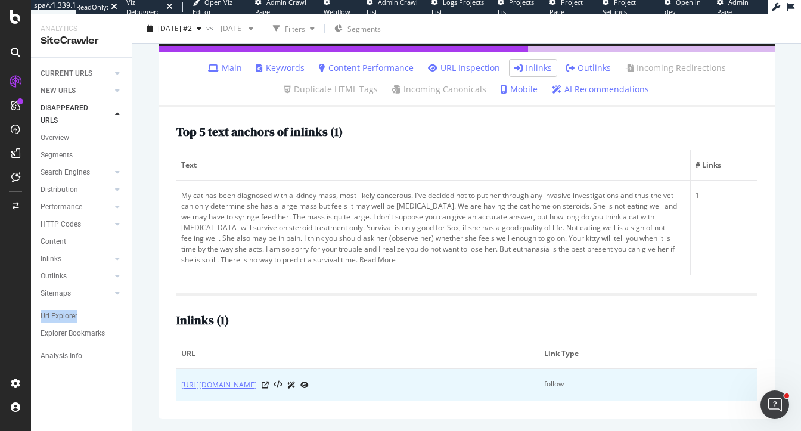
click at [257, 379] on link "[URL][DOMAIN_NAME]" at bounding box center [219, 385] width 76 height 12
click at [269, 381] on icon at bounding box center [265, 384] width 7 height 7
copy link "[URL][DOMAIN_NAME]"
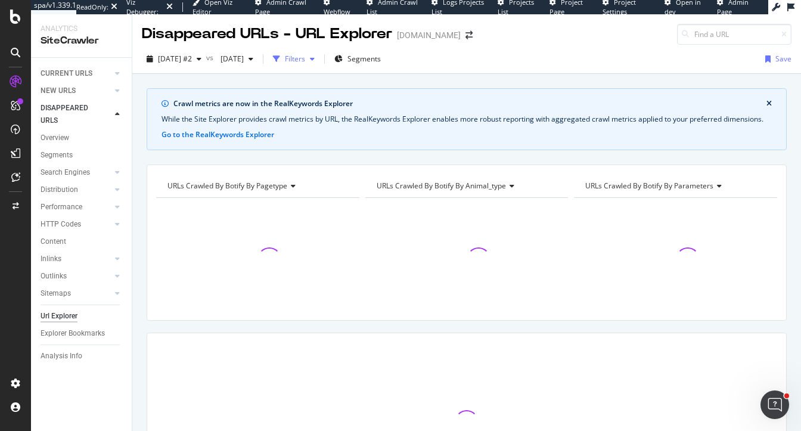
click at [305, 58] on div "Filters" at bounding box center [295, 59] width 20 height 10
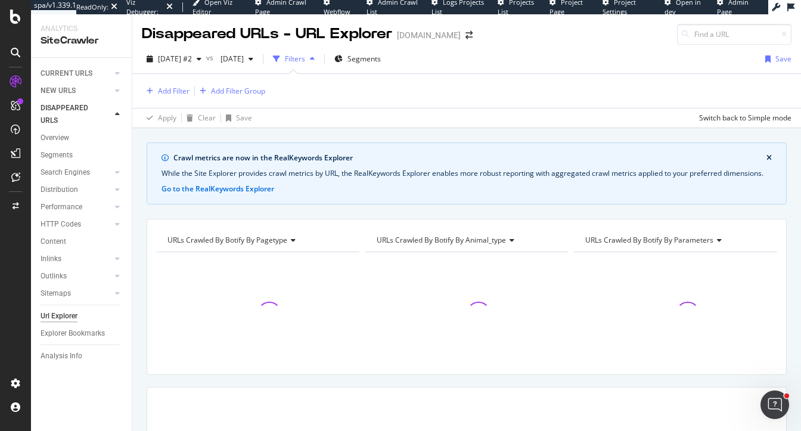
click at [215, 153] on div "Crawl metrics are now in the RealKeywords Explorer" at bounding box center [469, 158] width 593 height 11
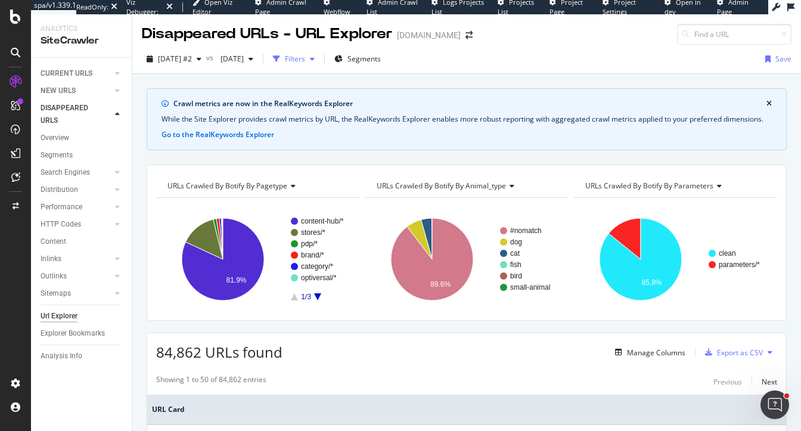
click at [305, 57] on div "Filters" at bounding box center [295, 59] width 20 height 10
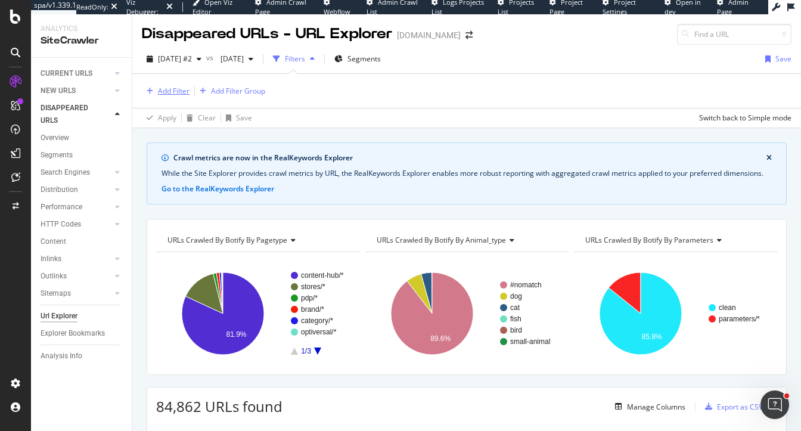
click at [176, 88] on div "Add Filter" at bounding box center [174, 91] width 32 height 10
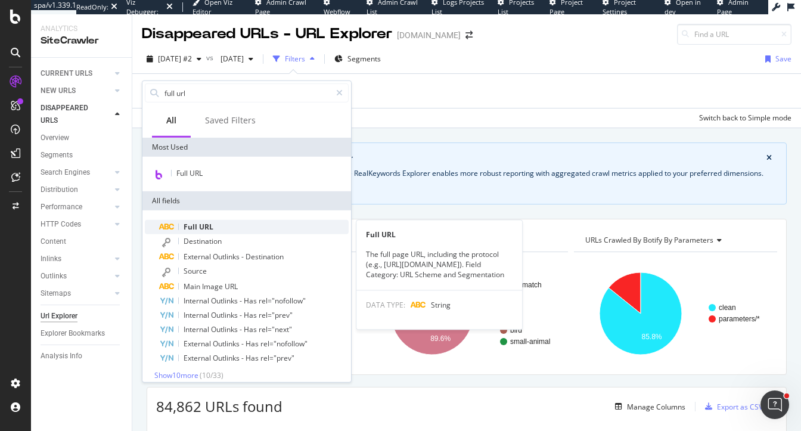
type input "full url"
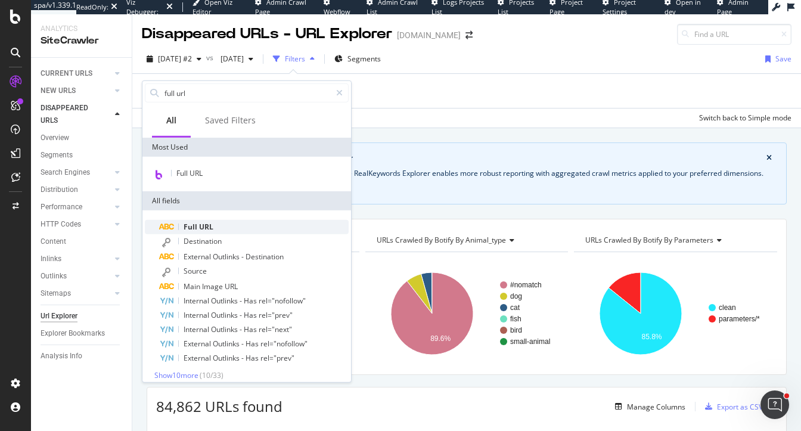
click at [187, 228] on span "Full" at bounding box center [191, 227] width 15 height 10
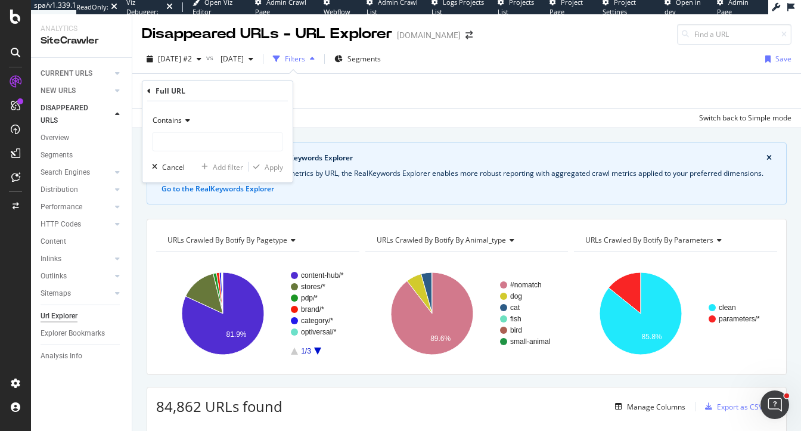
click at [169, 120] on span "Contains" at bounding box center [167, 120] width 29 height 10
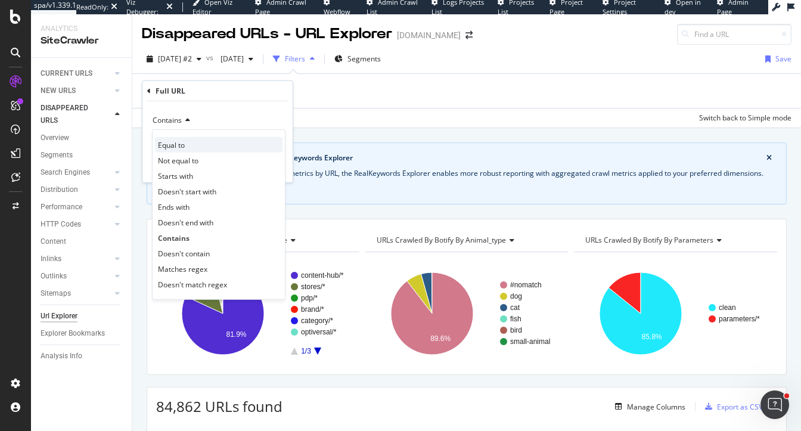
click at [173, 147] on span "Equal to" at bounding box center [171, 144] width 27 height 10
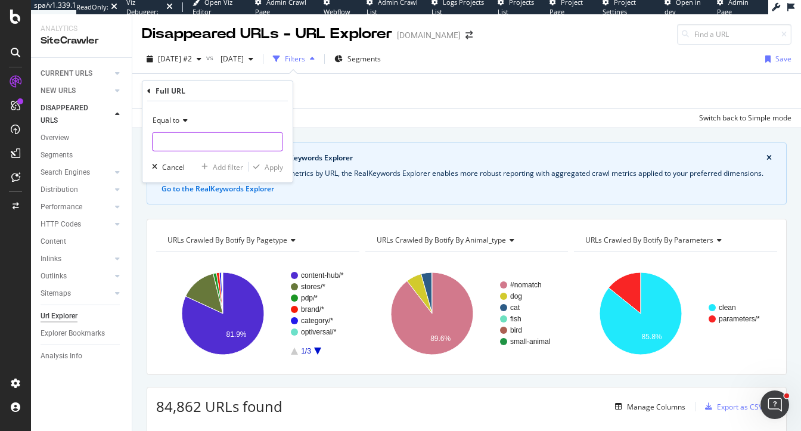
click at [173, 147] on input "text" at bounding box center [218, 141] width 130 height 19
paste input "[URL][DOMAIN_NAME]"
type input "https://www.petco.com/content/content-hub/home/categoryPage_Cat/Vet-Q-A-Cat.htm…"
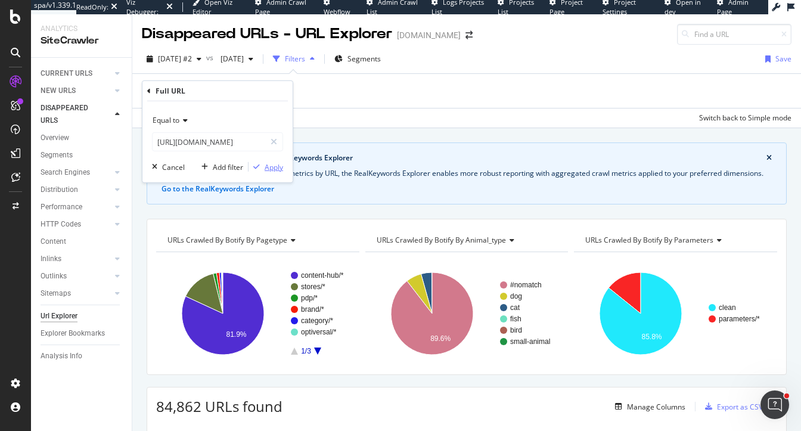
click at [271, 167] on div "Apply" at bounding box center [274, 166] width 18 height 10
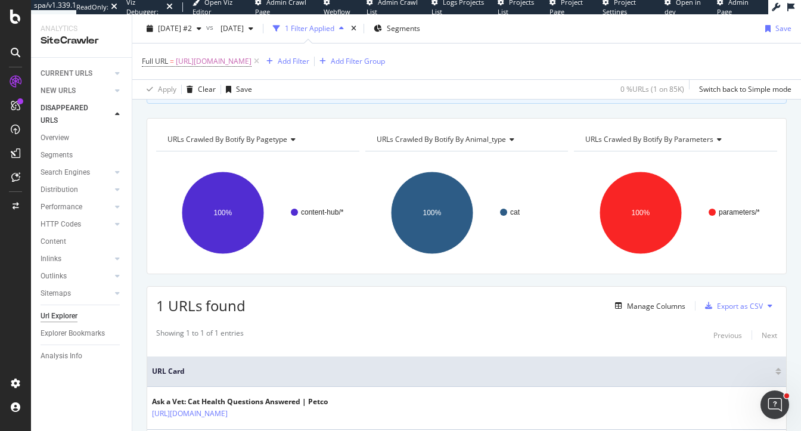
scroll to position [110, 0]
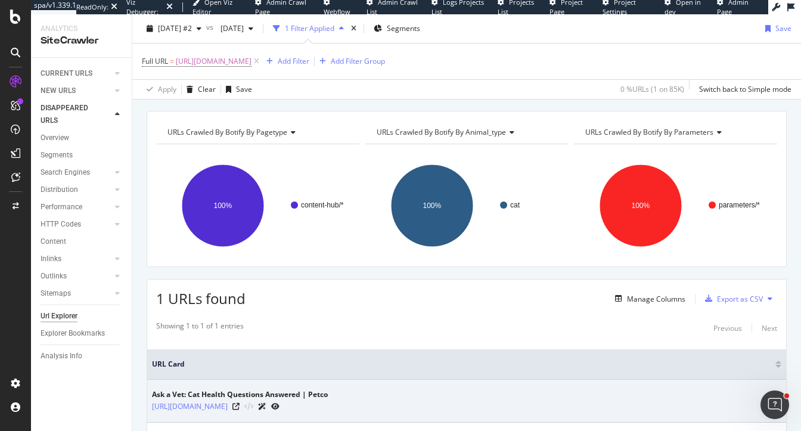
click at [279, 405] on icon at bounding box center [275, 406] width 8 height 7
click at [279, 406] on icon at bounding box center [275, 406] width 8 height 7
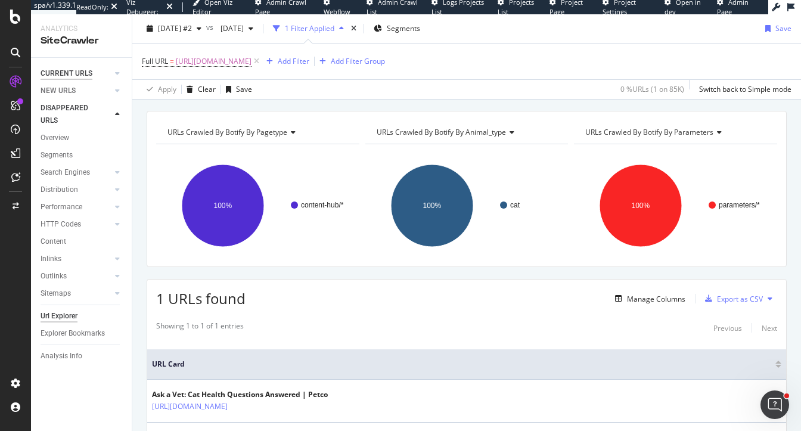
click at [57, 72] on div "CURRENT URLS" at bounding box center [67, 73] width 52 height 13
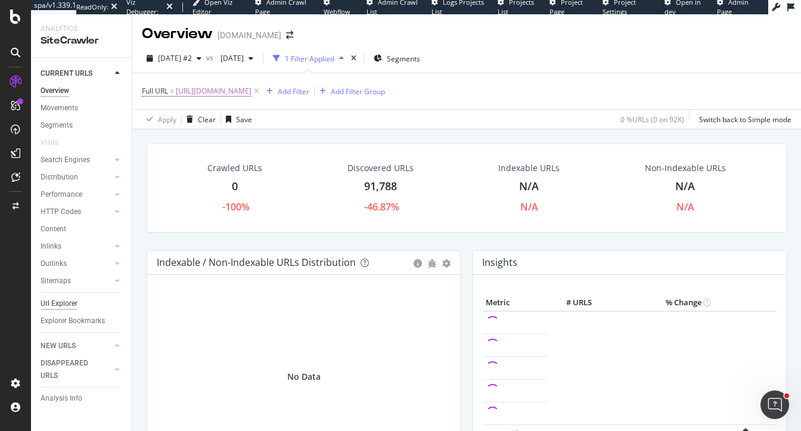
click at [58, 304] on div "Url Explorer" at bounding box center [59, 303] width 37 height 13
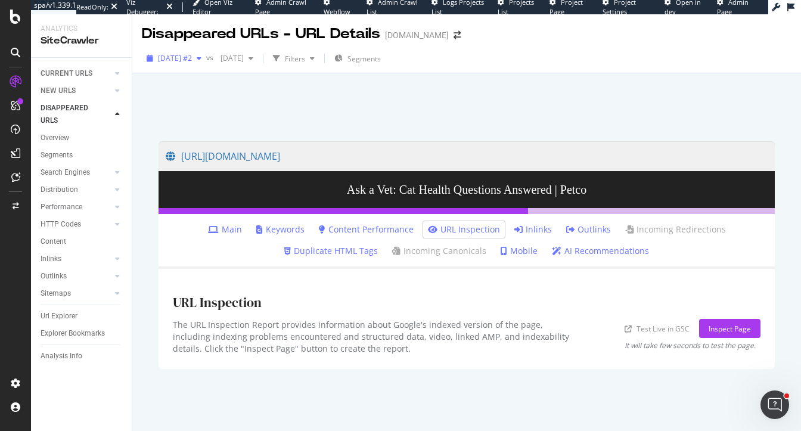
click at [192, 58] on span "[DATE] #2" at bounding box center [175, 58] width 34 height 10
click at [67, 74] on div "CURRENT URLS" at bounding box center [67, 73] width 52 height 13
click at [78, 75] on div "CURRENT URLS" at bounding box center [67, 73] width 52 height 13
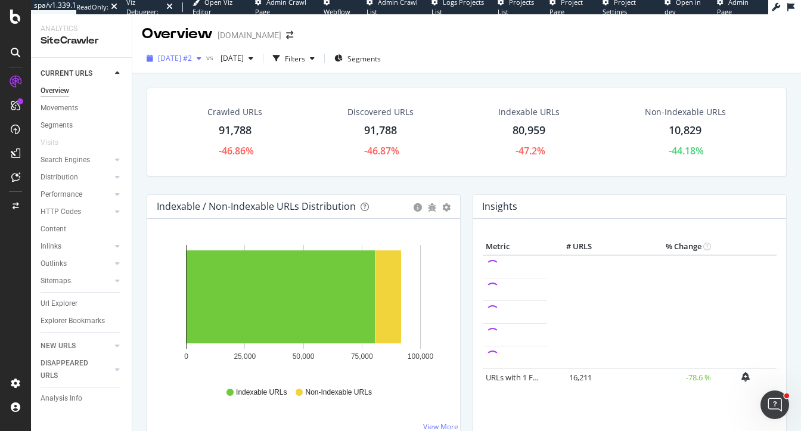
click at [192, 62] on span "[DATE] #2" at bounding box center [175, 58] width 34 height 10
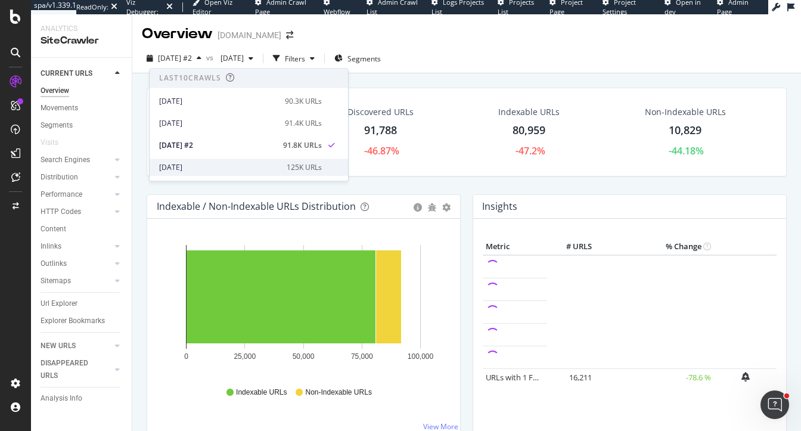
click at [207, 165] on div "2025 Sep. 17th" at bounding box center [219, 167] width 120 height 11
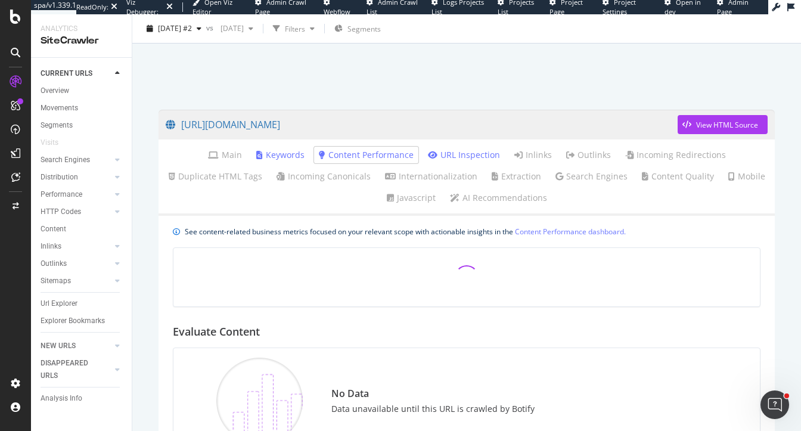
scroll to position [37, 0]
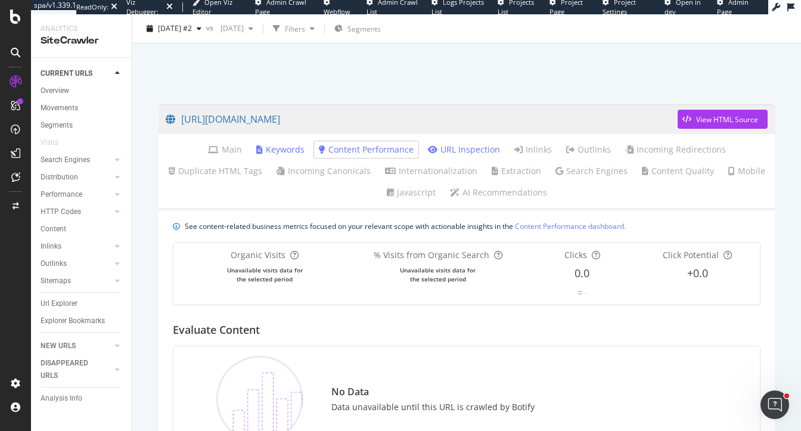
click at [536, 80] on div at bounding box center [467, 67] width 640 height 51
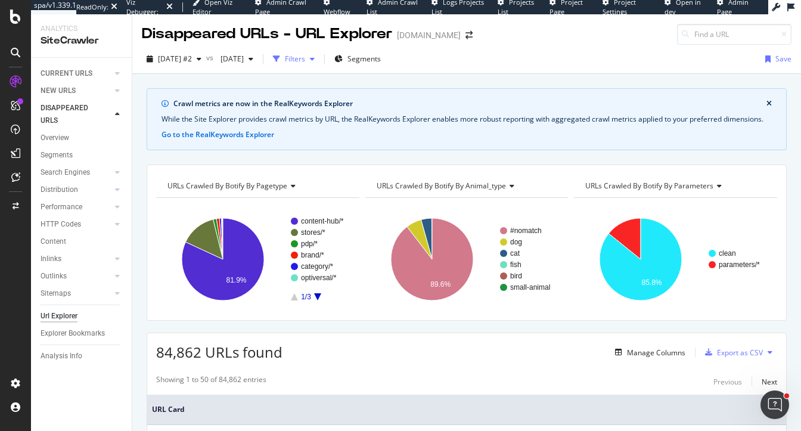
click at [305, 57] on div "Filters" at bounding box center [295, 59] width 20 height 10
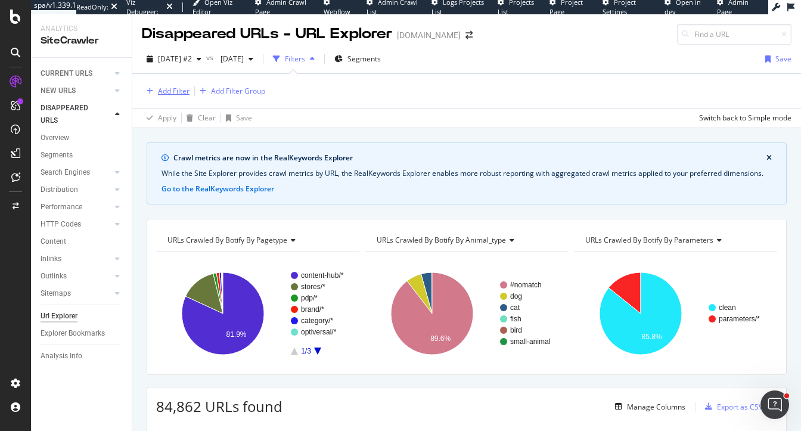
click at [173, 91] on div "Add Filter" at bounding box center [174, 91] width 32 height 10
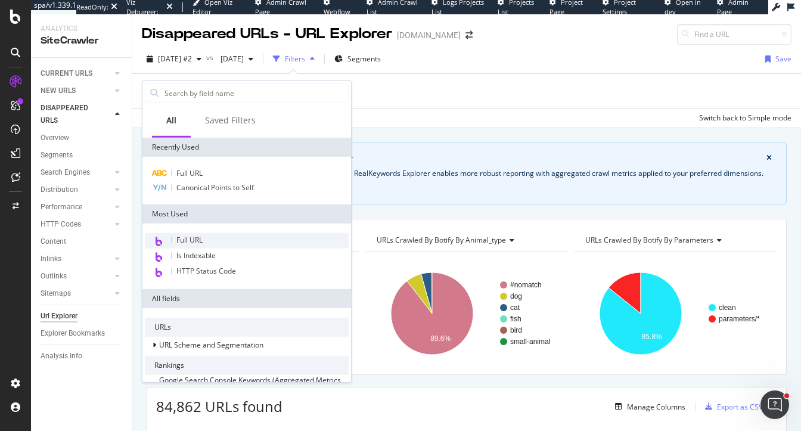
click at [192, 239] on span "Full URL" at bounding box center [189, 240] width 26 height 10
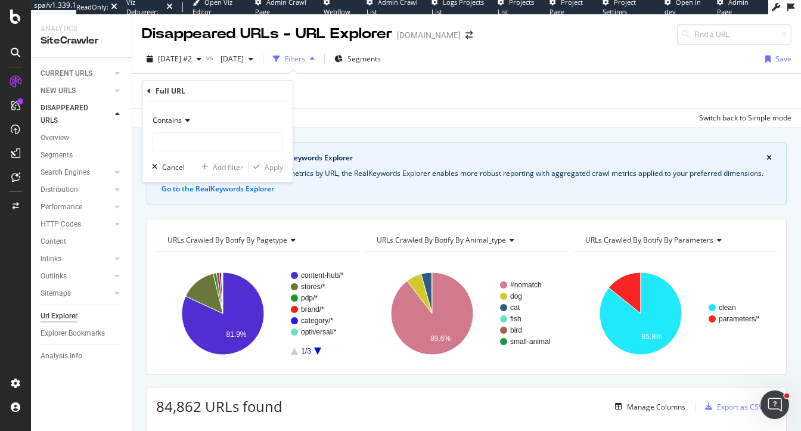
click at [166, 114] on div "Contains" at bounding box center [217, 120] width 131 height 19
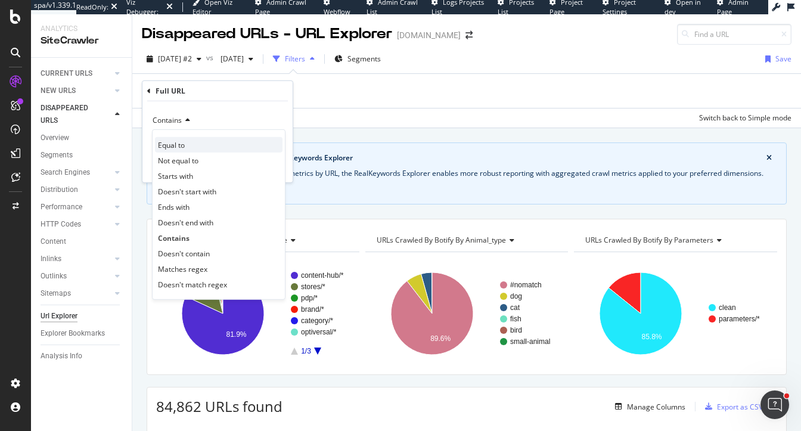
click at [176, 142] on span "Equal to" at bounding box center [171, 144] width 27 height 10
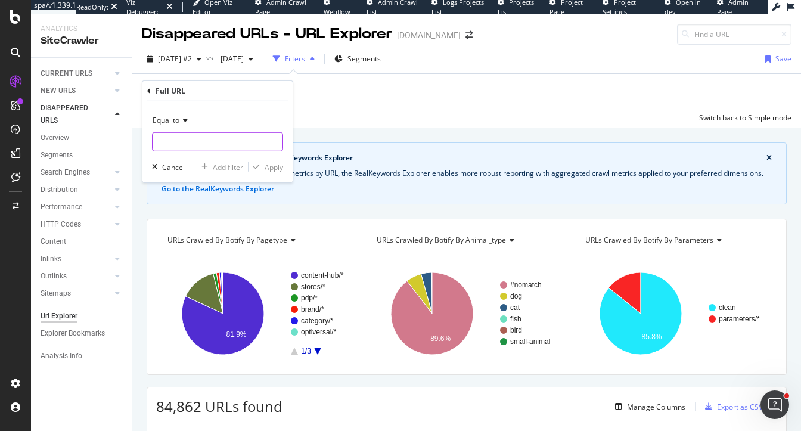
click at [176, 142] on input "text" at bounding box center [218, 141] width 130 height 19
paste input "https://www.petco.com/content/content-hub/home/categoryPage_Cat/Vet-Q-A-Cat.htm…"
type input "https://www.petco.com/content/content-hub/home/categoryPage_Cat/Vet-Q-A-Cat.htm…"
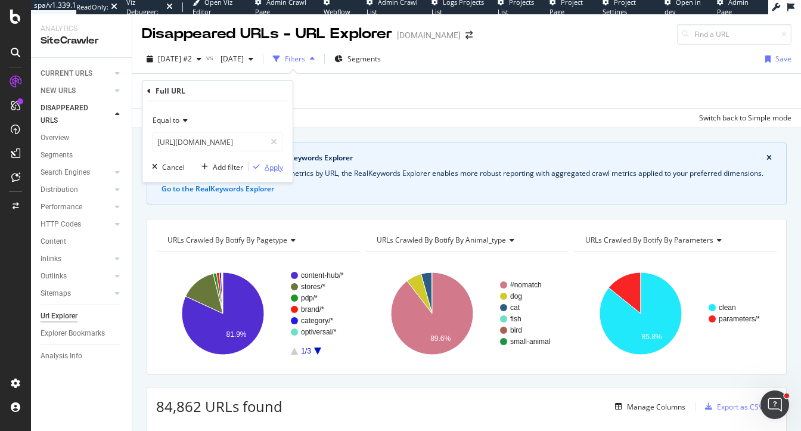
click at [272, 168] on div "Apply" at bounding box center [274, 166] width 18 height 10
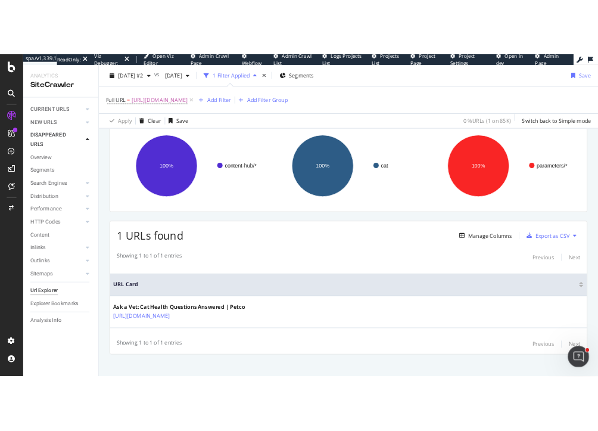
scroll to position [177, 0]
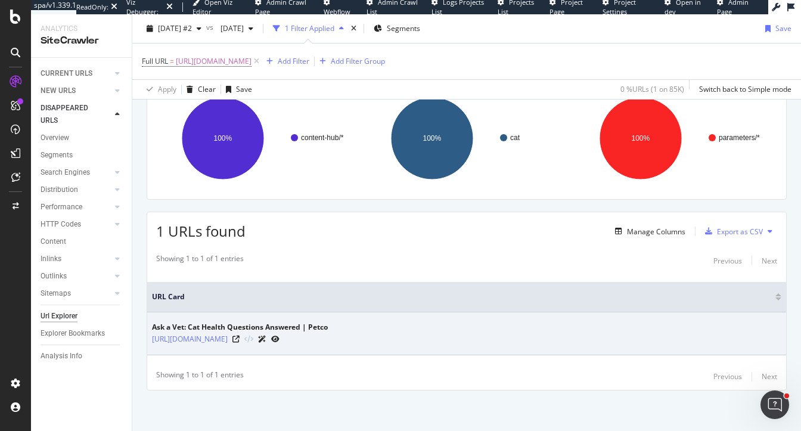
click at [279, 337] on icon at bounding box center [275, 339] width 8 height 7
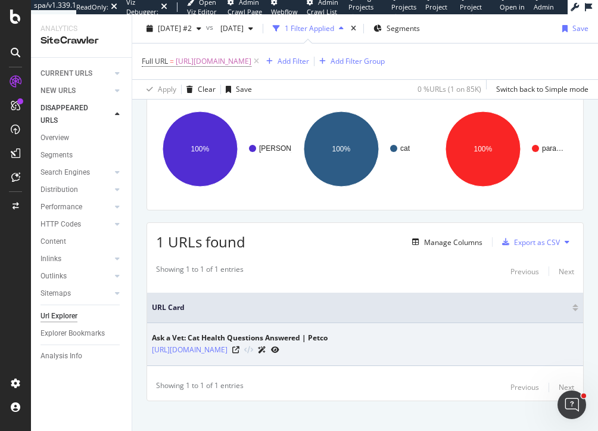
scroll to position [203, 0]
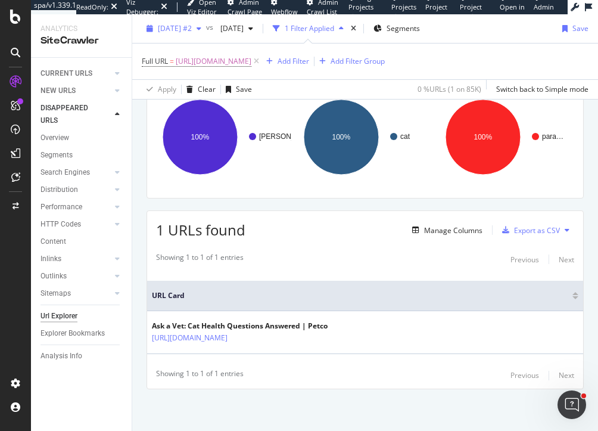
click at [174, 29] on span "2025 Sep. 24th #2" at bounding box center [175, 28] width 34 height 10
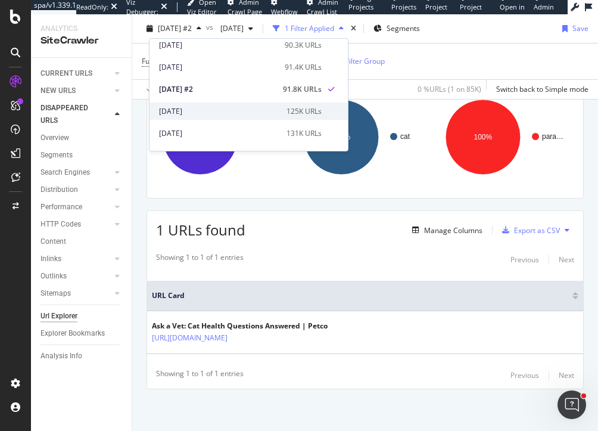
scroll to position [31, 0]
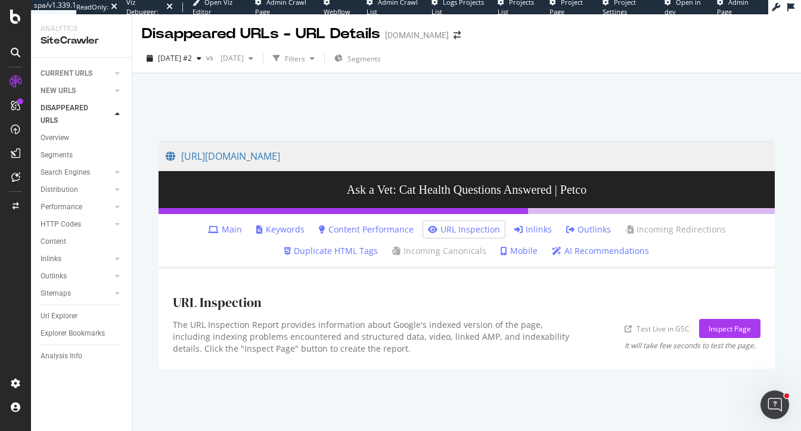
click at [535, 224] on link "Inlinks" at bounding box center [533, 229] width 38 height 12
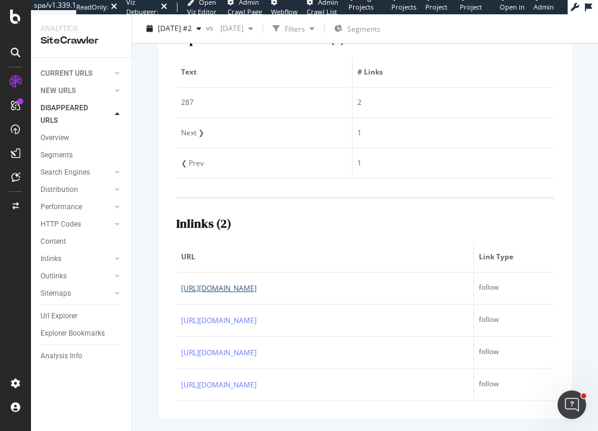
scroll to position [320, 0]
click at [59, 296] on div "Sitemaps" at bounding box center [56, 293] width 30 height 13
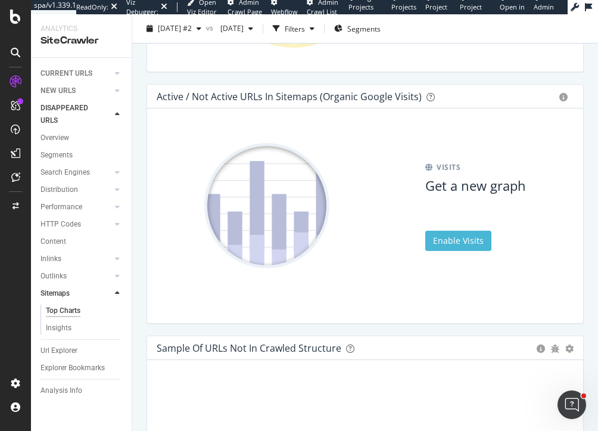
scroll to position [2386, 0]
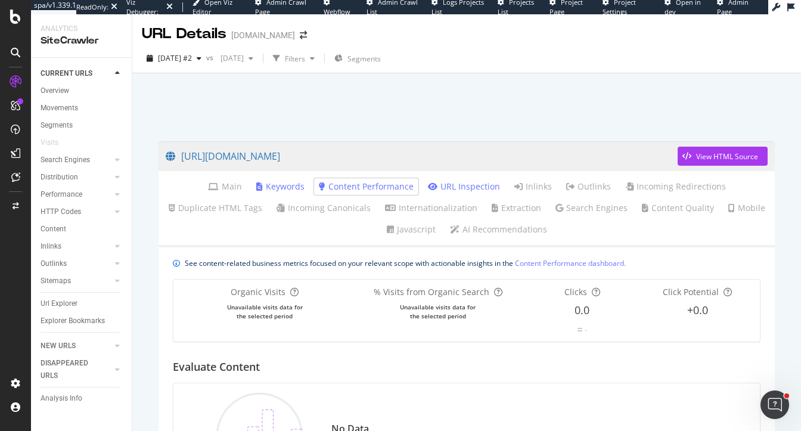
click at [393, 110] on div at bounding box center [467, 104] width 640 height 51
click at [58, 90] on div "Overview" at bounding box center [55, 91] width 29 height 13
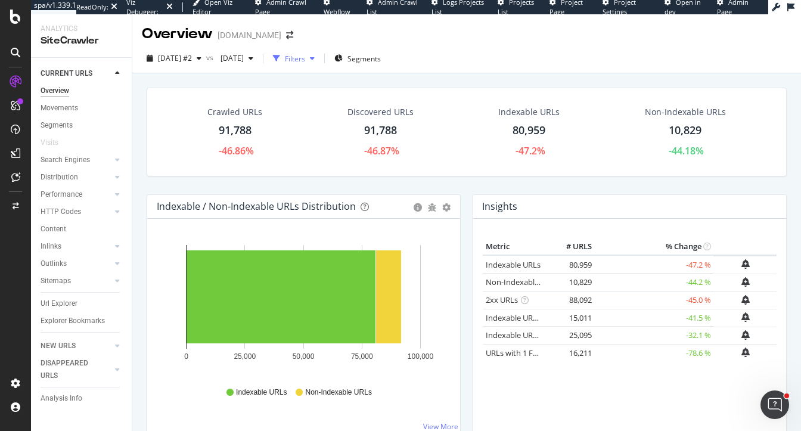
click at [305, 59] on div "Filters" at bounding box center [295, 59] width 20 height 10
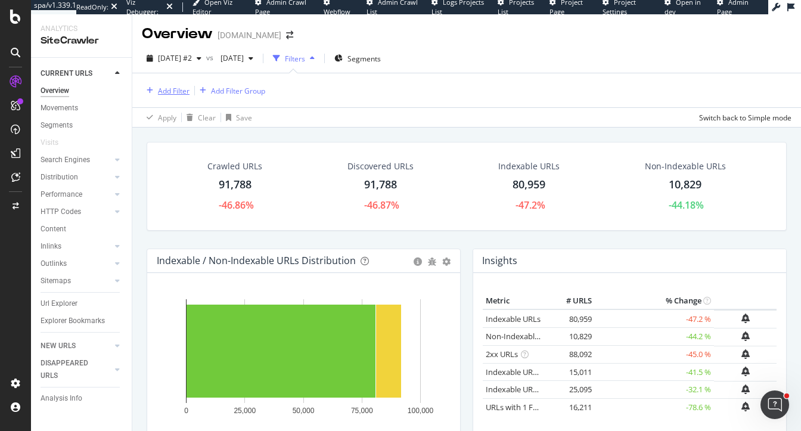
click at [173, 88] on div "Add Filter" at bounding box center [174, 91] width 32 height 10
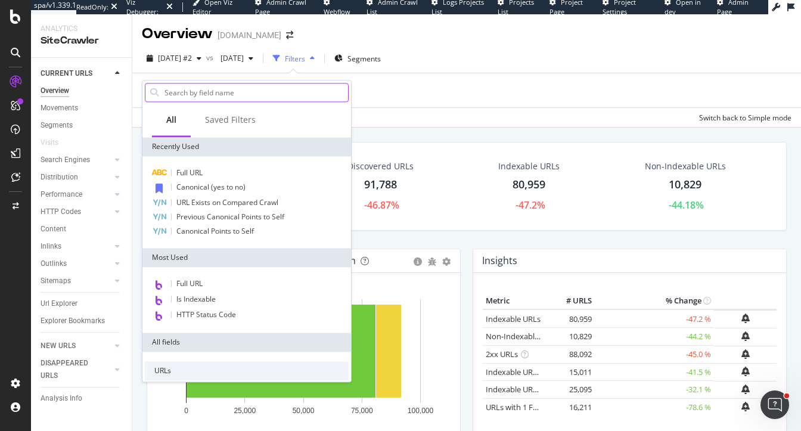
click at [211, 97] on input "text" at bounding box center [255, 92] width 185 height 18
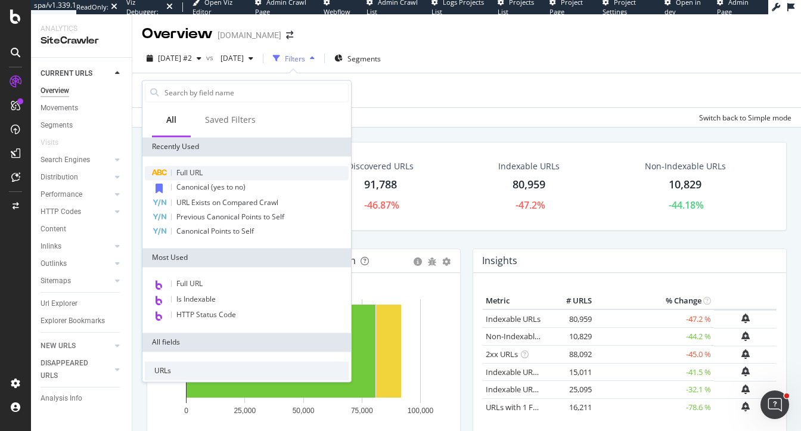
click at [216, 176] on div "Full URL" at bounding box center [247, 173] width 204 height 14
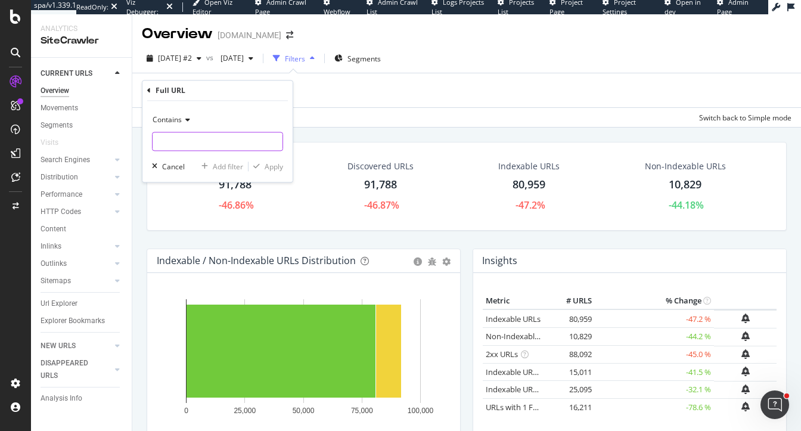
click at [215, 140] on input "text" at bounding box center [218, 141] width 130 height 19
type input "page="
click at [276, 167] on div "Apply" at bounding box center [274, 166] width 18 height 10
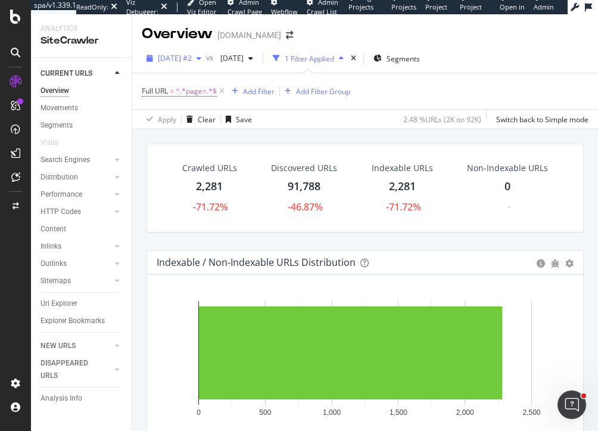
click at [178, 60] on span "[DATE] #2" at bounding box center [175, 58] width 34 height 10
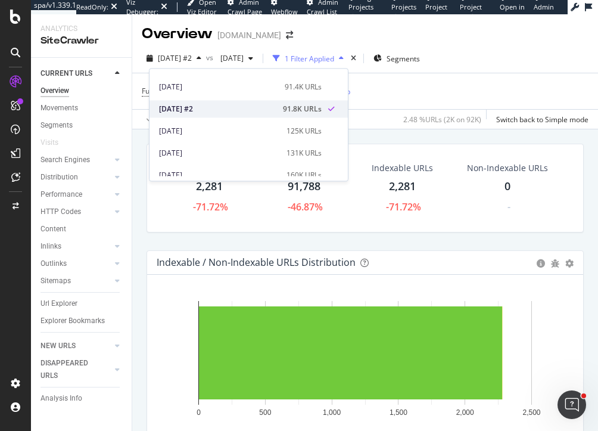
scroll to position [39, 0]
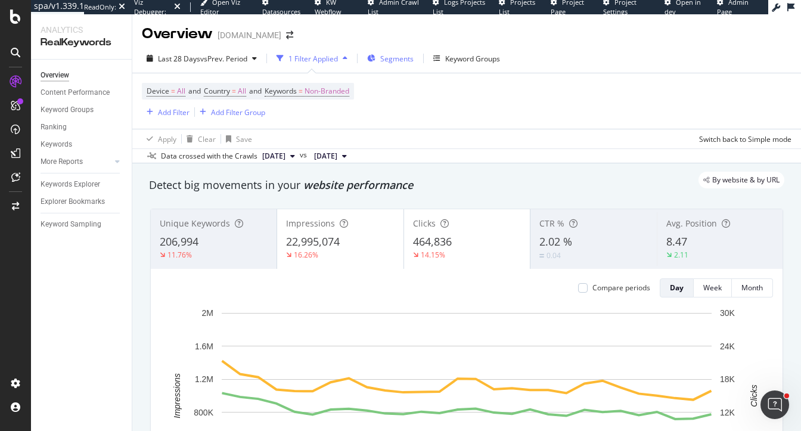
click at [403, 56] on span "Segments" at bounding box center [396, 59] width 33 height 10
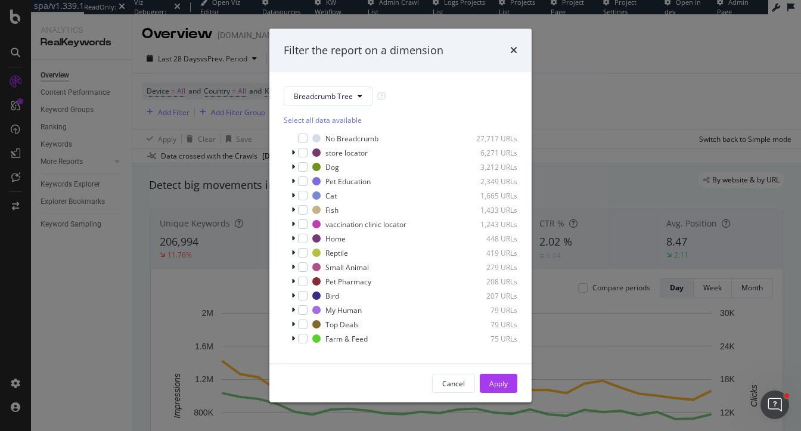
click at [213, 195] on div "Filter the report on a dimension Breadcrumb Tree Select all data available No B…" at bounding box center [400, 215] width 801 height 431
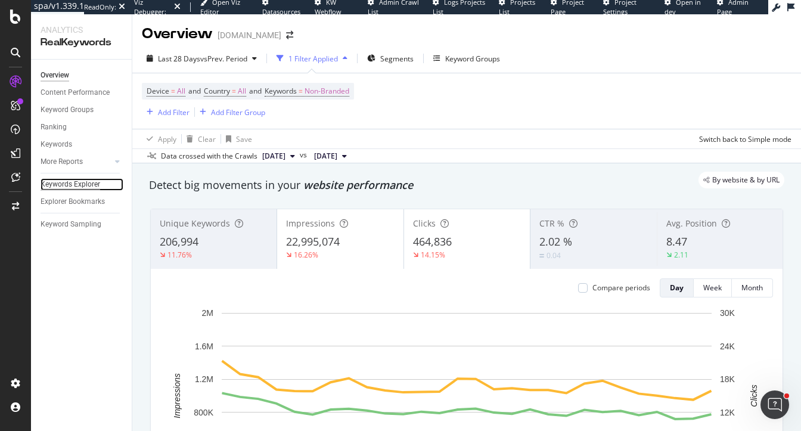
click at [69, 190] on div "Keywords Explorer" at bounding box center [71, 184] width 60 height 13
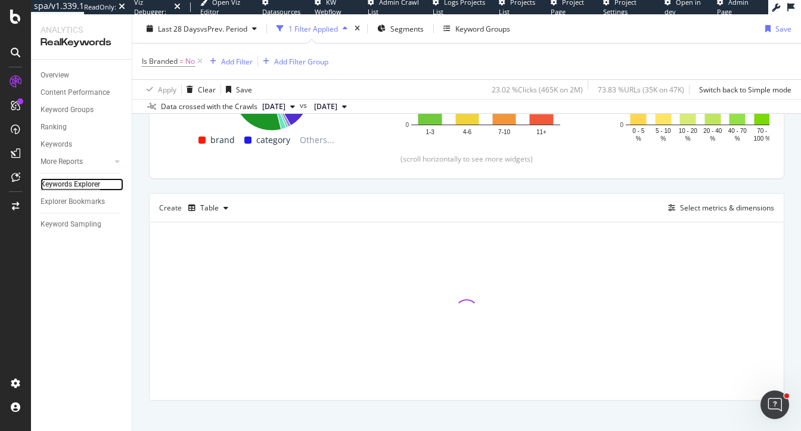
scroll to position [243, 0]
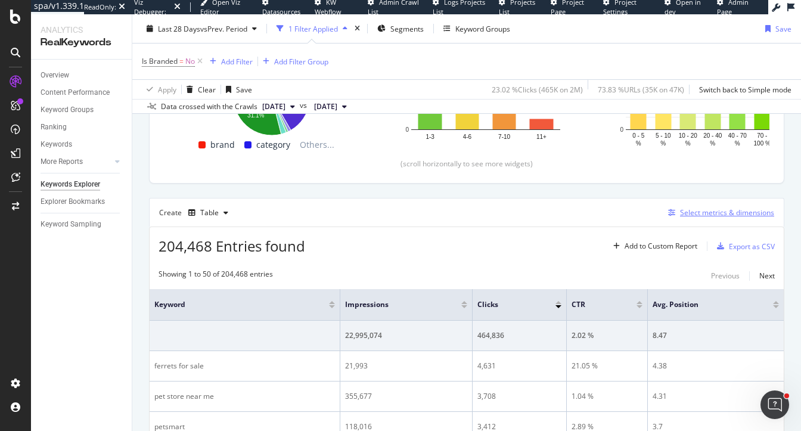
click at [720, 207] on div "Select metrics & dimensions" at bounding box center [727, 212] width 94 height 10
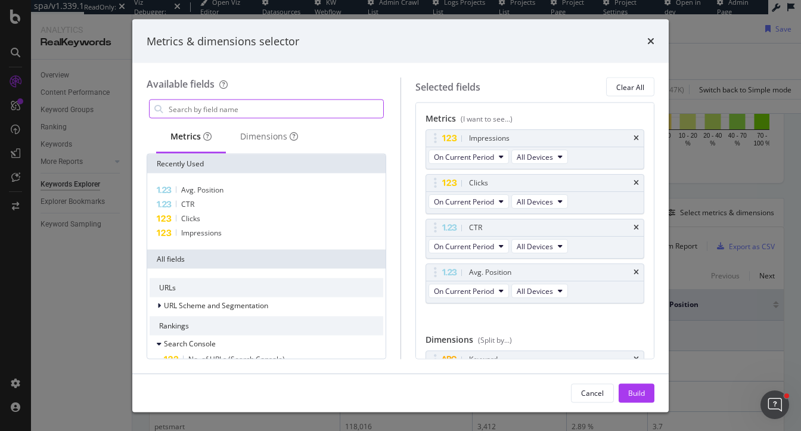
click at [277, 113] on input "modal" at bounding box center [275, 109] width 216 height 18
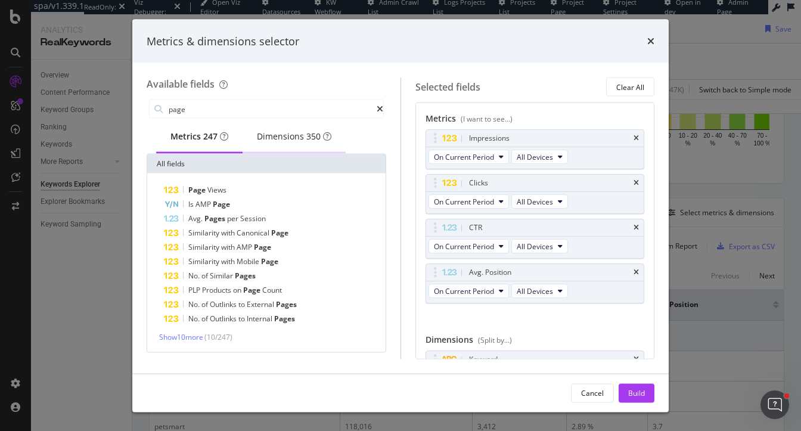
type input "page"
click at [309, 139] on div "Dimensions 350" at bounding box center [294, 137] width 74 height 12
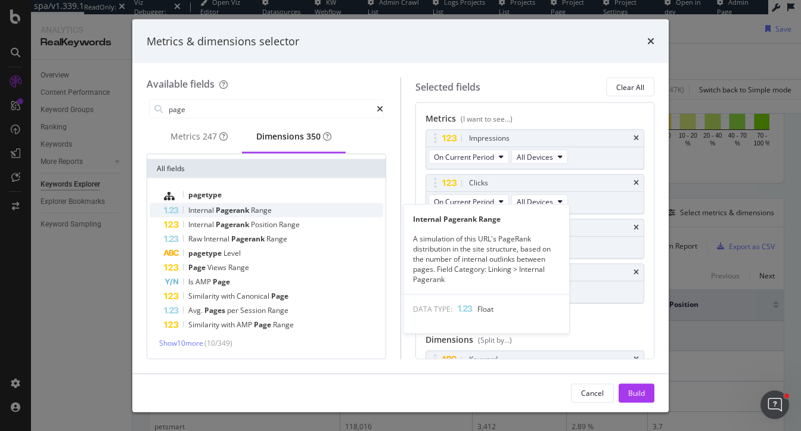
scroll to position [52, 0]
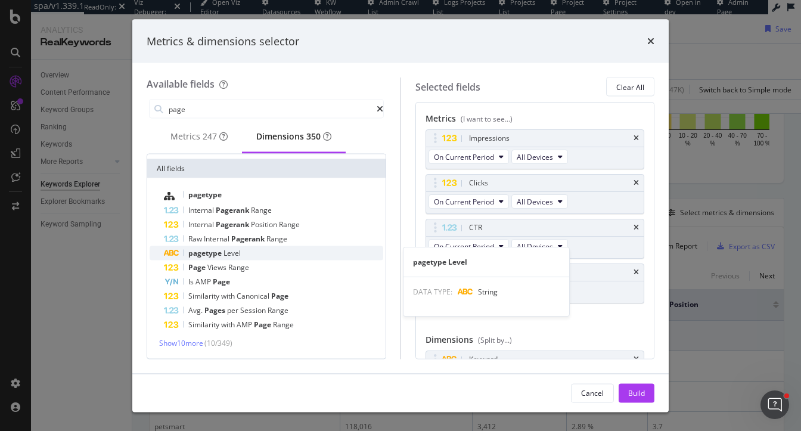
click at [212, 254] on span "pagetype" at bounding box center [205, 253] width 35 height 10
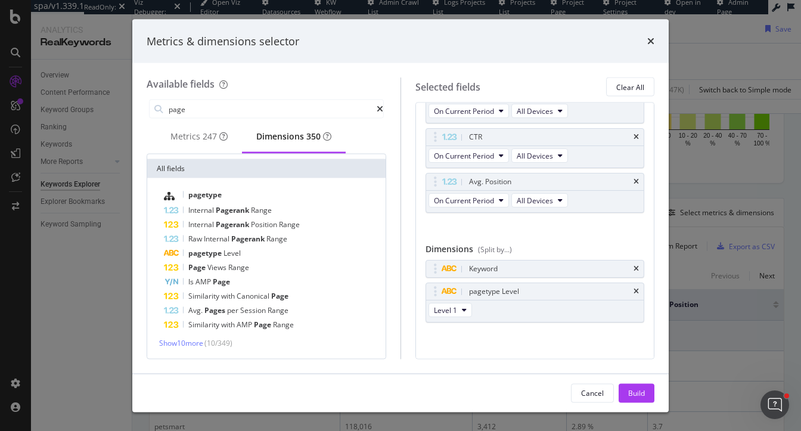
scroll to position [92, 0]
click at [637, 266] on icon "times" at bounding box center [635, 267] width 5 height 7
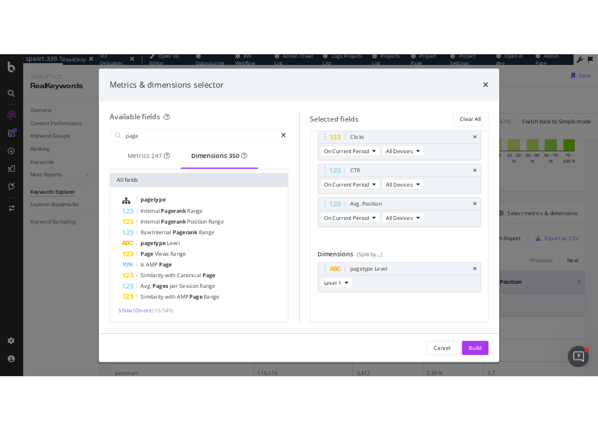
scroll to position [70, 0]
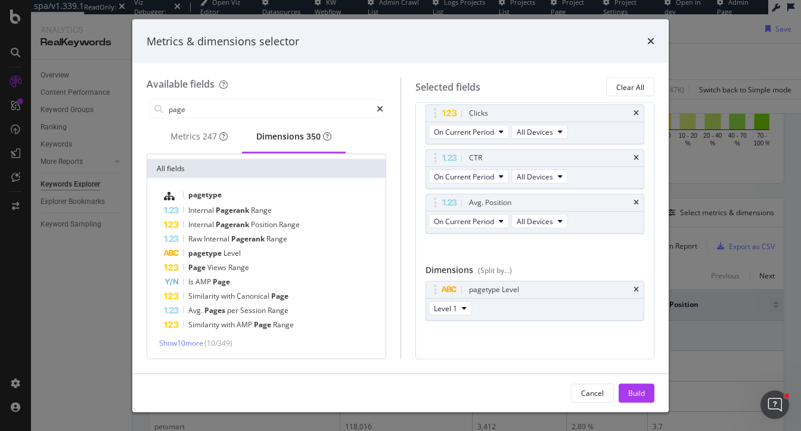
drag, startPoint x: 629, startPoint y: 395, endPoint x: 663, endPoint y: 220, distance: 177.9
click at [629, 394] on div "Build" at bounding box center [636, 392] width 17 height 10
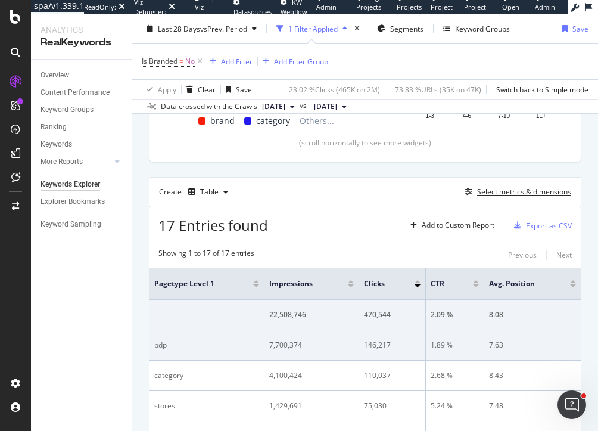
scroll to position [267, 0]
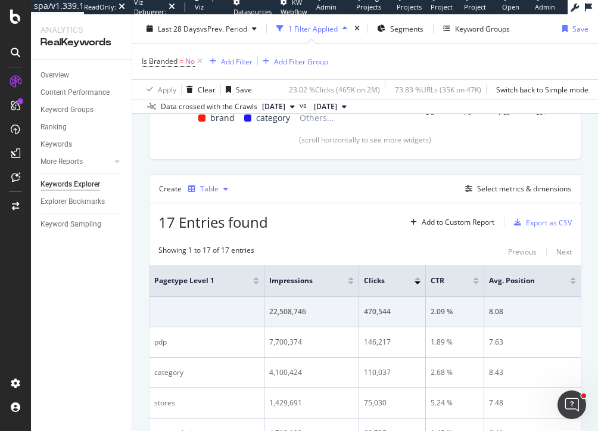
click at [205, 185] on div "Table" at bounding box center [209, 188] width 18 height 7
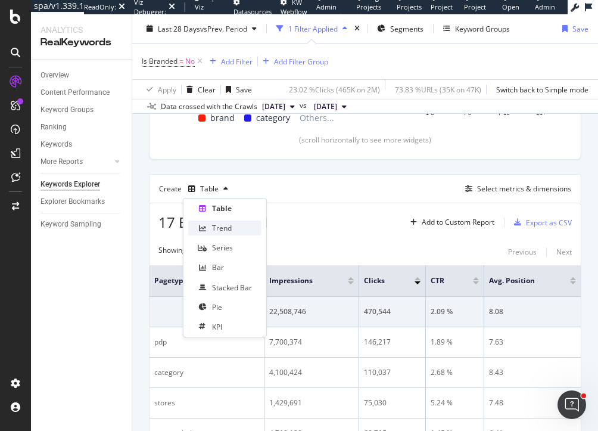
click at [205, 227] on icon at bounding box center [202, 228] width 7 height 7
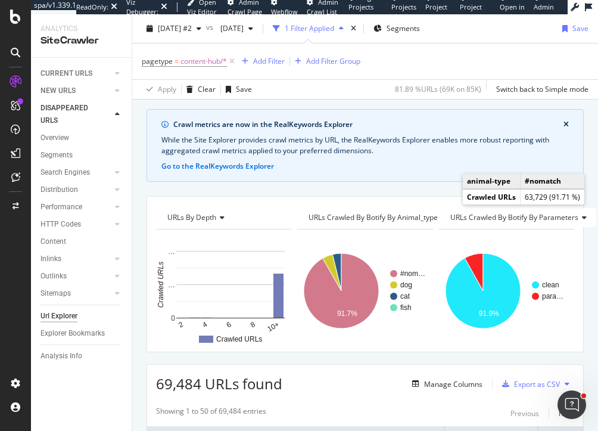
scroll to position [29, 0]
